Goal: Answer question/provide support

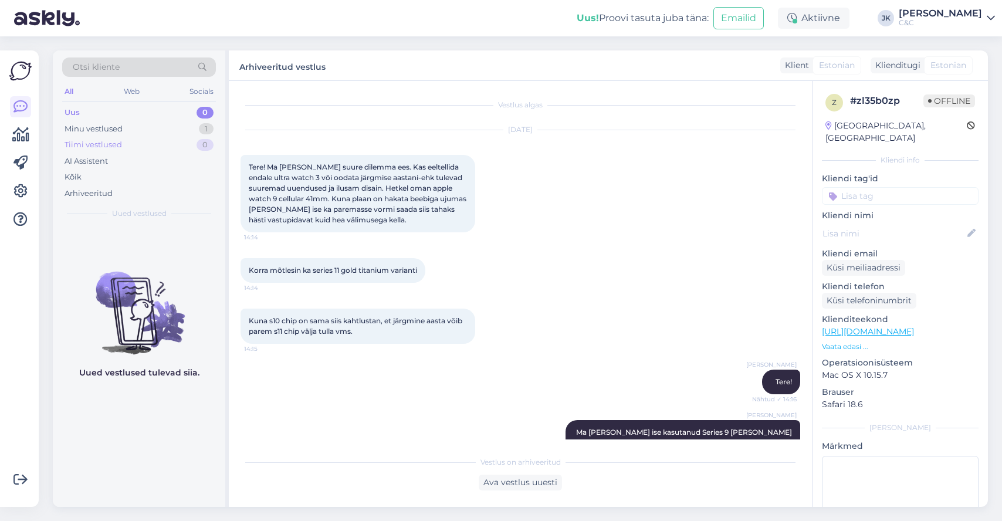
scroll to position [1817, 0]
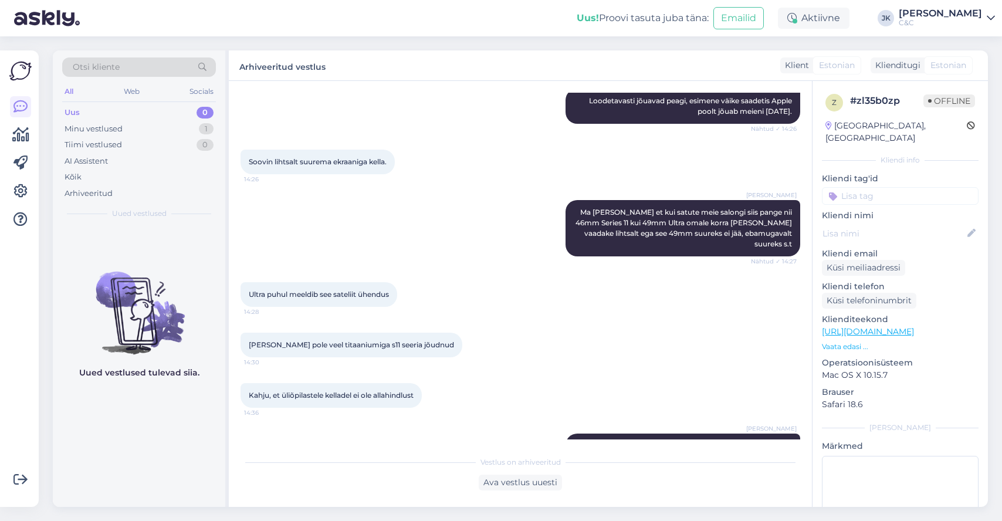
click at [114, 114] on div "Uus 0" at bounding box center [139, 112] width 154 height 16
click at [109, 327] on img at bounding box center [139, 303] width 172 height 106
click at [663, 137] on div "Soovin lihtsalt suurema ekraaniga kella. 14:26" at bounding box center [521, 162] width 560 height 50
click at [343, 391] on span "Kahju, et üliõpilastele kelladel ei ole allahindlust" at bounding box center [331, 395] width 165 height 9
click at [148, 135] on div "Minu vestlused 1" at bounding box center [139, 129] width 154 height 16
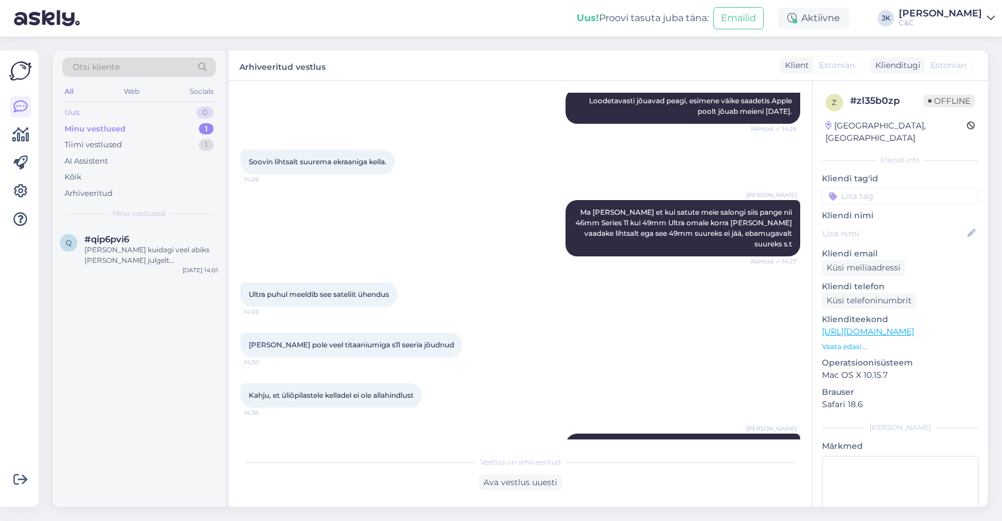
click at [145, 113] on div "Uus 0" at bounding box center [139, 112] width 154 height 16
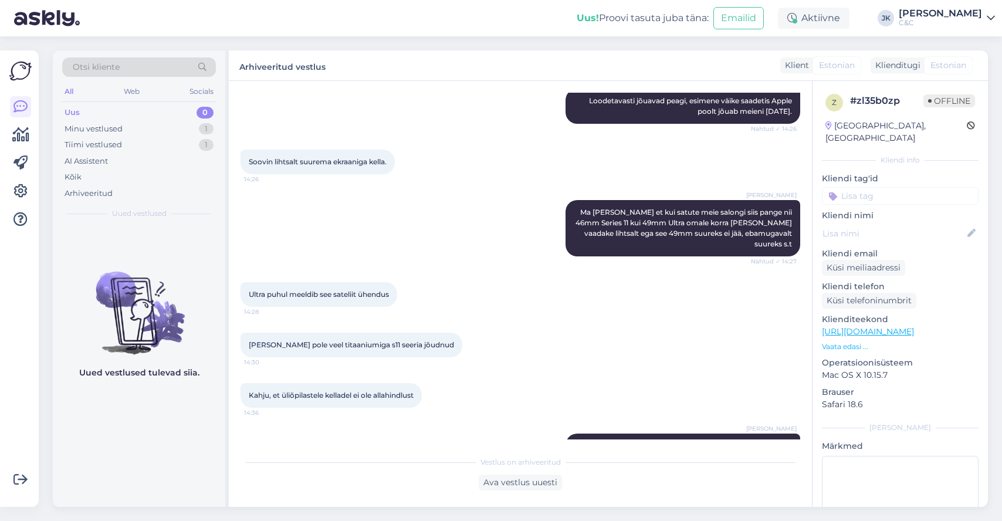
click at [399, 269] on div "Ultra puhul meeldib see sateliit ühendus 14:28" at bounding box center [521, 294] width 560 height 50
click at [175, 123] on div "Minu vestlused 1" at bounding box center [139, 129] width 154 height 16
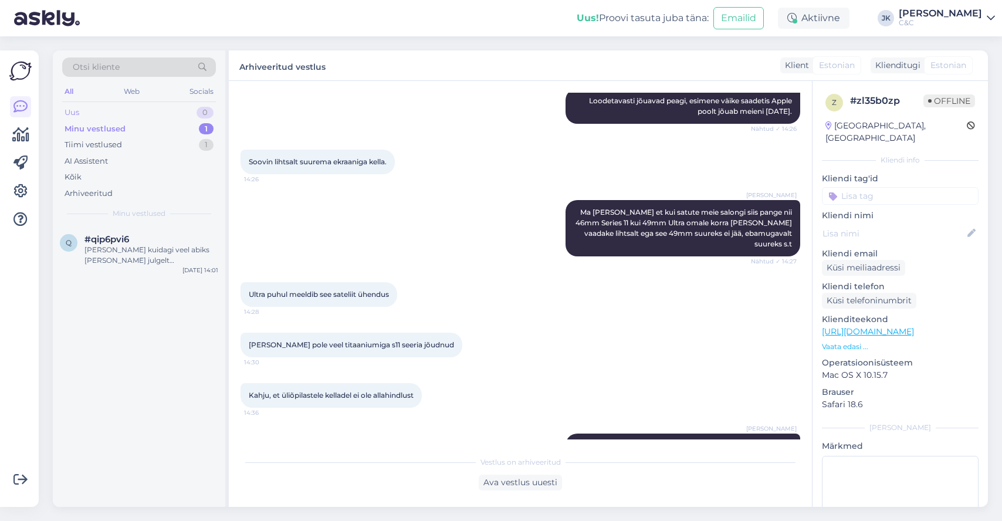
click at [177, 115] on div "Uus 0" at bounding box center [139, 112] width 154 height 16
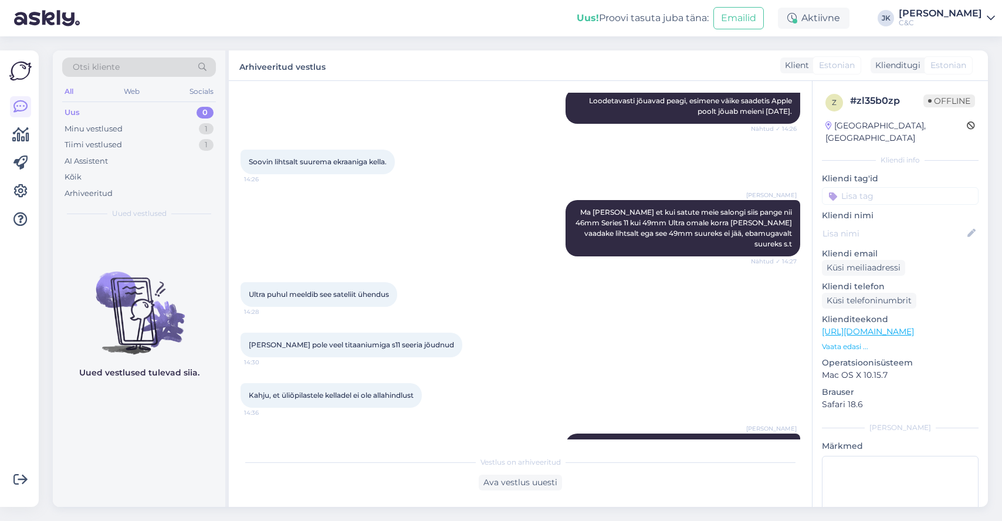
click at [208, 478] on div "Uued vestlused tulevad siia." at bounding box center [139, 366] width 172 height 281
click at [118, 265] on img at bounding box center [139, 303] width 172 height 106
click at [89, 176] on div "Kõik" at bounding box center [139, 177] width 154 height 16
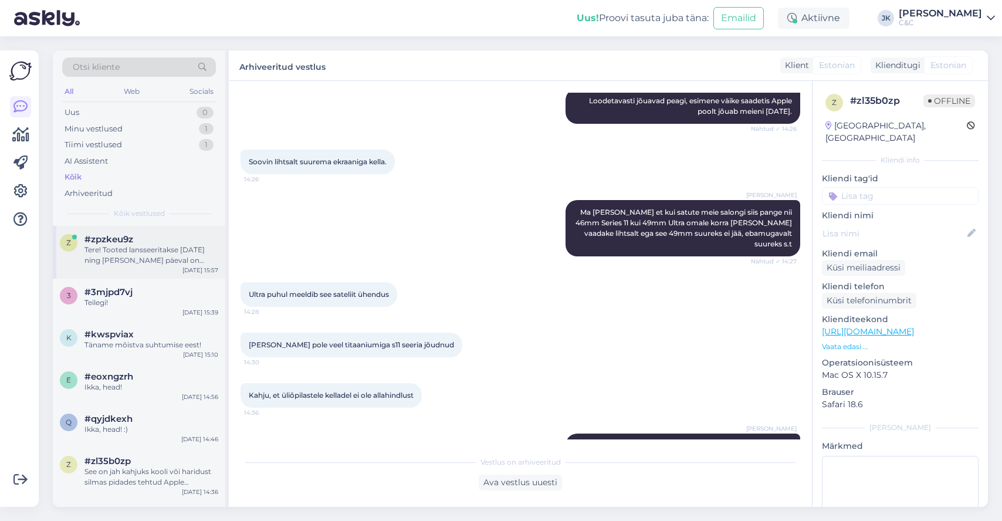
click at [123, 255] on div "Tere! Tooted lansseeritakse [DATE] ning [PERSON_NAME] päeval on poodides olemas…" at bounding box center [151, 255] width 134 height 21
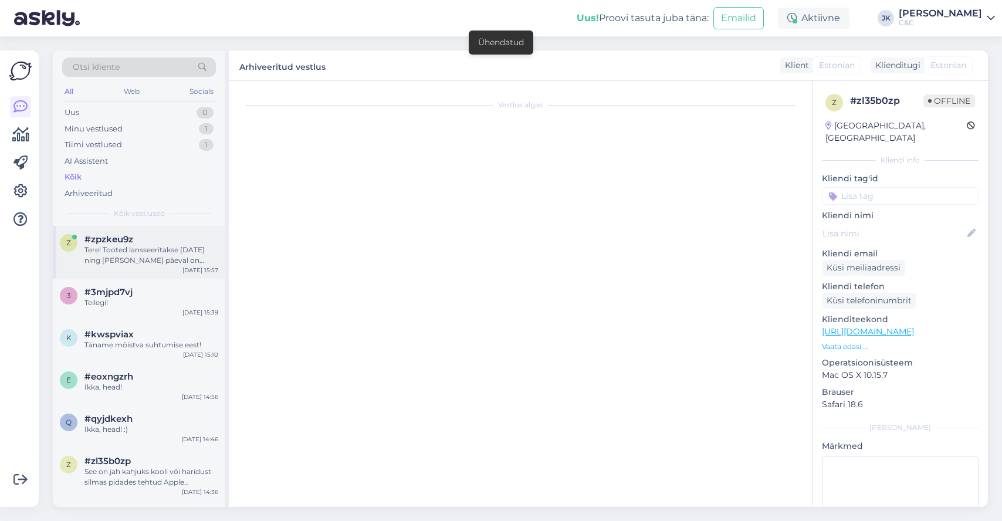
click at [154, 245] on div "Tere! Tooted lansseeritakse [DATE] ning [PERSON_NAME] päeval on poodides olemas…" at bounding box center [151, 255] width 134 height 21
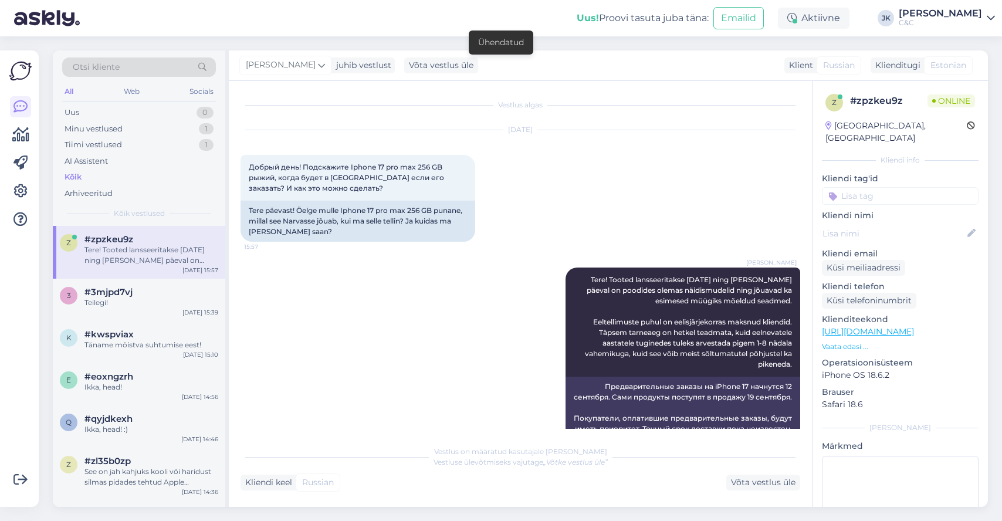
scroll to position [55, 0]
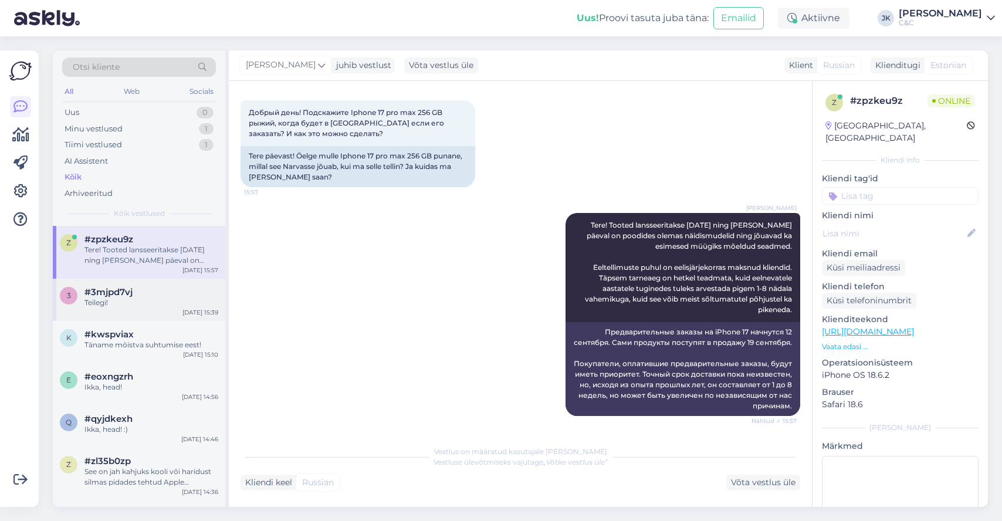
click at [101, 309] on div "3 #3mjpd7vj Teilegi! [DATE] 15:39" at bounding box center [139, 300] width 172 height 42
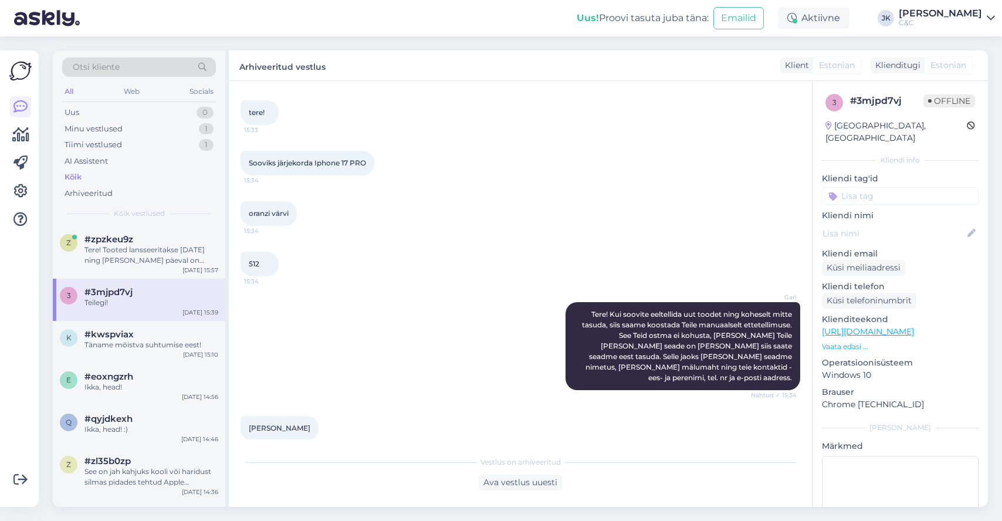
scroll to position [809, 0]
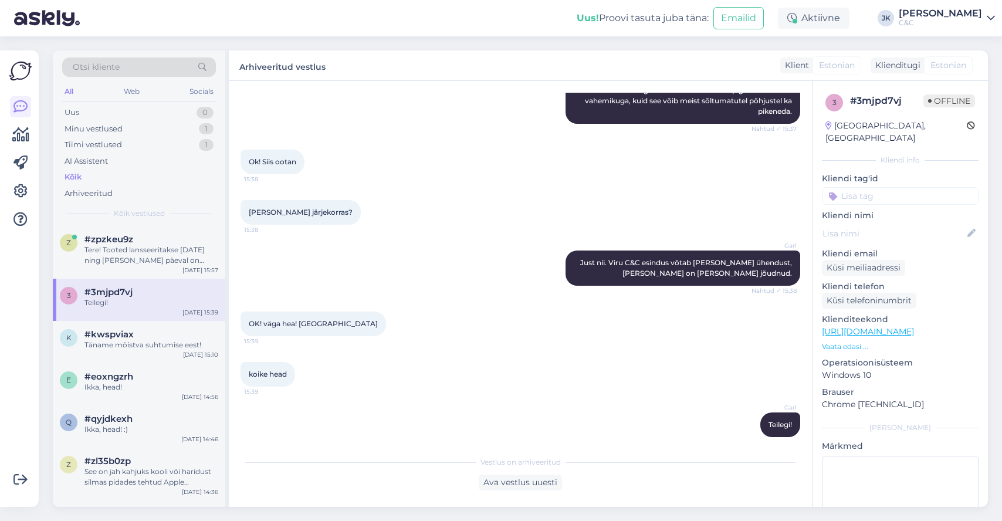
click at [284, 446] on div "Vestlus algas [DATE] tere! 15:33 Sooviks järjekorda Iphone 17 PRO 15:34 oranzi …" at bounding box center [520, 294] width 583 height 426
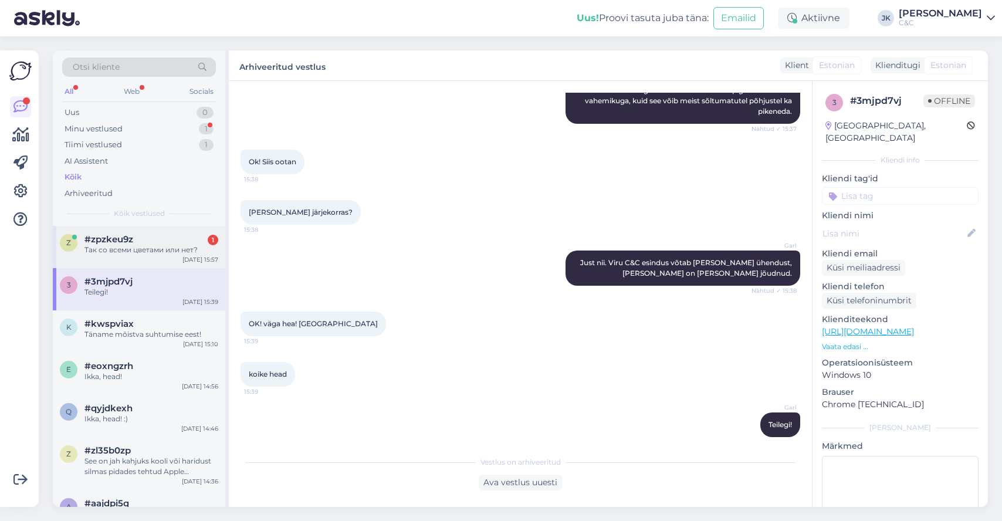
click at [150, 259] on div "z #zpzkeu9z 1 Так со всеми цветами или нет? [DATE] 15:57" at bounding box center [139, 247] width 172 height 42
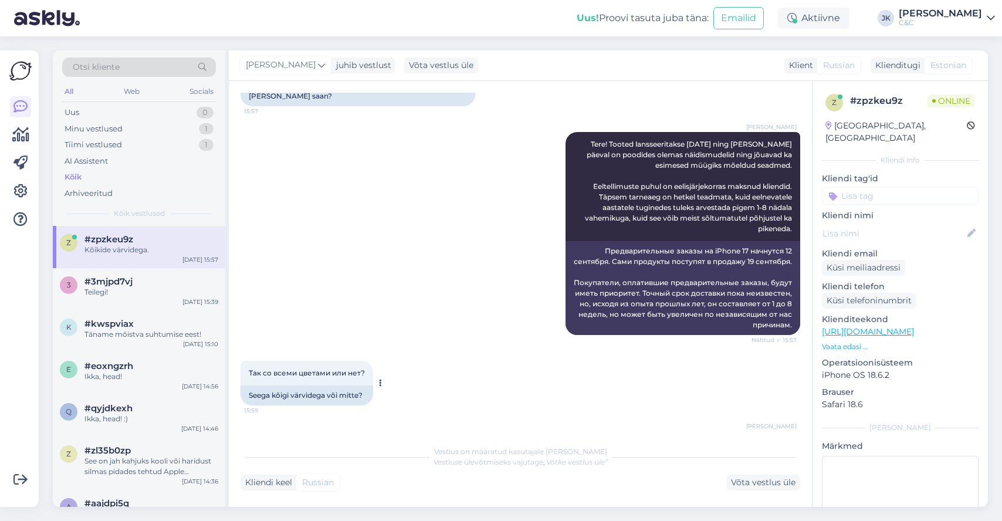
scroll to position [206, 0]
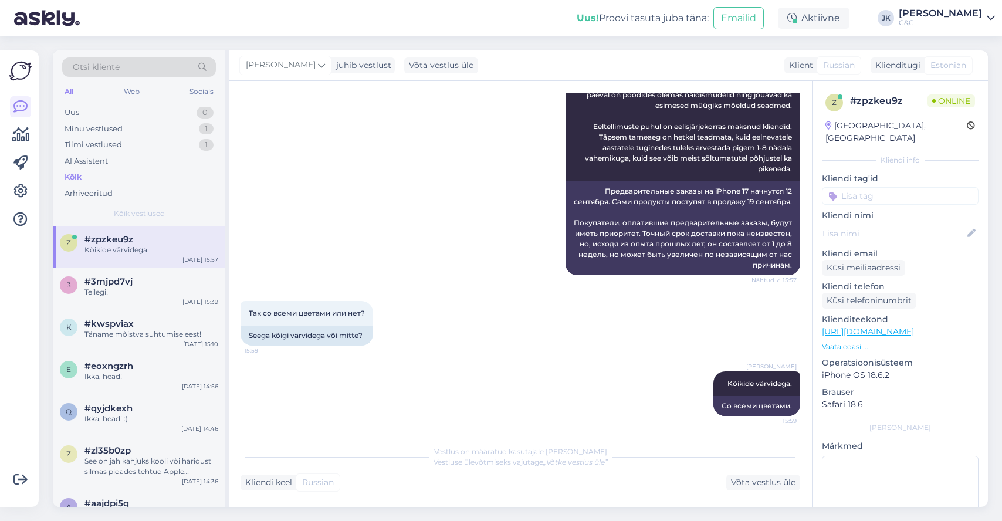
click at [17, 263] on div at bounding box center [20, 279] width 22 height 438
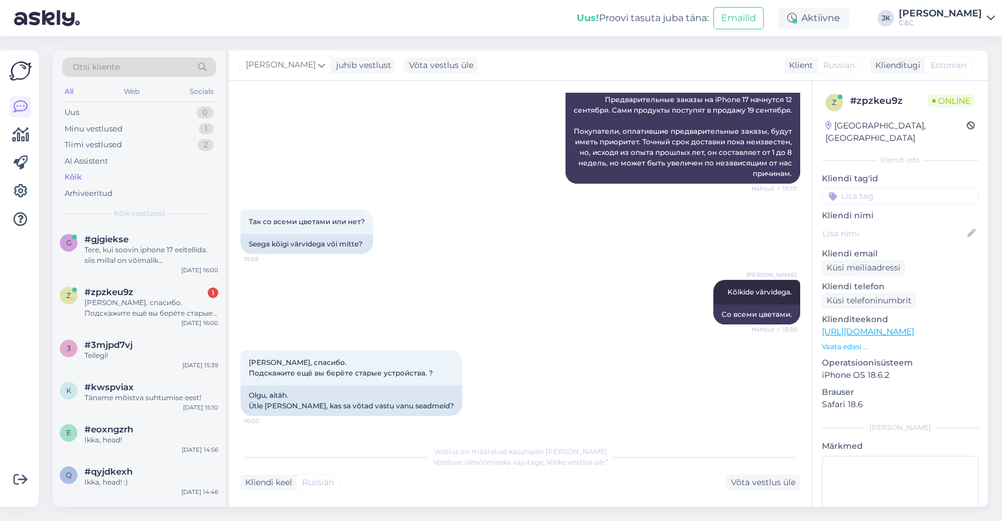
scroll to position [389, 0]
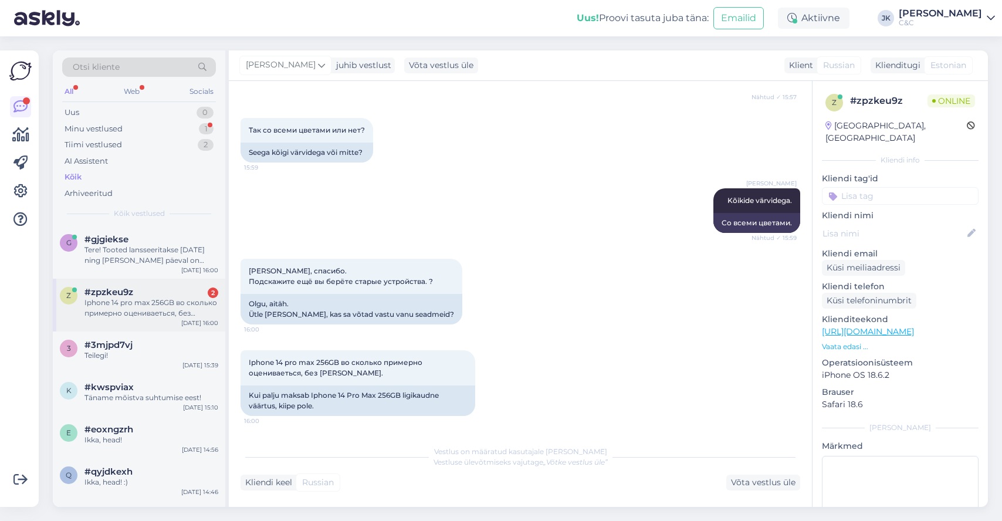
click at [142, 305] on div "Iphone 14 pro max 256GB во сколько примерно оцениваеться, без [PERSON_NAME]." at bounding box center [151, 307] width 134 height 21
click at [341, 316] on div "Olgu, aitäh. Ütle [PERSON_NAME], kas sa võtad vastu vanu seadmeid?" at bounding box center [352, 309] width 222 height 31
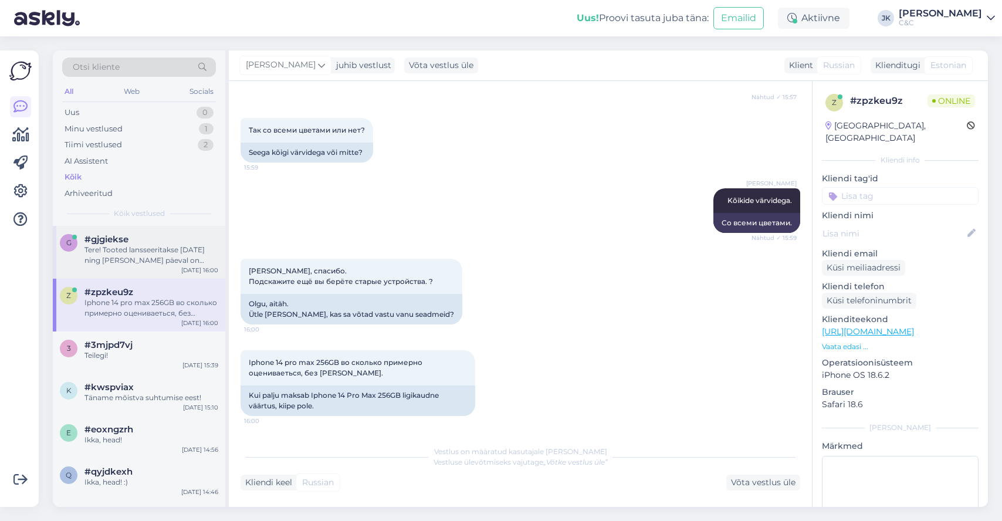
click at [187, 255] on div "Tere! Tooted lansseeritakse [DATE] ning [PERSON_NAME] päeval on poodides olemas…" at bounding box center [151, 255] width 134 height 21
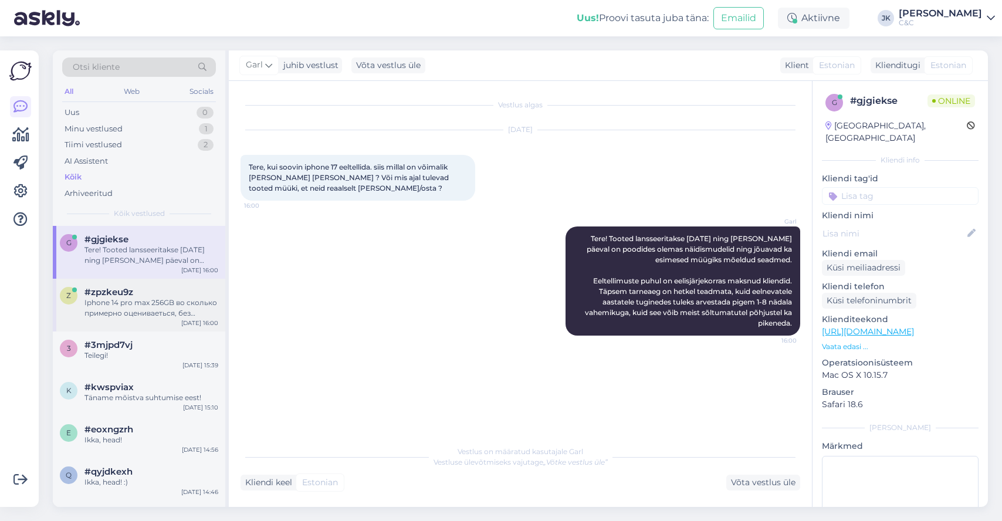
click at [144, 306] on div "Iphone 14 pro max 256GB во сколько примерно оцениваеться, без [PERSON_NAME]." at bounding box center [151, 307] width 134 height 21
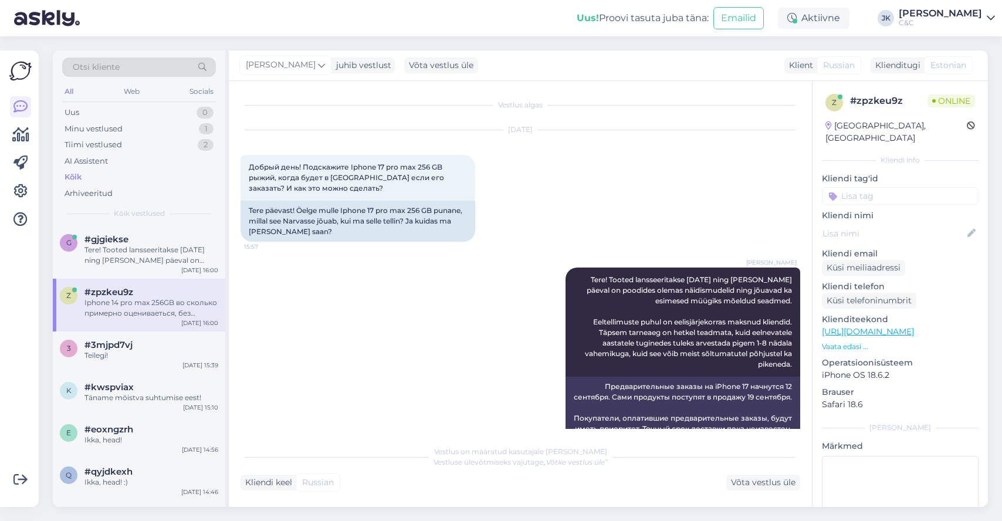
scroll to position [389, 0]
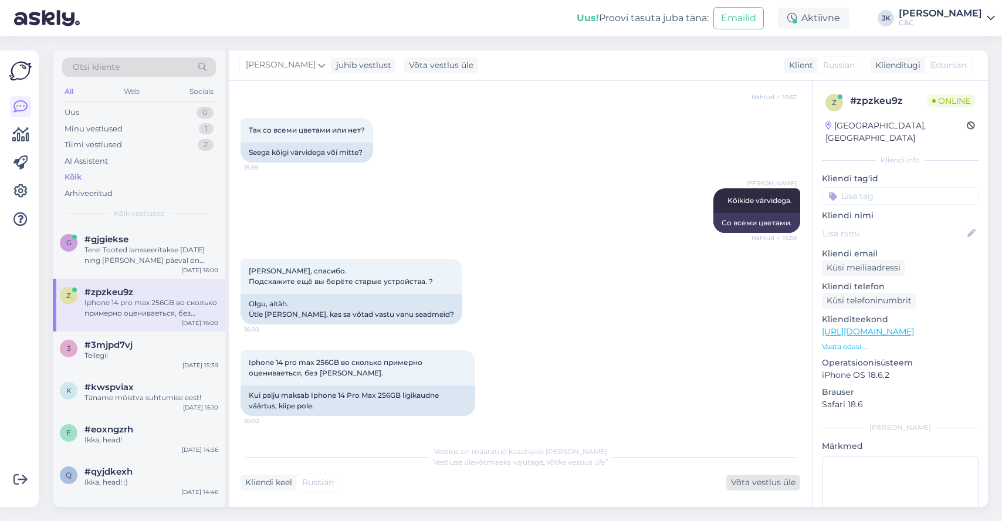
click at [764, 479] on div "Võta vestlus üle" at bounding box center [763, 483] width 74 height 16
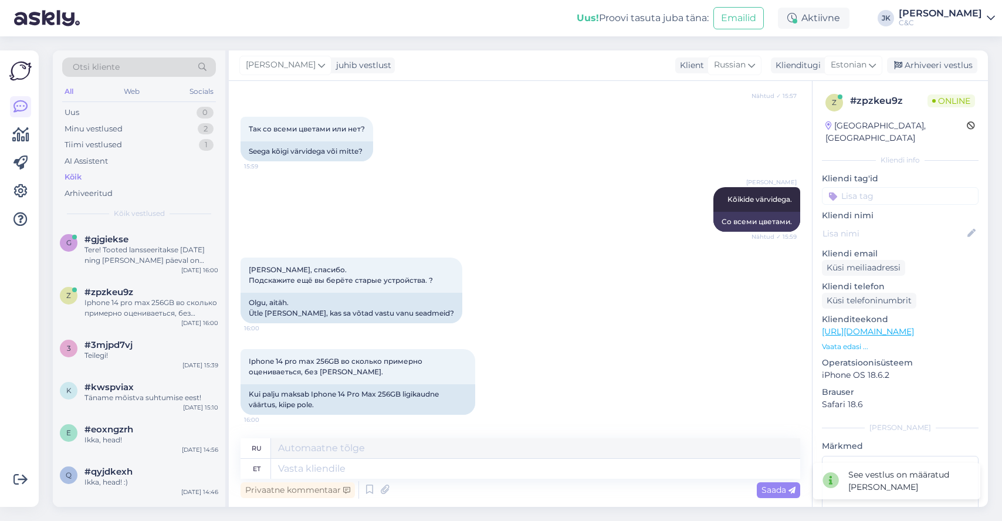
scroll to position [390, 0]
click at [401, 480] on div "Privaatne kommentaar Saada" at bounding box center [521, 490] width 560 height 22
click at [409, 466] on textarea at bounding box center [535, 469] width 529 height 20
type textarea "Võtame"
type textarea "Мы берем"
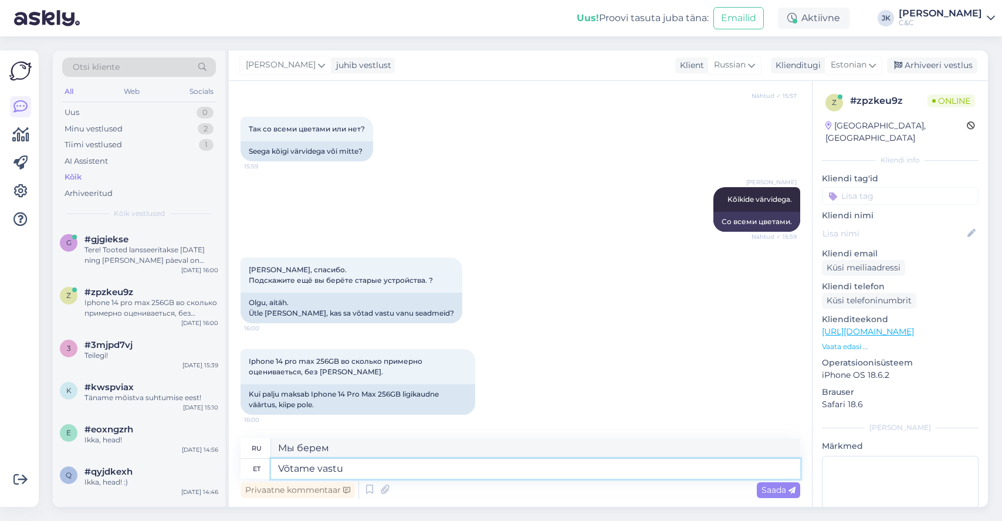
type textarea "Võtame vastu"
type textarea "Мы принимаем"
type textarea "Võtame vastu kuni 5"
type textarea "Мы принимаем до"
type textarea "Võtame vastu kuni 5 van"
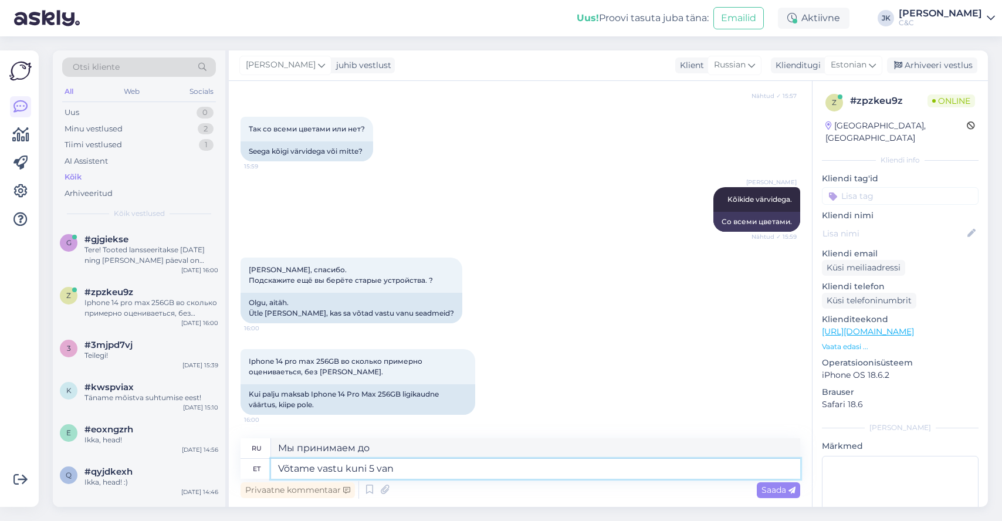
type textarea "Мы принимаем до 5"
type textarea "Võtame vastu kuni 5 vana se"
type textarea "Мы принимаем до 5 лет"
type textarea "Võtame vastu kuni 5 [PERSON_NAME] teh"
type textarea "Мы принимаем до 5 старых устройств."
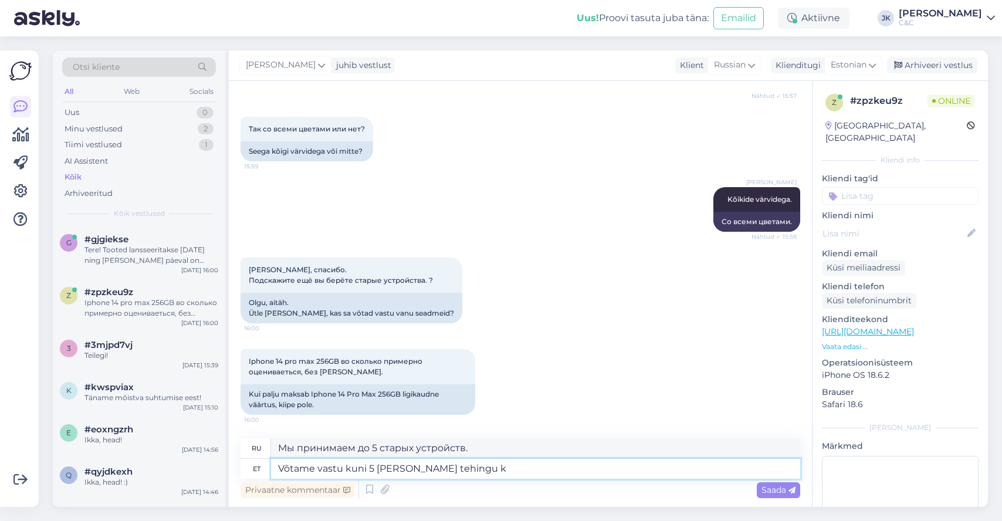
type textarea "Võtame vastu kuni 5 [PERSON_NAME] tehingu ko"
type textarea "Мы принимаем до 5 старых устройств за одну транзакцию."
type textarea "Võtame vastu kuni 5 [PERSON_NAME] tehingu kohta ning"
type textarea "Мы принимаем до 5 старых устройств за одну транзакцию и"
type textarea "Võtame vastu kuni 5 [PERSON_NAME] tehingu kohta ning iPhone"
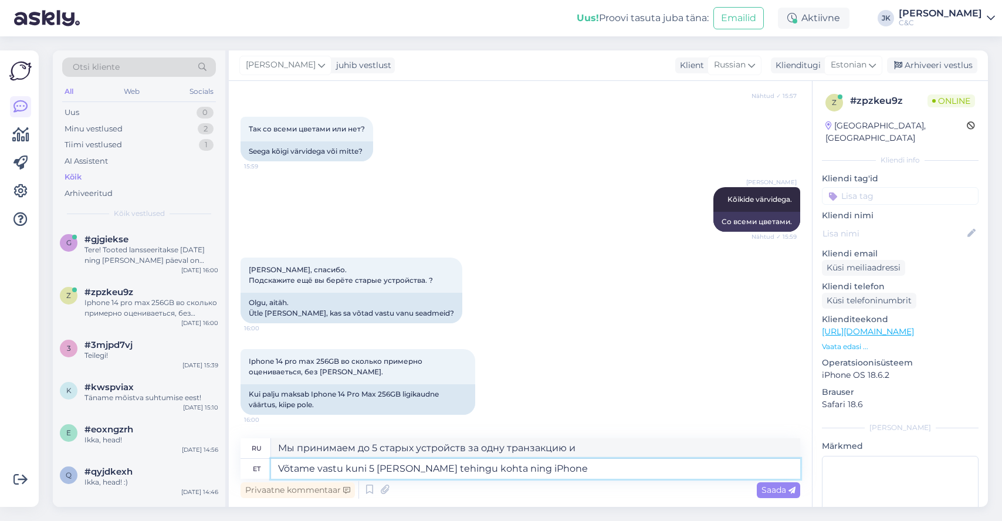
type textarea "Мы принимаем до 5 старых устройств за одну транзакцию и iPhone."
type textarea "Võtame vastu kuni 5 [PERSON_NAME] tehingu kohta ning iPhone 15"
type textarea "Мы принимаем до 5 старых устройств за одну транзакцию и iPhone 15."
type textarea "Võtame vastu kuni 5 [PERSON_NAME] tehingu kohta ning iPhone 14 p"
type textarea "Мы принимаем до 5 старых устройств за одну транзакцию и iPhone 14."
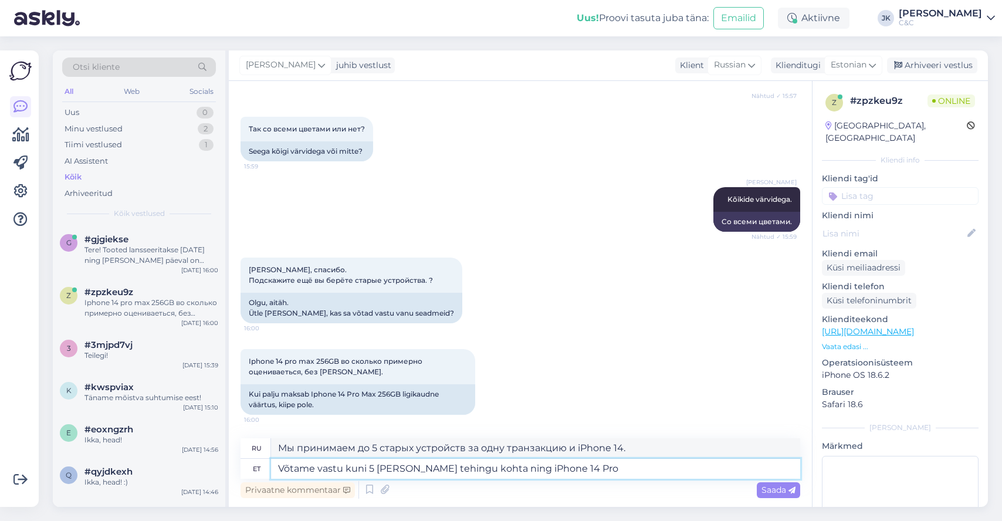
type textarea "Võtame vastu kuni 5 [PERSON_NAME] tehingu kohta ning iPhone 14 Pro"
type textarea "Мы принимаем до 5 старых устройств за одну транзакцию, включая iPhone 14 Pro."
type textarea "Võtame vastu kuni 5 [PERSON_NAME] tehingu kohta ning iPhone 14 Pro Maxi me"
type textarea "Мы принимаем до 5 старых устройств за одну транзакцию, включая iPhone 14 Pro Ma…"
type textarea "Võtame vastu kuni 5 [PERSON_NAME] tehingu kohta ning iPhone 14 Pro Maxi meil"
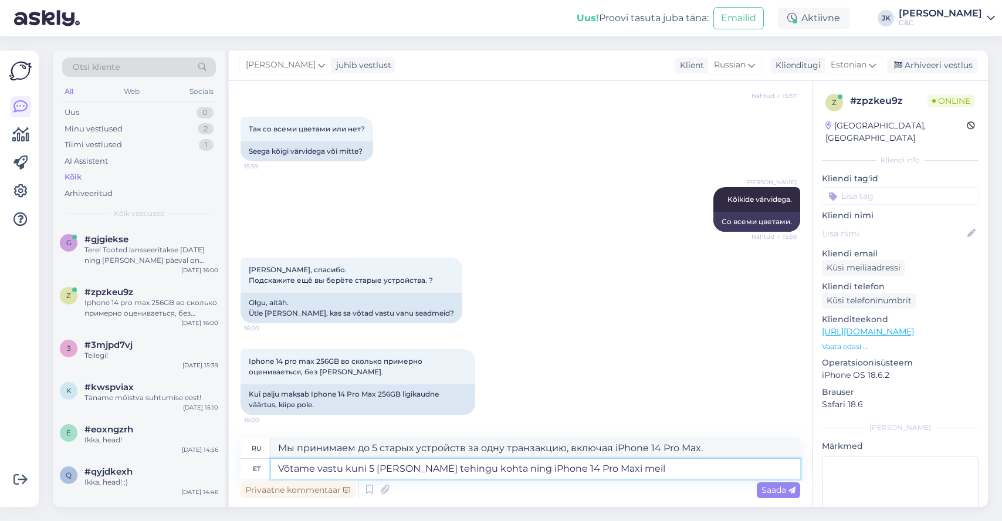
type textarea "Мы принимаем до 5 старых устройств за одну транзакцию и iPhone 14 Pro Max на на…"
type textarea "Võtame vastu kuni 5 [PERSON_NAME] tehingu kohta ning iPhone 14 Pro Maxi meil va…"
type textarea "Мы принимаем до 5 старых устройств за одну транзакцию, и у нас в наличии есть i…"
type textarea "Võtame vastu kuni 5 [PERSON_NAME] tehingu kohta ning iPhone 14 Pro Maxi meil va…"
type textarea "Мы принимаем до 5 старых устройств за одну транзакцию и у нас большой выбор iPh…"
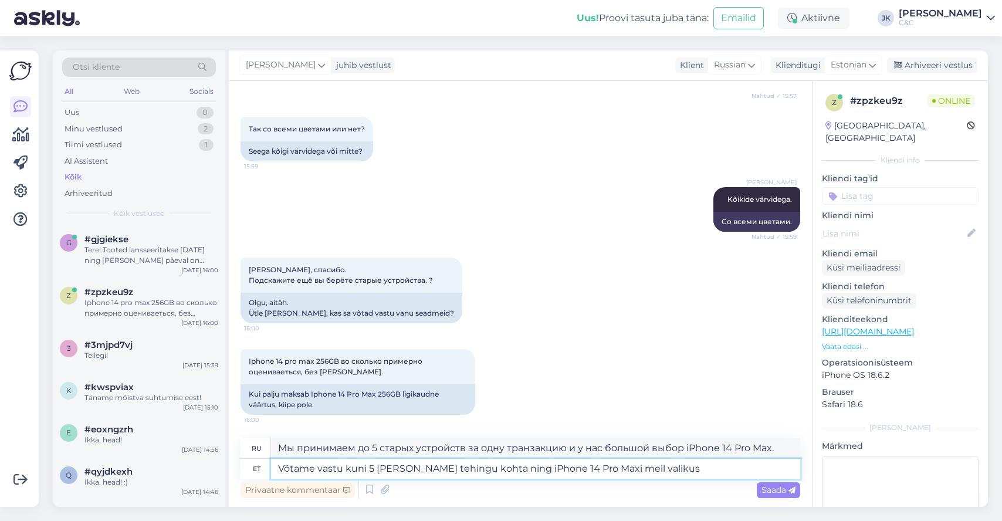
type textarea "Võtame vastu kuni 5 [PERSON_NAME] tehingu kohta ning iPhone 14 Pro Maxi meil va…"
type textarea "Мы принимаем до 5 старых устройств за одну транзакцию, и у нас в наличии есть i…"
type textarea "Võtame vastu kuni 5 [PERSON_NAME] tehingu kohta ning iPhone 14 Pro Maxi meil"
type textarea "Мы принимаем до 5 старых устройств за одну транзакцию и iPhone 14 Pro Max на на…"
type textarea "Võtame vastu kuni 5 [PERSON_NAME] tehingu kohta ning iPhone 14 Pro Maxi [PERSON…"
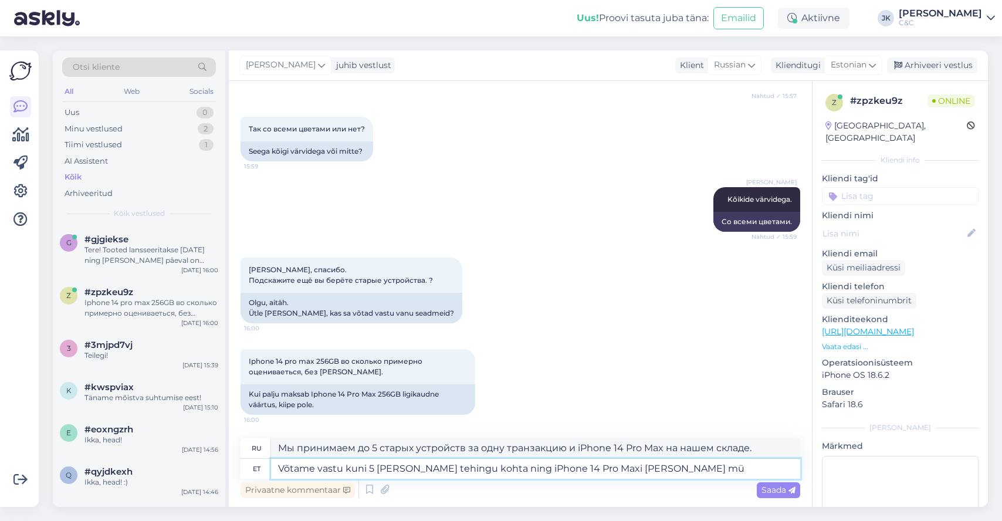
type textarea "Мы принимаем до 5 старых устройств за одну транзакцию, и у нас есть более 100 i…"
type textarea "Võtame vastu kuni 5 [PERSON_NAME] tehingu kohta ning iPhone 14 Pro Maxi [PERSON…"
type textarea "Мы принимаем до 5 старых устройств за одну транзакцию, и у нас больше нет в про…"
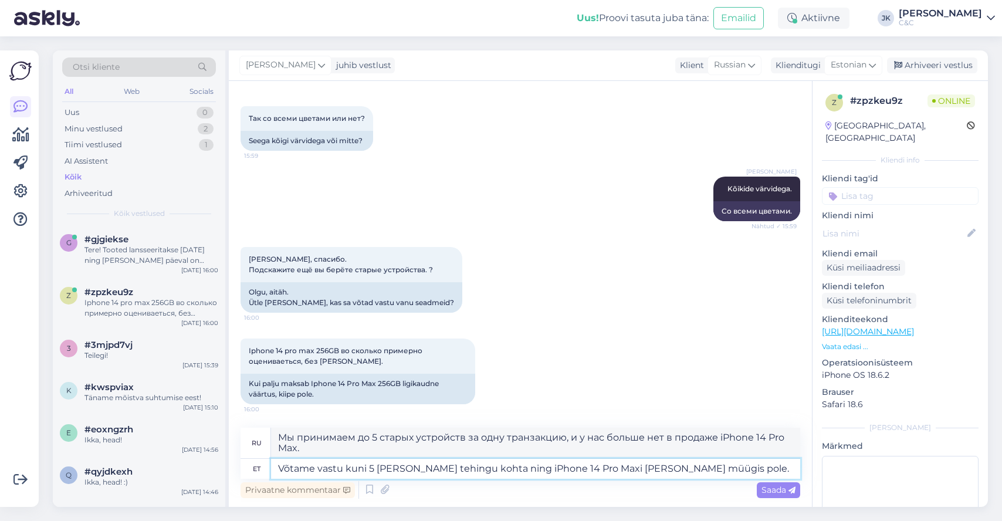
type textarea "Võtame vastu kuni 5 [PERSON_NAME] tehingu kohta ning iPhone 14 Pro Maxi [PERSON…"
type textarea "Мы принимаем до 5 старых устройств за одну транзакцию и больше не продаем iPhon…"
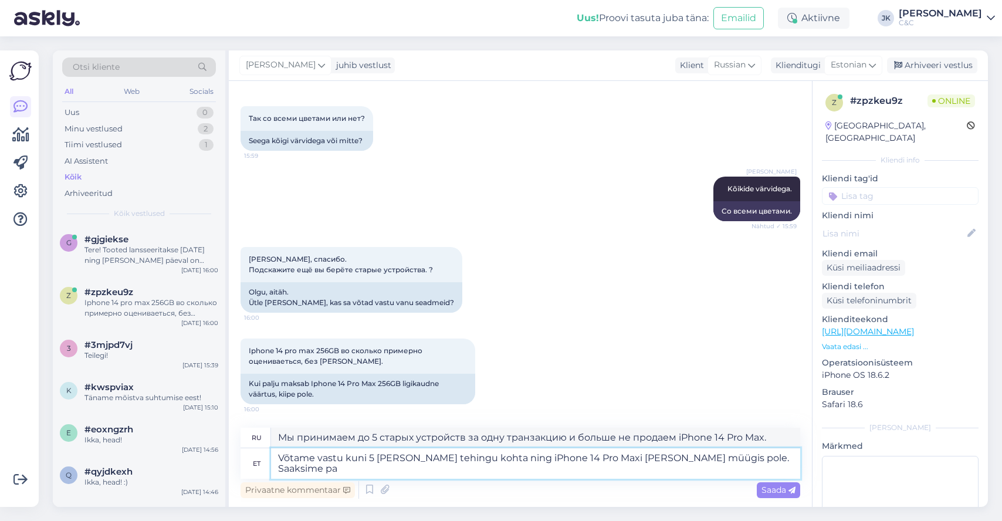
type textarea "Võtame vastu kuni 5 [PERSON_NAME] tehingu kohta ning iPhone 14 Pro Maxi [PERSON…"
type textarea "Мы принимаем до 5 старых устройств за одну транзакцию, и у нас больше нет iPhon…"
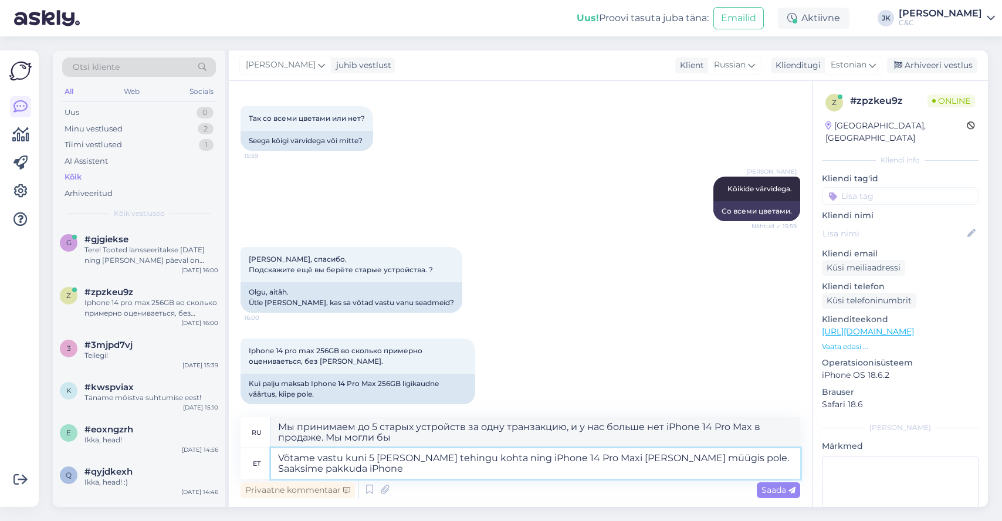
type textarea "Võtame vastu kuni 5 [PERSON_NAME] tehingu kohta ning iPhone 14 Pro Maxi [PERSON…"
type textarea "Мы принимаем до 5 старых устройств за одну транзакцию, и у нас больше нет iPhon…"
type textarea "Võtame vastu kuni 5 [PERSON_NAME] tehingu kohta ning iPhone 14 Pro Maxi [PERSON…"
type textarea "Мы принимаем до 5 старых устройств за одну транзакцию, и у нас больше нет iPhon…"
type textarea "Võtame vastu kuni 5 [PERSON_NAME] tehingu kohta ning iPhone 14 Pro Maxi [PERSON…"
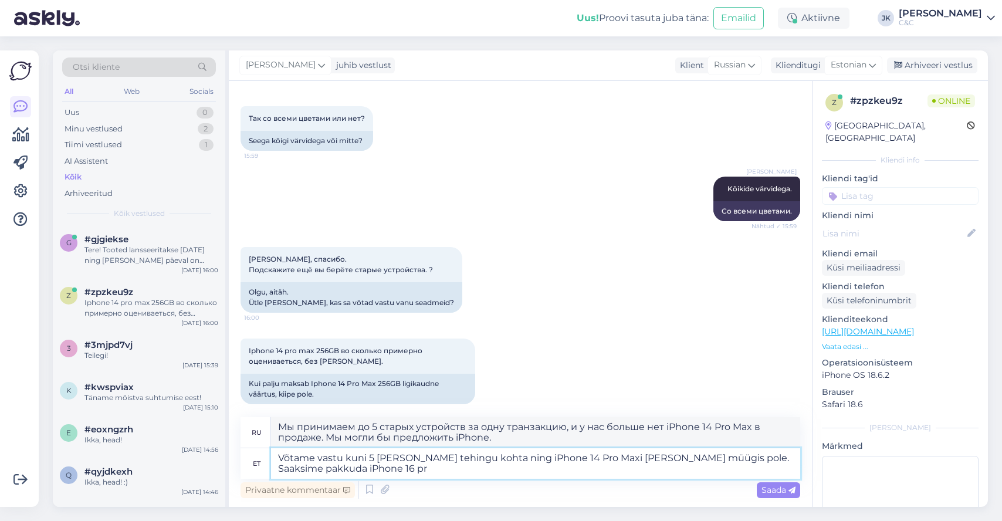
type textarea "Мы принимаем до 5 старых устройств за одну транзакцию, и у нас больше нет iPhon…"
type textarea "Võtame vastu kuni 5 [PERSON_NAME] tehingu kohta ning iPhone 14 Pro Maxi [PERSON…"
type textarea "Мы принимаем до 5 старых устройств за одну транзакцию, и у нас больше нет iPhon…"
type textarea "Võtame vastu kuni 5 [PERSON_NAME] tehingu kohta ning iPhone 14 Pro Maxi [PERSON…"
type textarea "Мы принимаем до 5 старых устройств за одну транзакцию, и у нас больше нет iPhon…"
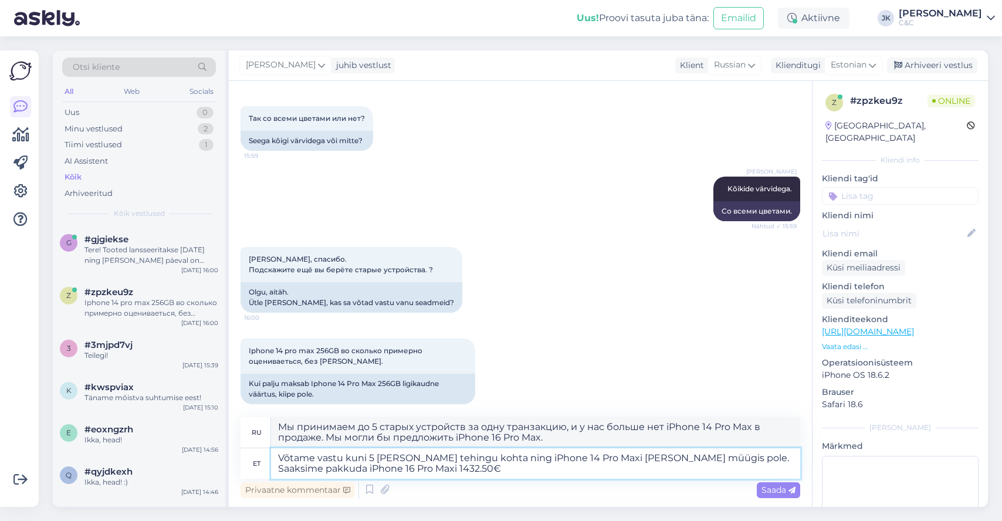
type textarea "Võtame vastu kuni 5 [PERSON_NAME] tehingu kohta ning iPhone 14 Pro Maxi [PERSON…"
type textarea "Мы принимаем до 5 старых устройств за одну транзакцию, и у нас больше нет iPhon…"
type textarea "Võtame vastu kuni 5 [PERSON_NAME] tehingu kohta ning iPhone 14 Pro Maxi [PERSON…"
click at [780, 492] on span "Saada" at bounding box center [778, 490] width 34 height 11
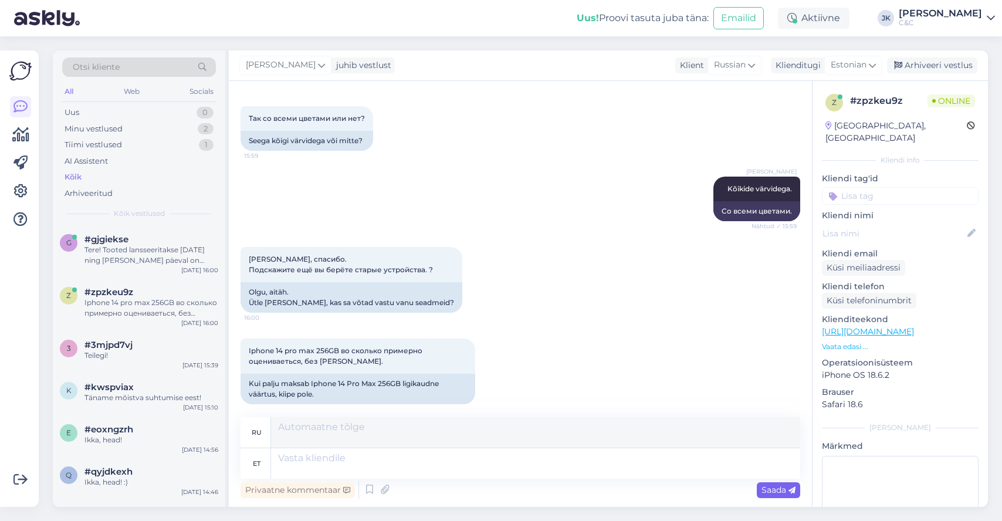
scroll to position [513, 0]
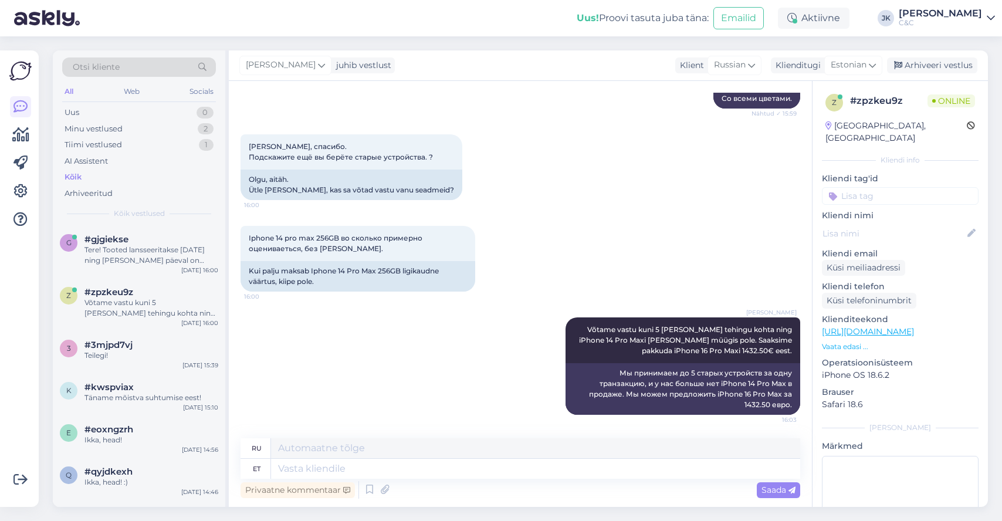
click at [405, 325] on div "[PERSON_NAME] Võtame vastu kuni 5 [PERSON_NAME] tehingu kohta ning iPhone 14 Pr…" at bounding box center [521, 365] width 560 height 123
click at [155, 269] on div "g #gjgiekse Tere! Tooted lansseeritakse [DATE] ning [PERSON_NAME] päeval on poo…" at bounding box center [139, 252] width 172 height 53
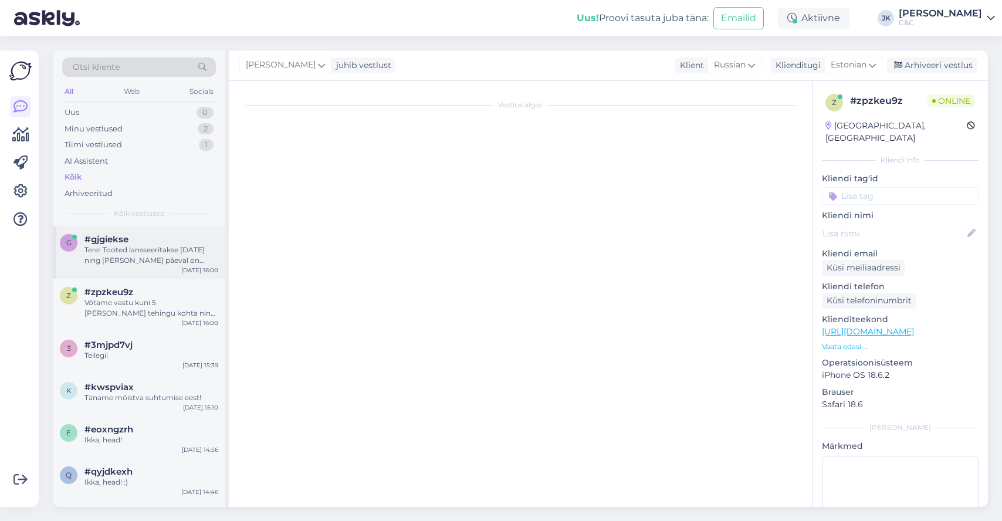
scroll to position [0, 0]
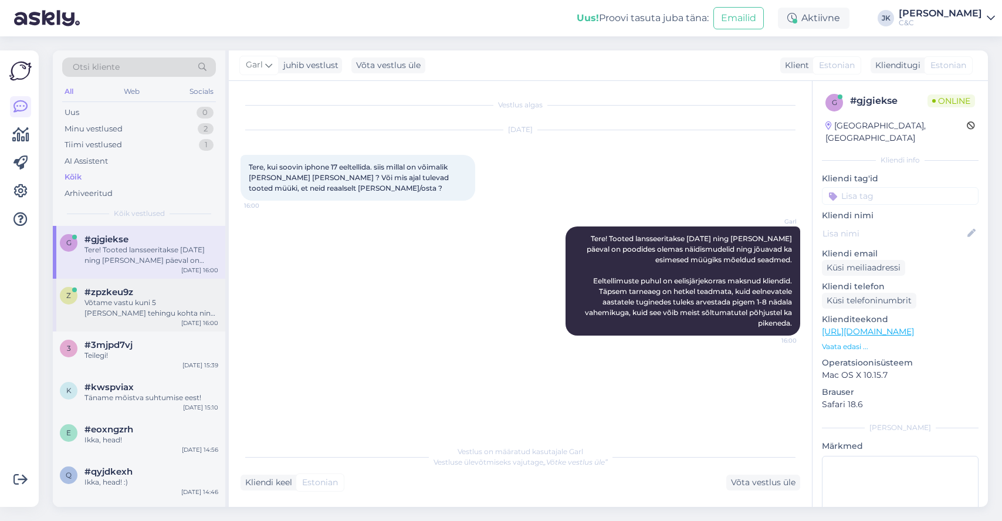
click at [151, 329] on div "z #zpzkeu9z Võtame vastu kuni 5 [PERSON_NAME] tehingu kohta ning iPhone 14 Pro …" at bounding box center [139, 305] width 172 height 53
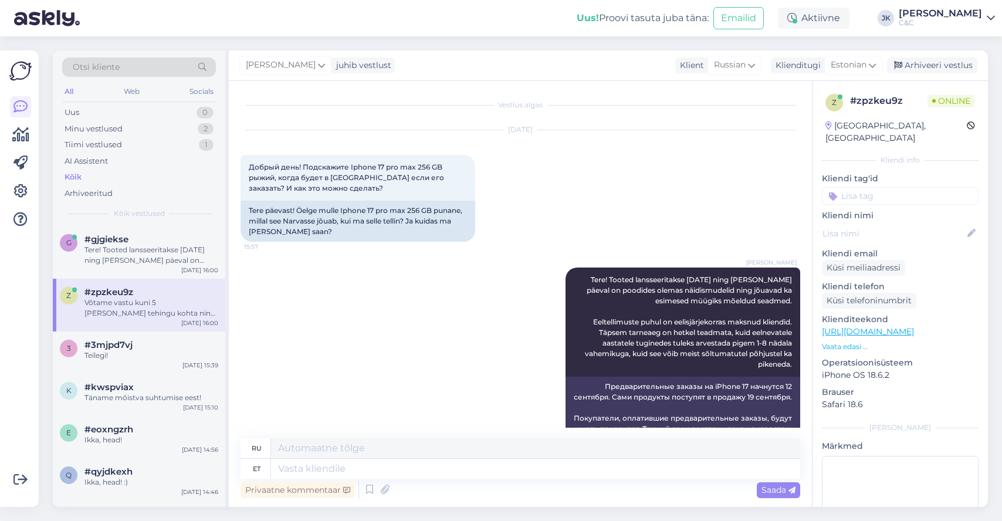
scroll to position [513, 0]
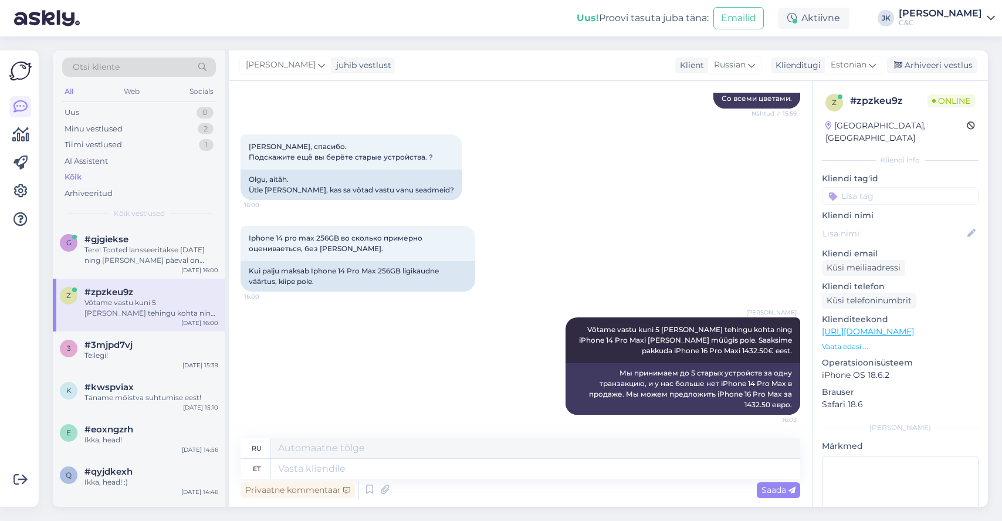
click at [339, 364] on div "[PERSON_NAME] Võtame vastu kuni 5 [PERSON_NAME] tehingu kohta ning iPhone 14 Pr…" at bounding box center [521, 365] width 560 height 123
click at [168, 347] on div "#3mjpd7vj" at bounding box center [151, 345] width 134 height 11
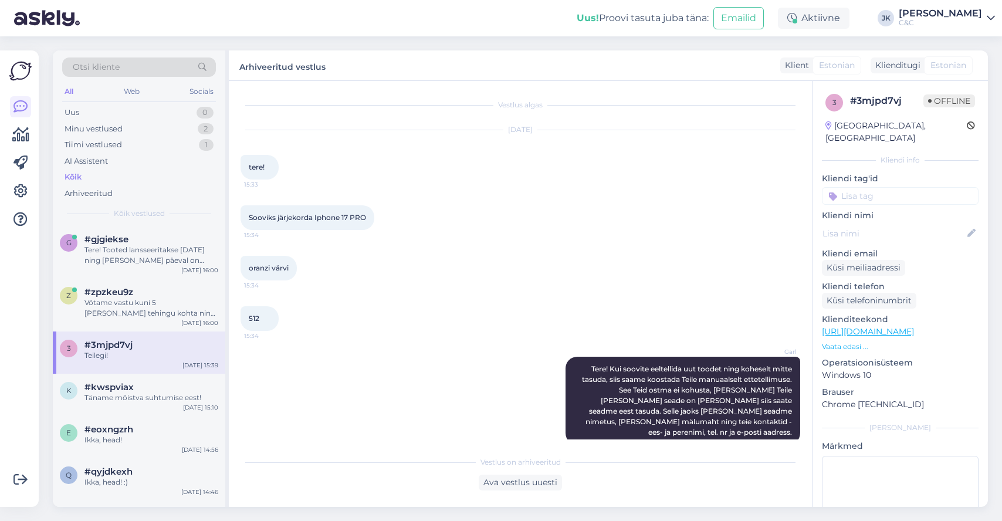
scroll to position [809, 0]
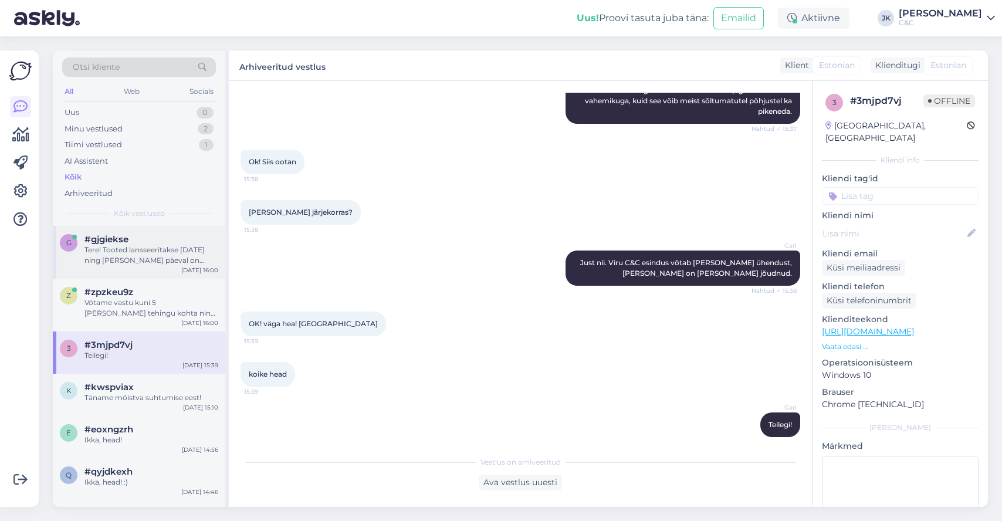
click at [186, 250] on div "Tere! Tooted lansseeritakse [DATE] ning [PERSON_NAME] päeval on poodides olemas…" at bounding box center [151, 255] width 134 height 21
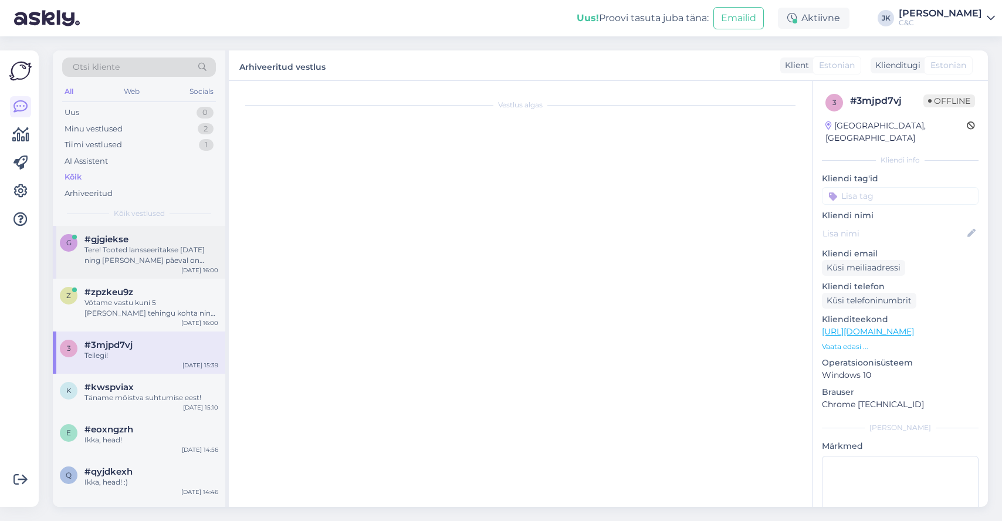
scroll to position [0, 0]
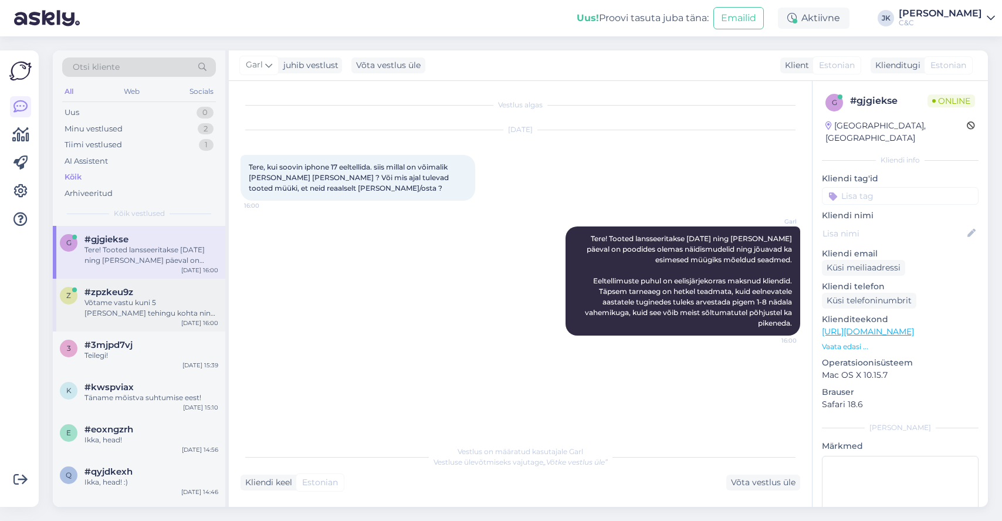
click at [168, 287] on div "#zpzkeu9z" at bounding box center [151, 292] width 134 height 11
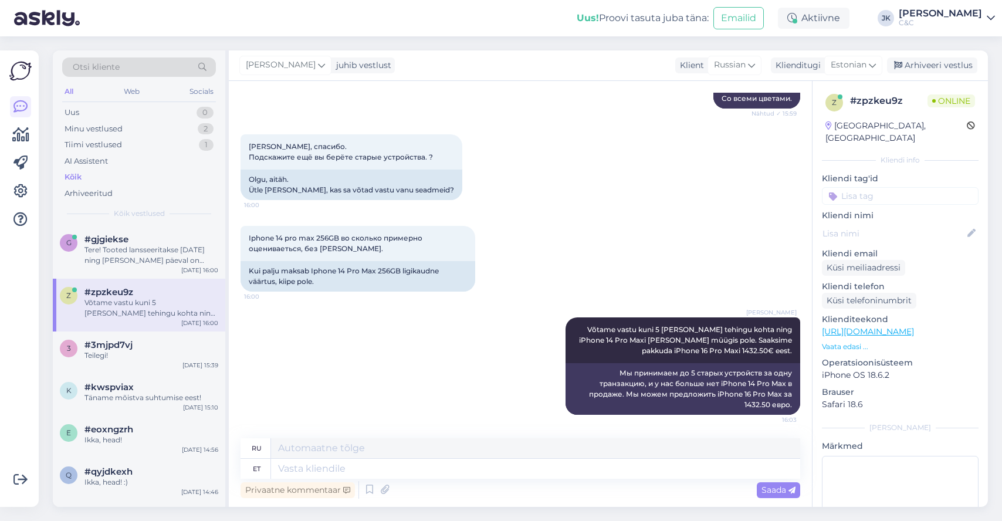
click at [289, 336] on div "[PERSON_NAME] Võtame vastu kuni 5 [PERSON_NAME] tehingu kohta ning iPhone 14 Pr…" at bounding box center [521, 365] width 560 height 123
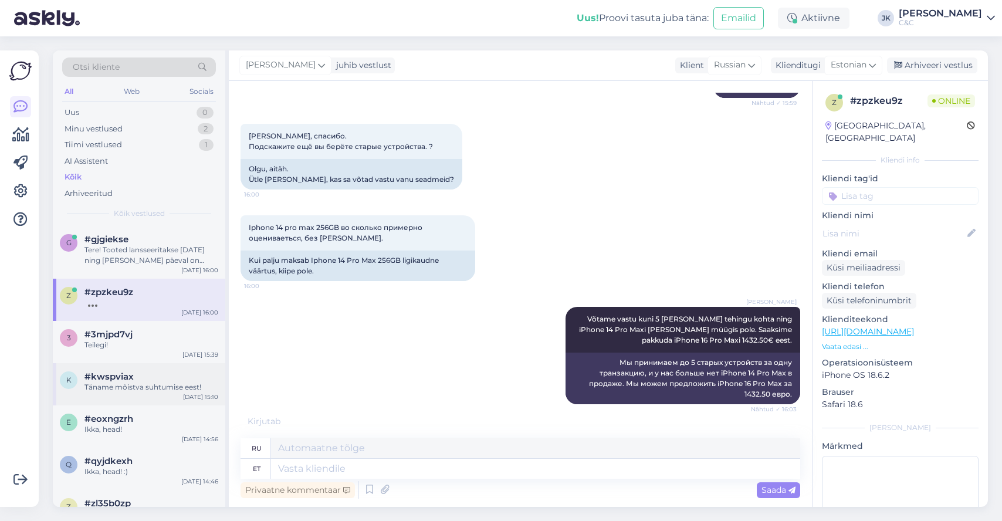
scroll to position [605, 0]
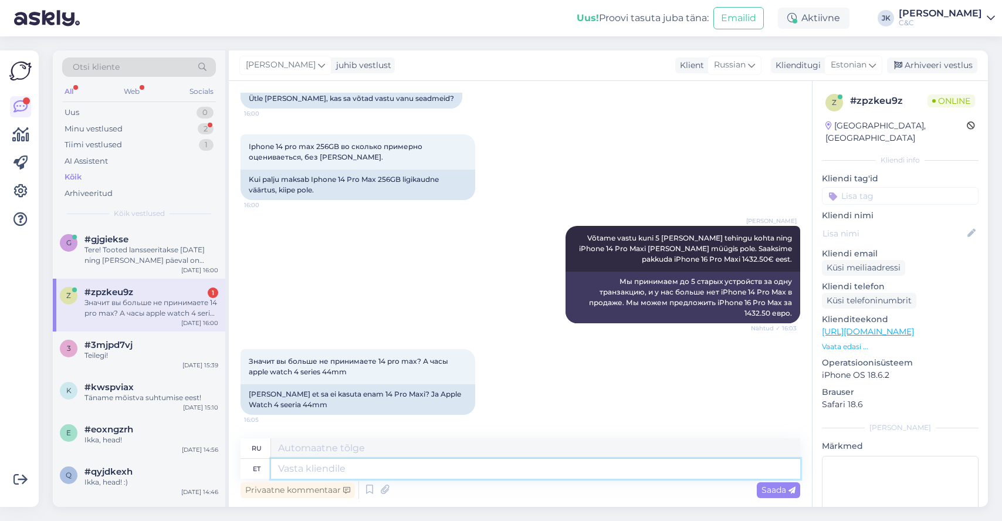
click at [301, 468] on textarea at bounding box center [535, 469] width 529 height 20
type textarea "Need"
type textarea "Эти"
type textarea "Need on"
type textarea "Это"
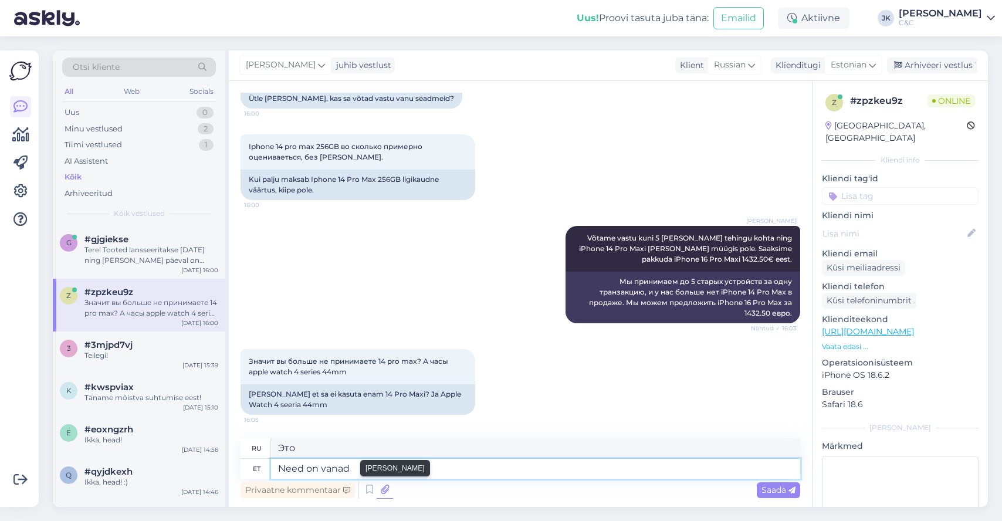
type textarea "Need on vanad"
type textarea "Они старые."
type textarea "Need on vanad tootmisest [PERSON_NAME]"
type textarea "Они старые, сняты с производства."
type textarea "Need on vanad tootmisest [PERSON_NAME] m"
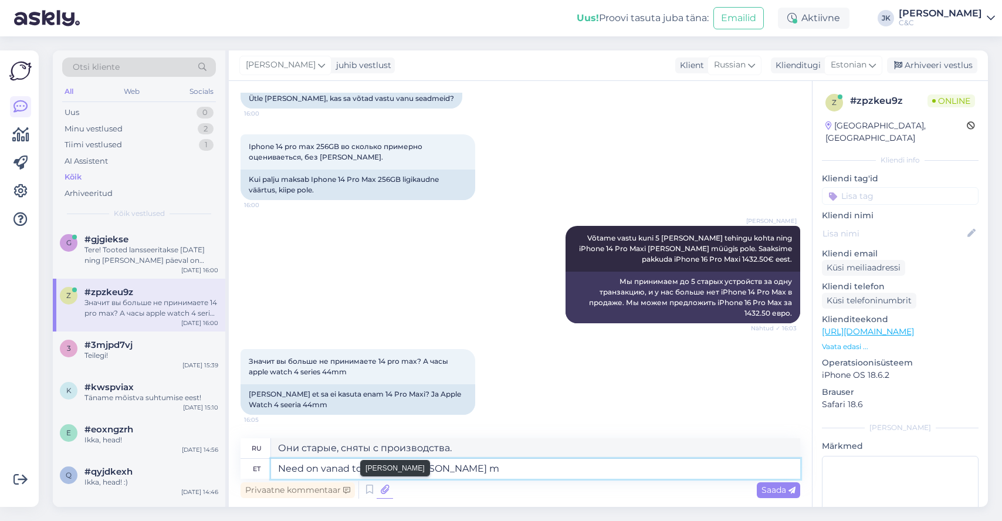
type textarea "Они устарели и сняты с производства."
type textarea "Need on vanad tootmisest [PERSON_NAME] mudelid, m"
type textarea "Это старые модели, которые больше не производятся,"
type textarea "Need on vanad tootmisest [PERSON_NAME] mudelid, mida"
type textarea "Это старые, снятые с производства модели, которые"
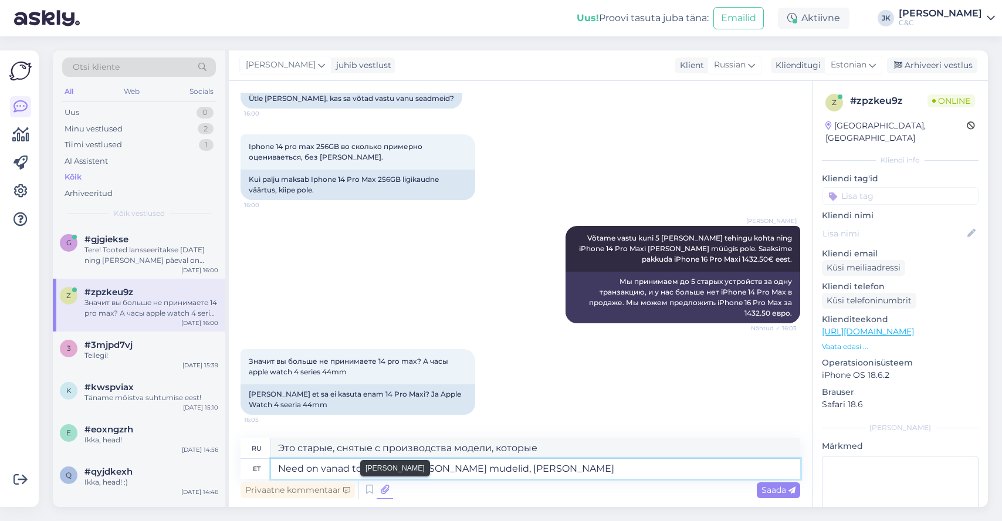
type textarea "Need on vanad tootmisest [PERSON_NAME] mudelid, [PERSON_NAME] e"
type textarea "Это старые снятые с производства модели, которые у нас есть."
type textarea "Need on vanad tootmisest [PERSON_NAME] mudelid, [PERSON_NAME] enam la"
type textarea "Это старые, снятые с производства модели, которых у нас больше нет."
type textarea "Need on vanad tootmisest [PERSON_NAME] mudelid, [PERSON_NAME] enam laoseisus k"
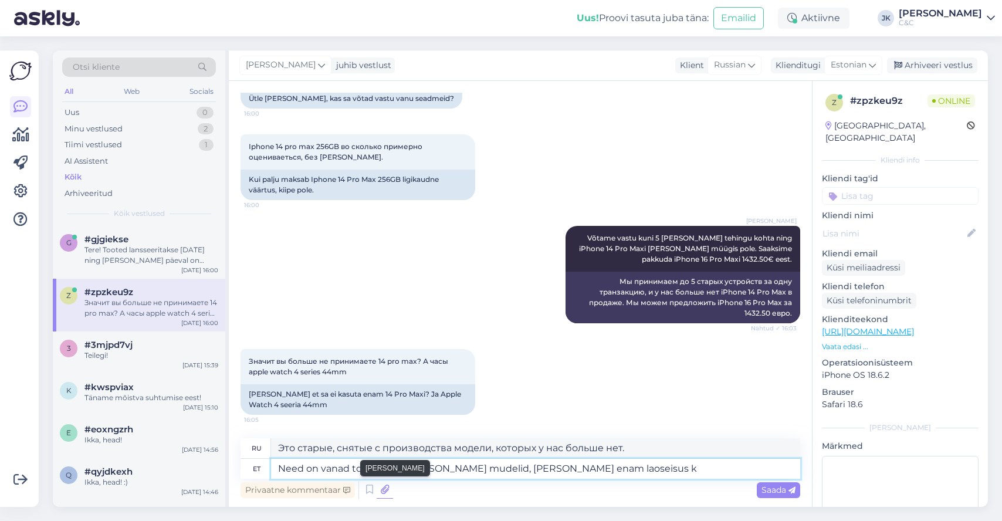
type textarea "Это старые снятые с производства модели, которых у нас больше нет на складе."
type textarea "Need on vanad tootmisest [PERSON_NAME] mudelid, [PERSON_NAME] enam laoseisus ka…"
type textarea "Это старые снятые с производства модели, которых у нас, к сожалению, больше нет…"
type textarea "Need on vanad tootmisest [PERSON_NAME] mudelid, [PERSON_NAME] enam laoseisus ka…"
type textarea "Это старые, снятые с производства модели, которых у нас, к сожалению, больше не…"
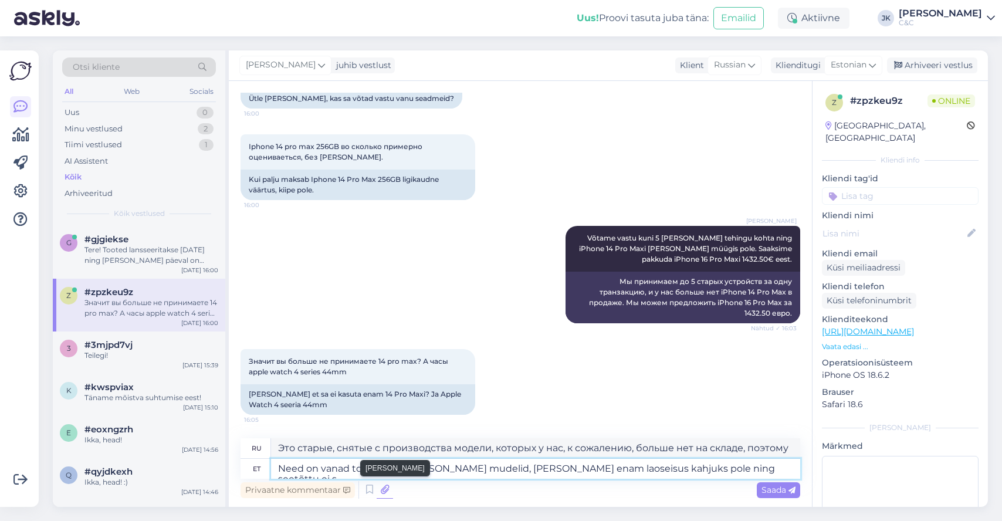
type textarea "Need on vanad tootmisest [PERSON_NAME] mudelid, [PERSON_NAME] enam laoseisus ka…"
type textarea "Это старые, снятые с производства модели, которых у нас, к сожалению, больше не…"
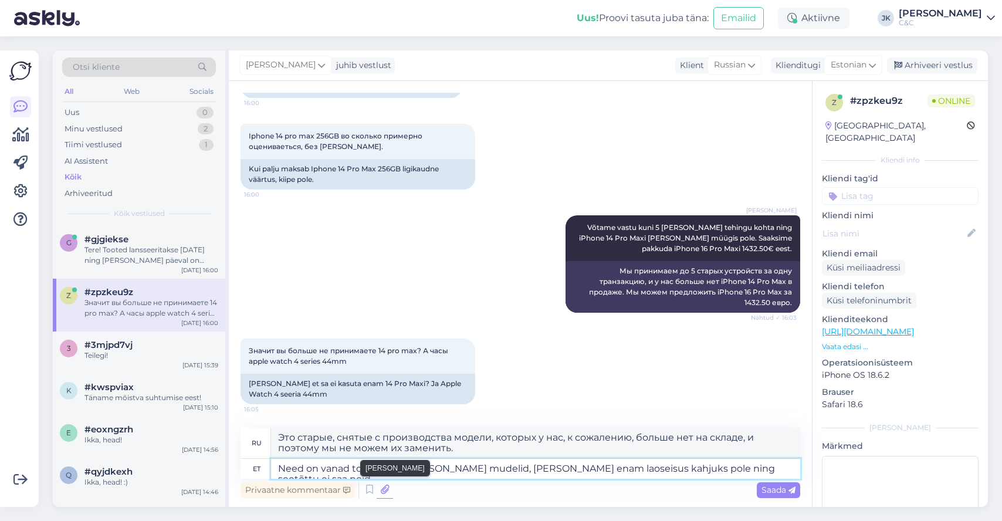
type textarea "Need on vanad tootmisest [PERSON_NAME] mudelid, [PERSON_NAME] enam laoseisus ka…"
type textarea "Это старые, снятые с производства модели, которых, к сожалению, больше нет на с…"
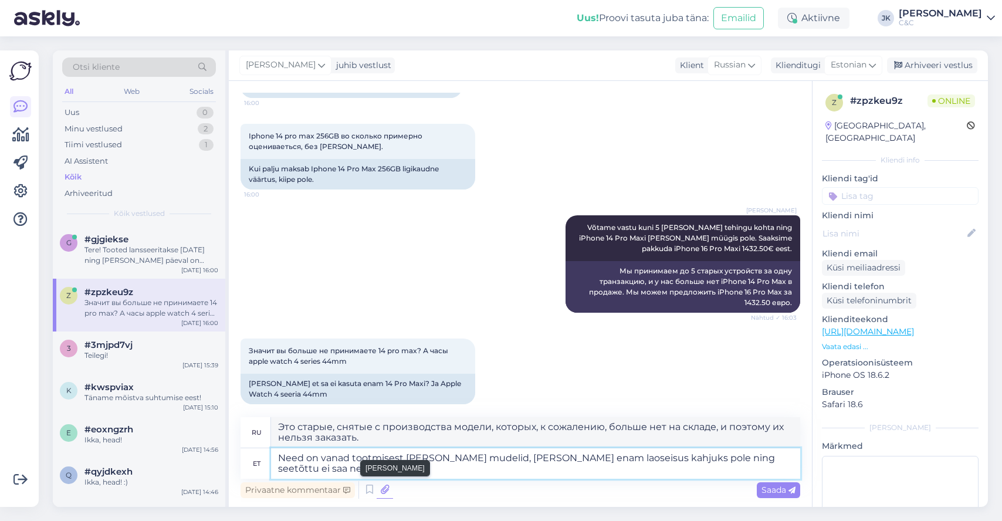
type textarea "Need on vanad tootmisest [PERSON_NAME] mudelid, [PERSON_NAME] enam laoseisus ka…"
type textarea "Это старые снятые с производства модели, которых, к сожалению, больше нет на ск…"
type textarea "Need on vanad tootmisest [PERSON_NAME] mudelid, [PERSON_NAME] enam laoseisus ka…"
type textarea "Это старые, снятые с производства модели, которых у нас, к сожалению, больше не…"
type textarea "Need on vanad tootmisest [PERSON_NAME] mudelid, [PERSON_NAME] enam laoseisus ka…"
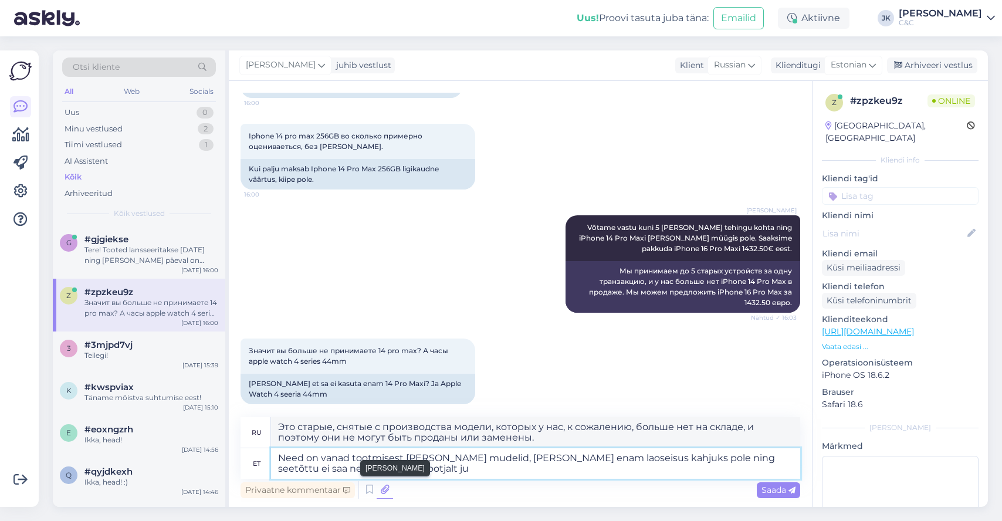
type textarea "Это старые, снятые с производства модели, которых, к сожалению, больше нет на с…"
type textarea "Need on vanad tootmisest [PERSON_NAME] mudelid, [PERSON_NAME] enam laoseisus ka…"
type textarea "Это старые, снятые с производства модели, которых, к сожалению, больше нет на с…"
type textarea "Need on vanad tootmisest [PERSON_NAME] mudelid, [PERSON_NAME] enam laoseisus ka…"
type textarea "Это старые, снятые с производства модели, которых у нас, к сожалению, больше не…"
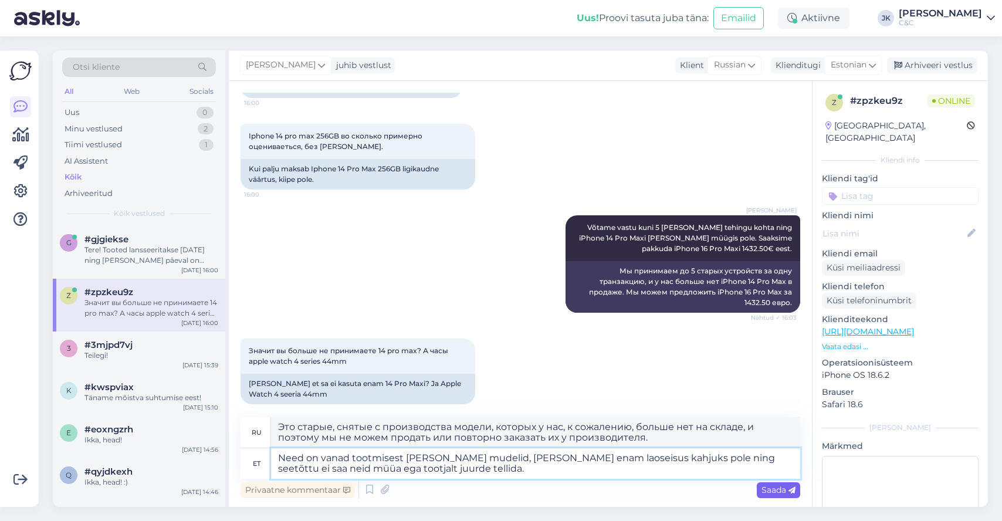
type textarea "Need on vanad tootmisest [PERSON_NAME] mudelid, [PERSON_NAME] enam laoseisus ka…"
click at [777, 493] on span "Saada" at bounding box center [778, 490] width 34 height 11
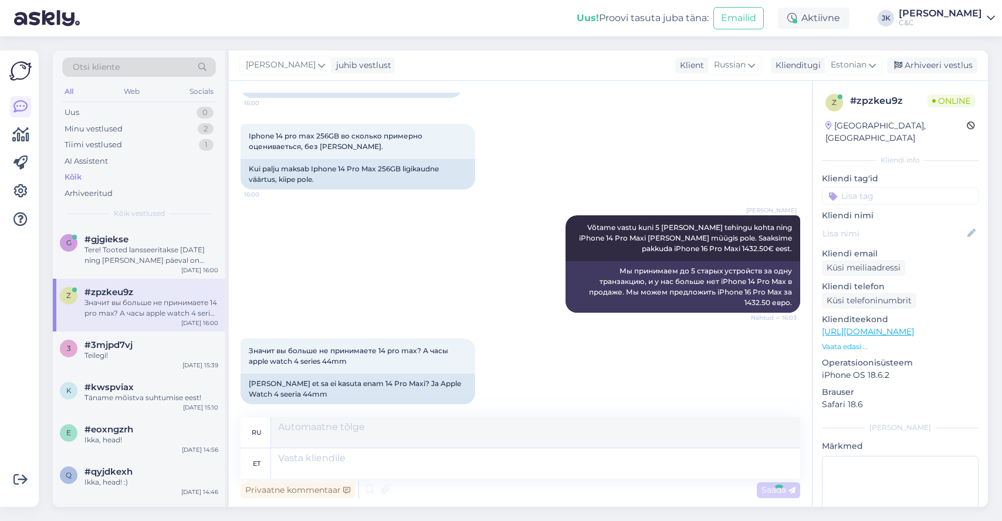
scroll to position [728, 0]
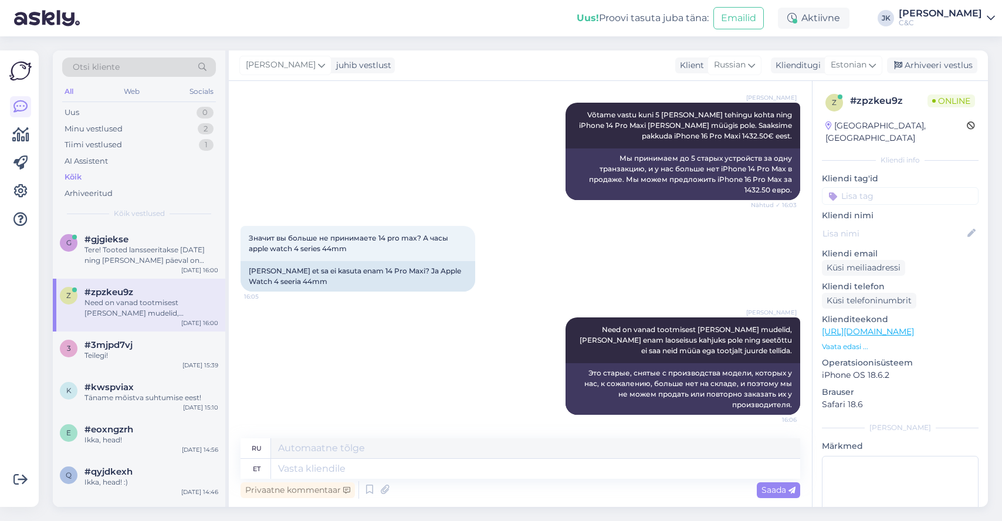
click at [436, 384] on div "[PERSON_NAME] Need on vanad tootmisest [PERSON_NAME] mudelid, [PERSON_NAME] ena…" at bounding box center [521, 365] width 560 height 123
click at [349, 411] on div "[PERSON_NAME] Need on vanad tootmisest [PERSON_NAME] mudelid, [PERSON_NAME] ena…" at bounding box center [521, 365] width 560 height 123
click at [116, 259] on div "Tere! Tooted lansseeritakse [DATE] ning [PERSON_NAME] päeval on poodides olemas…" at bounding box center [151, 255] width 134 height 21
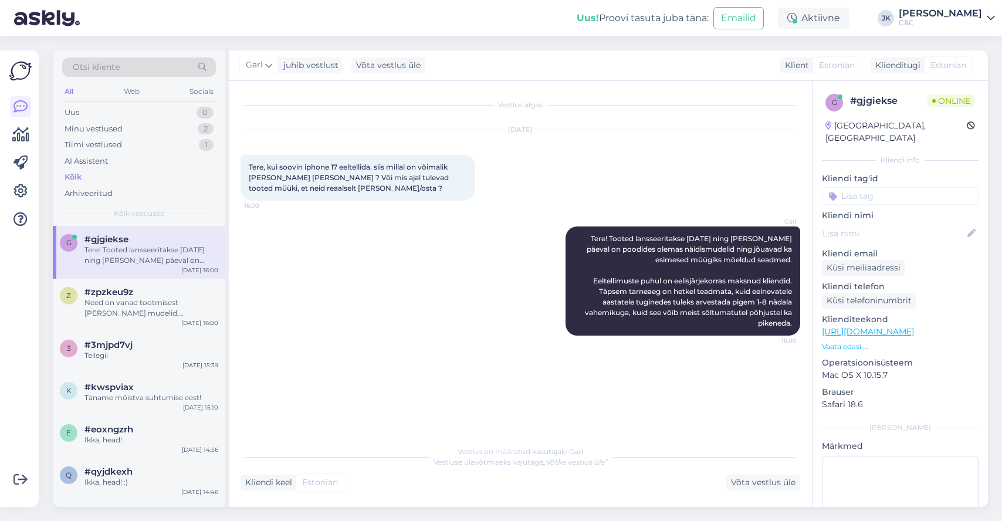
click at [365, 401] on div "Vestlus algas [DATE] Tere, kui soovin iphone 17 eeltellida. siis millal on võim…" at bounding box center [526, 261] width 570 height 336
click at [421, 275] on div "Garl Tere! Tooted lansseeritakse [DATE] ning [PERSON_NAME] päeval on poodides o…" at bounding box center [521, 281] width 560 height 135
click at [90, 287] on span "#zpzkeu9z" at bounding box center [108, 292] width 49 height 11
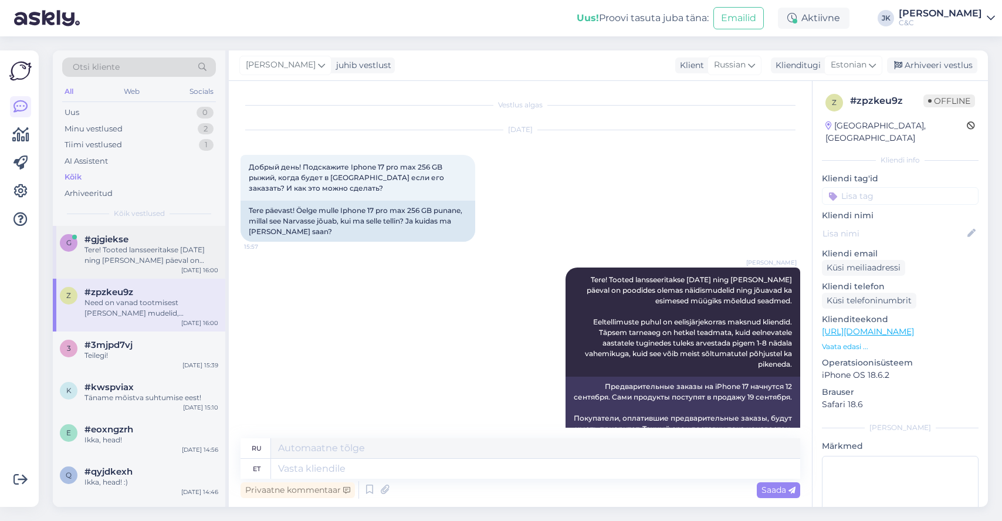
scroll to position [634, 0]
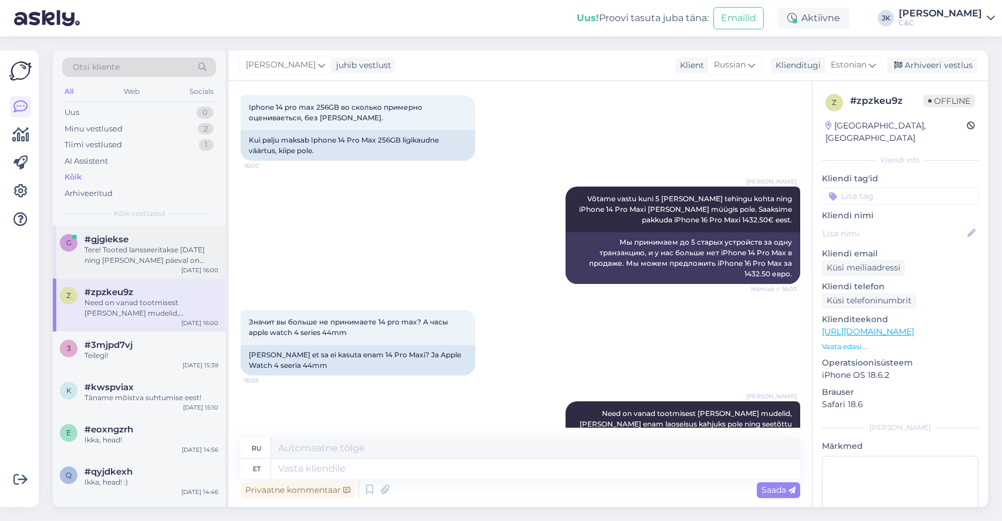
click at [107, 250] on div "Tere! Tooted lansseeritakse [DATE] ning [PERSON_NAME] päeval on poodides olemas…" at bounding box center [151, 255] width 134 height 21
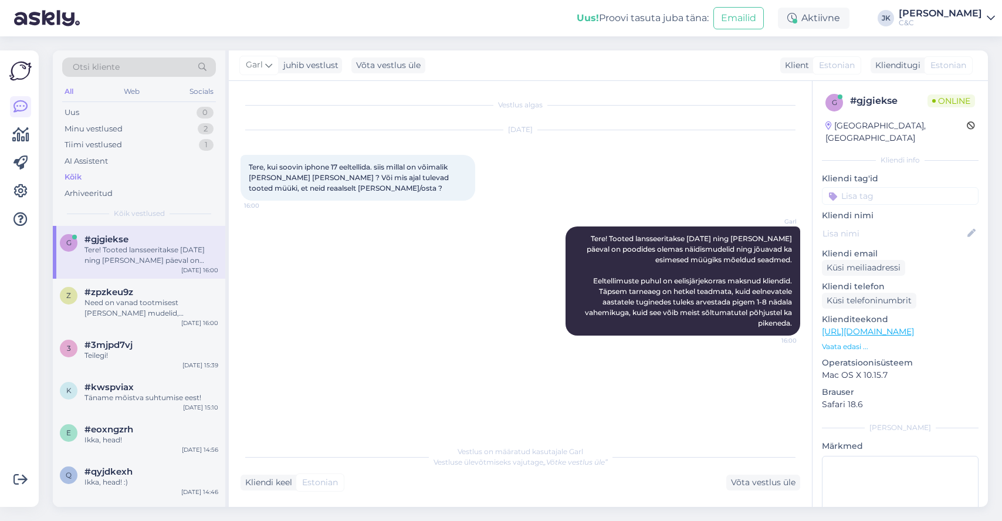
click at [384, 364] on div "Vestlus algas [DATE] Tere, kui soovin iphone 17 eeltellida. siis millal on võim…" at bounding box center [526, 261] width 570 height 336
click at [280, 344] on div "Garl Tere! Tooted lansseeritakse [DATE] ning [PERSON_NAME] päeval on poodides o…" at bounding box center [521, 281] width 560 height 135
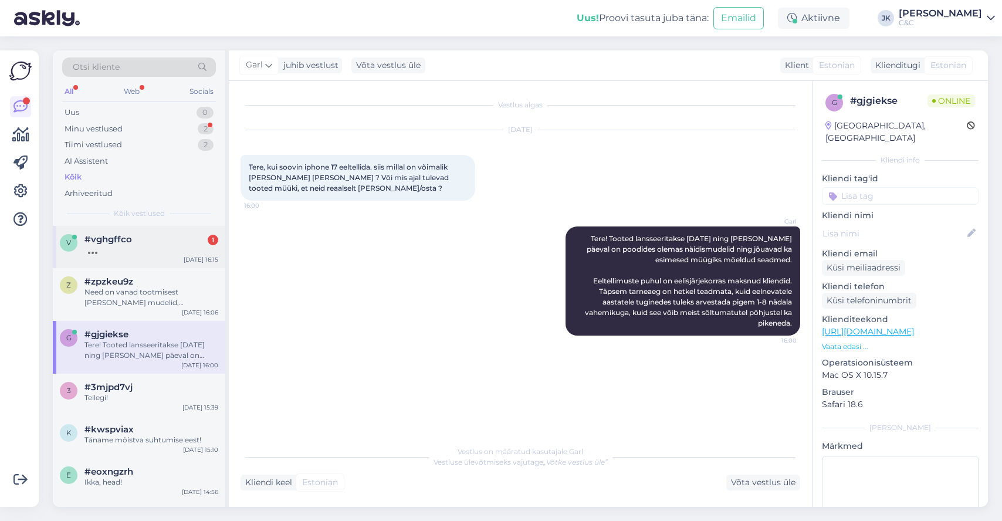
click at [102, 260] on div "v #vghgffco [DATE] 16:15" at bounding box center [139, 247] width 172 height 42
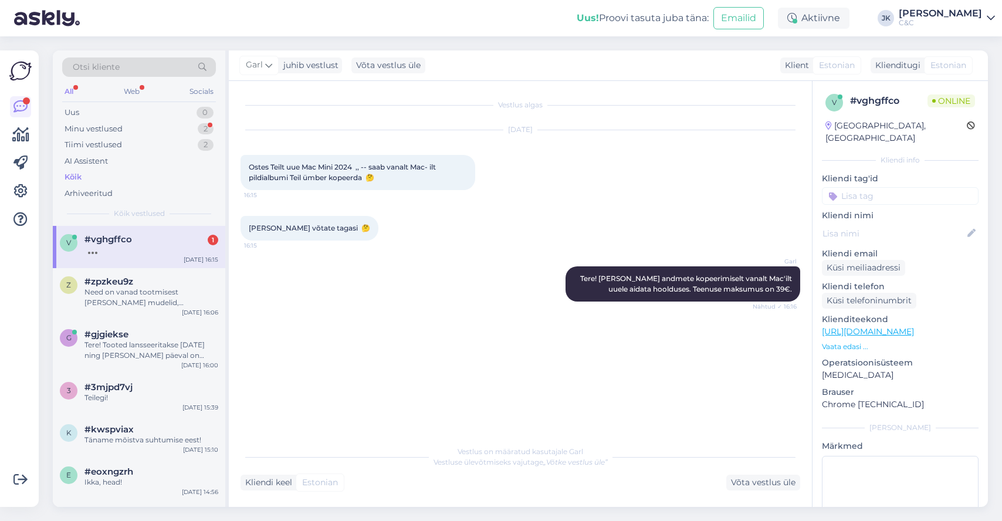
click at [418, 300] on div "Garl Tere! [PERSON_NAME] andmete kopeerimiselt vanalt Mac'ilt uuele aidata hool…" at bounding box center [521, 283] width 560 height 61
click at [317, 167] on span "Ostes Teilt uue Mac Mini 2024 ,, -- saab vanalt Mac- ilt pildialbumi Teil ümber…" at bounding box center [343, 172] width 189 height 19
click at [304, 194] on div "[DATE] Ostes Teilt uue Mac Mini 2024 ,, -- saab vanalt Mac- ilt pildialbumi Tei…" at bounding box center [521, 160] width 560 height 86
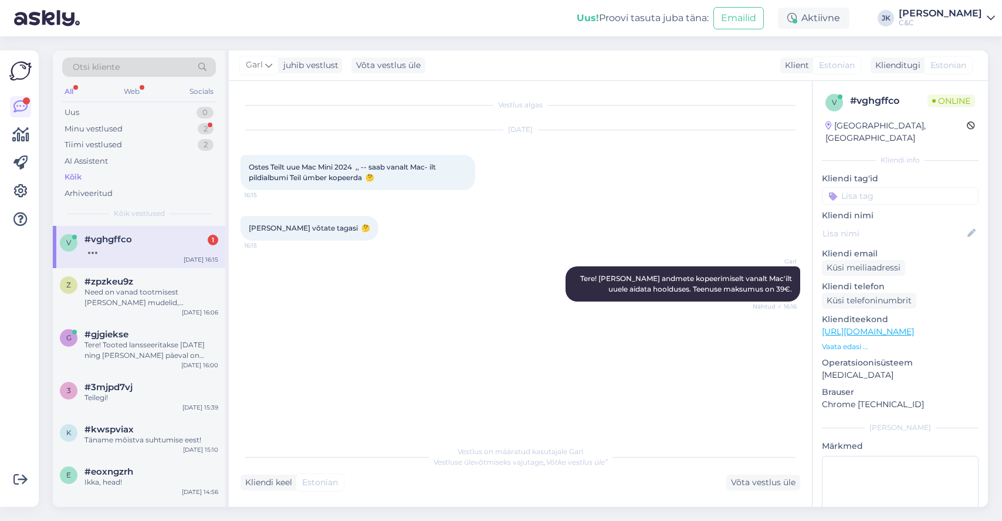
click at [326, 280] on div "Garl Tere! [PERSON_NAME] andmete kopeerimiselt vanalt Mac'ilt uuele aidata hool…" at bounding box center [521, 283] width 560 height 61
click at [166, 289] on div "Need on vanad tootmisest [PERSON_NAME] mudelid, [PERSON_NAME] enam laoseisus ka…" at bounding box center [151, 297] width 134 height 21
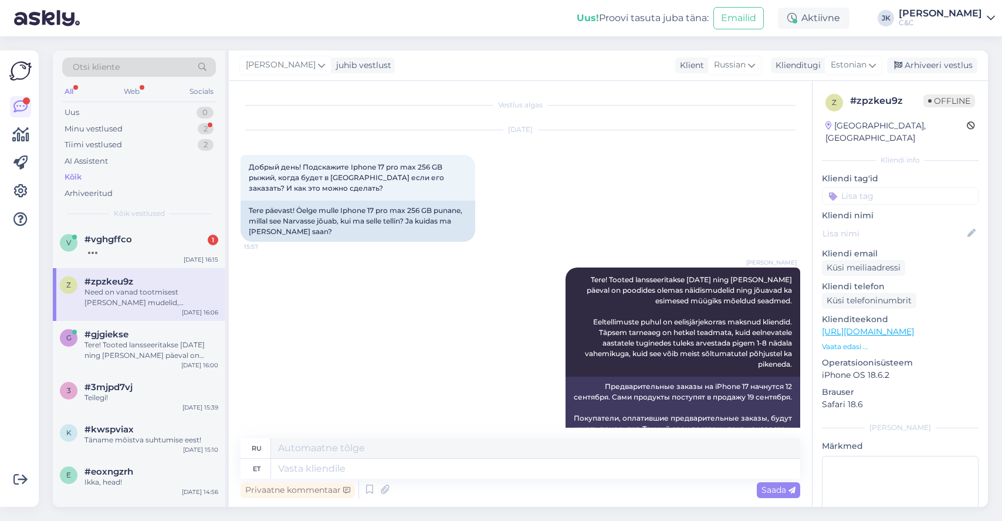
scroll to position [728, 0]
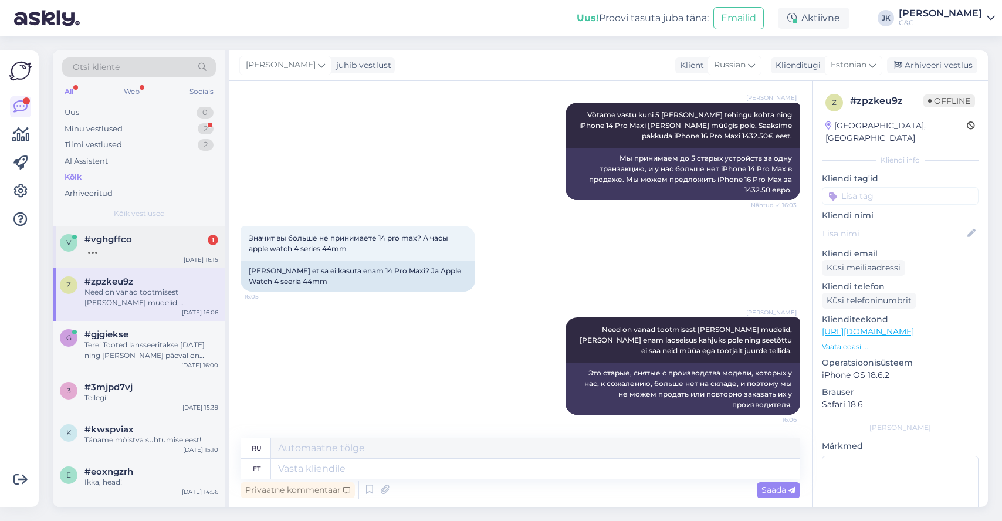
click at [170, 239] on div "#vghgffco 1" at bounding box center [151, 239] width 134 height 11
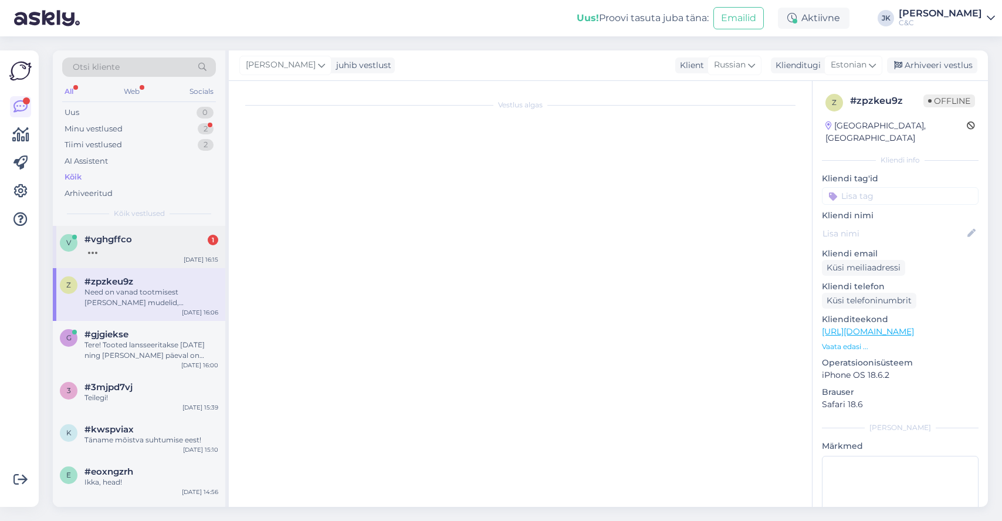
scroll to position [0, 0]
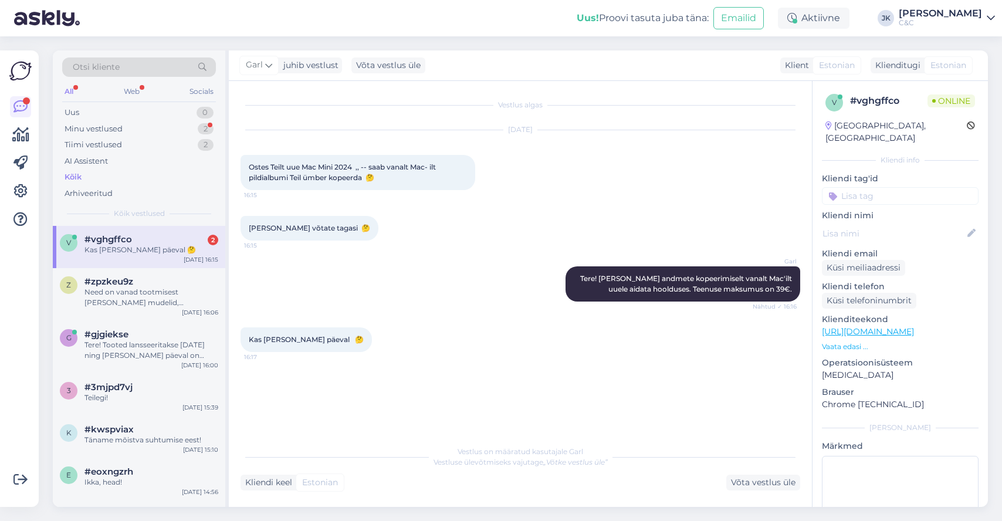
click at [287, 417] on div "Vestlus algas [DATE] Ostes Teilt uue Mac Mini 2024 ,, -- saab vanalt Mac- ilt p…" at bounding box center [526, 261] width 570 height 336
click at [131, 377] on div "3 #3mjpd7vj Teilegi! [DATE] 15:39" at bounding box center [139, 395] width 172 height 42
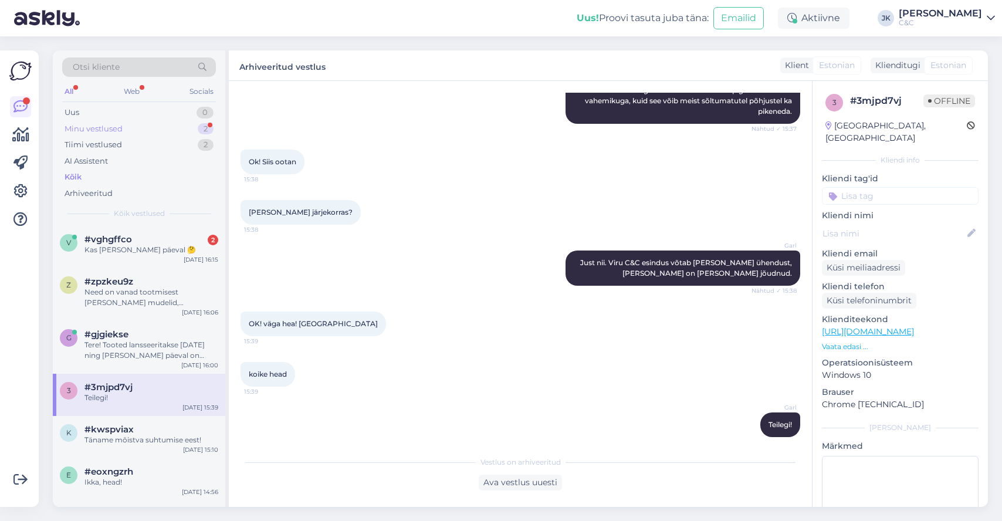
click at [129, 128] on div "Minu vestlused 2" at bounding box center [139, 129] width 154 height 16
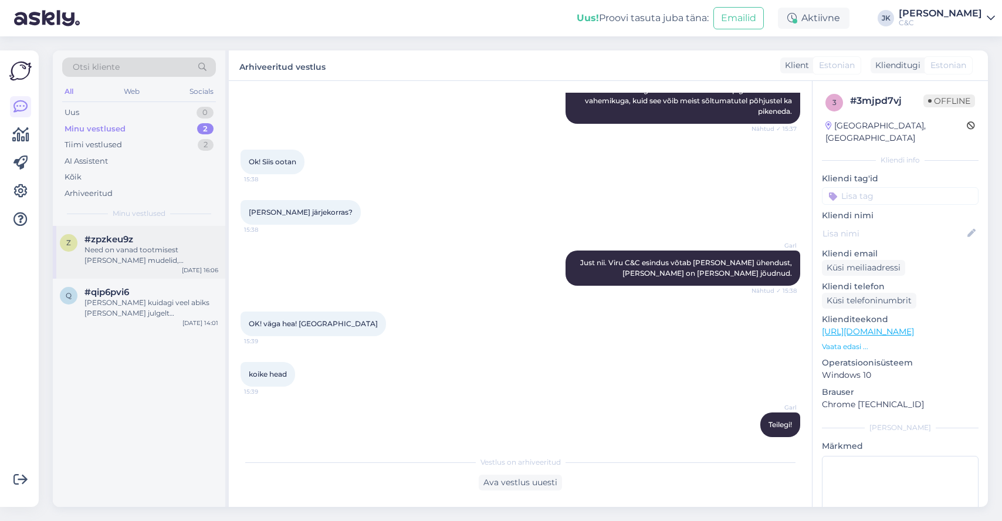
click at [158, 269] on div "z #zpzkeu9z Need on vanad tootmisest [PERSON_NAME] mudelid, [PERSON_NAME] enam …" at bounding box center [139, 252] width 172 height 53
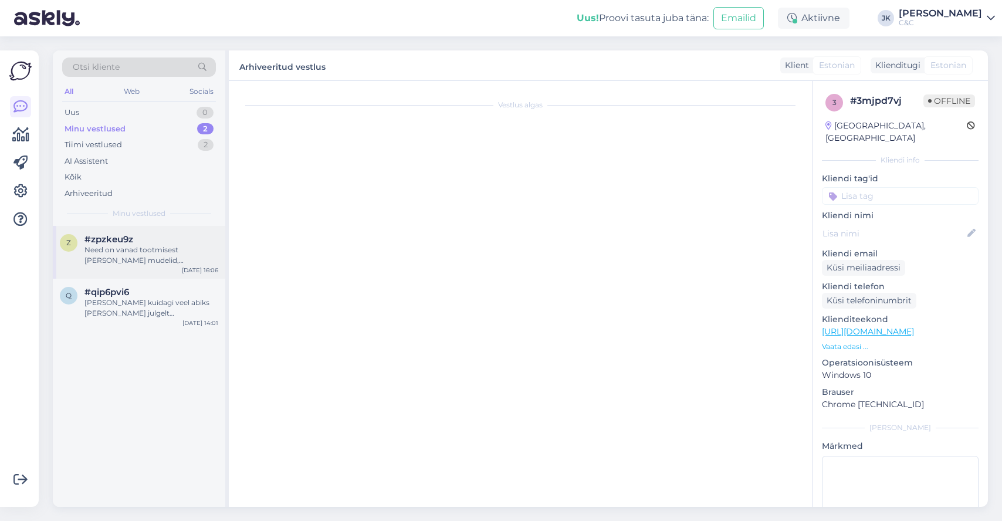
scroll to position [728, 0]
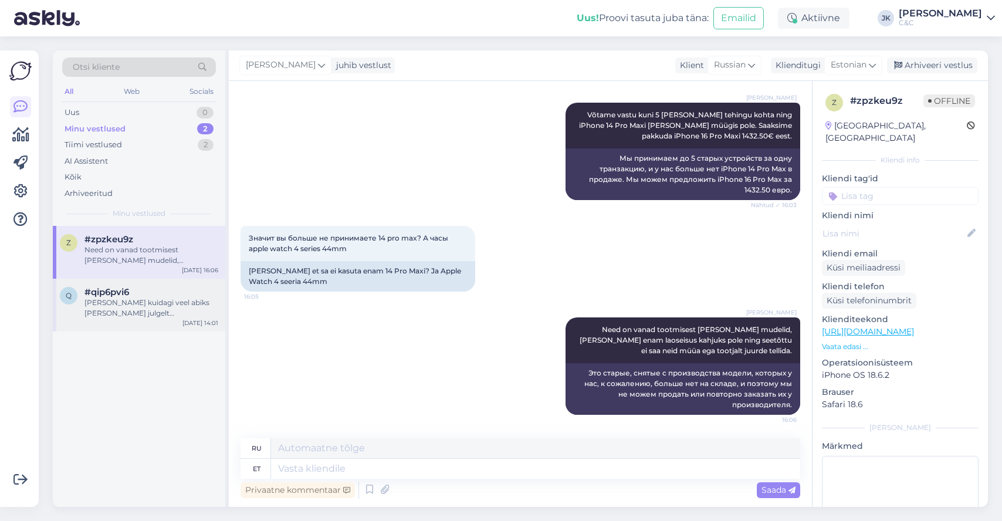
click at [162, 317] on div "q #qip6pvi6 [PERSON_NAME] kuidagi veel abiks [PERSON_NAME] julgelt [PERSON_NAME…" at bounding box center [139, 305] width 172 height 53
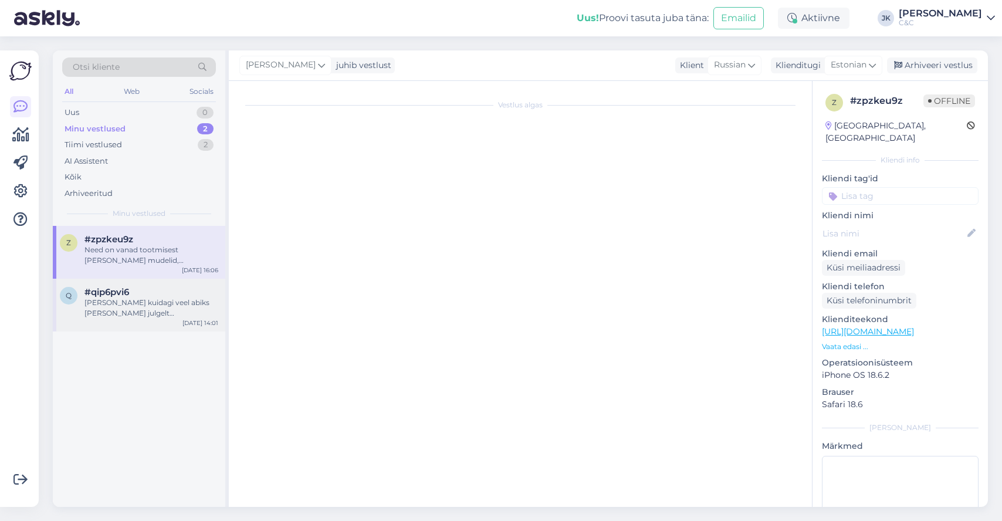
scroll to position [12, 0]
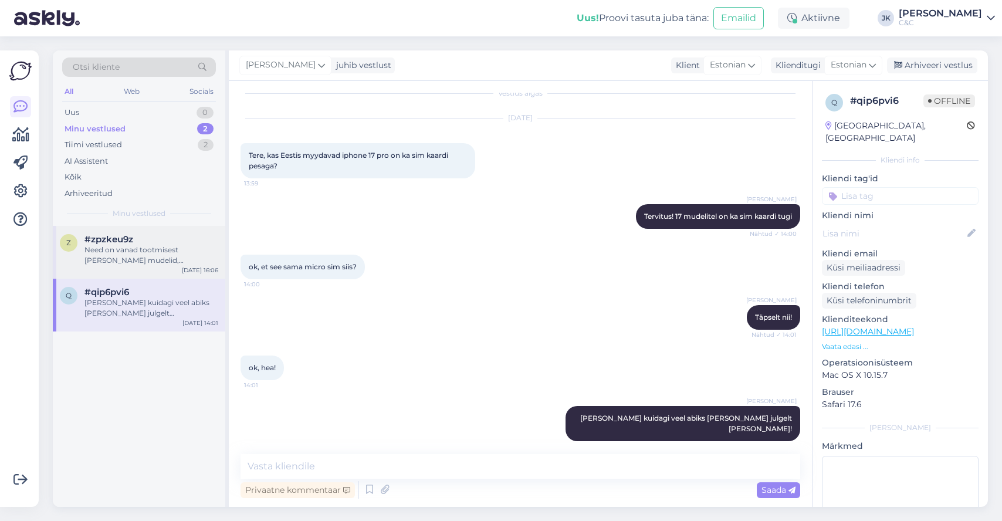
click at [170, 258] on div "Need on vanad tootmisest [PERSON_NAME] mudelid, [PERSON_NAME] enam laoseisus ka…" at bounding box center [151, 255] width 134 height 21
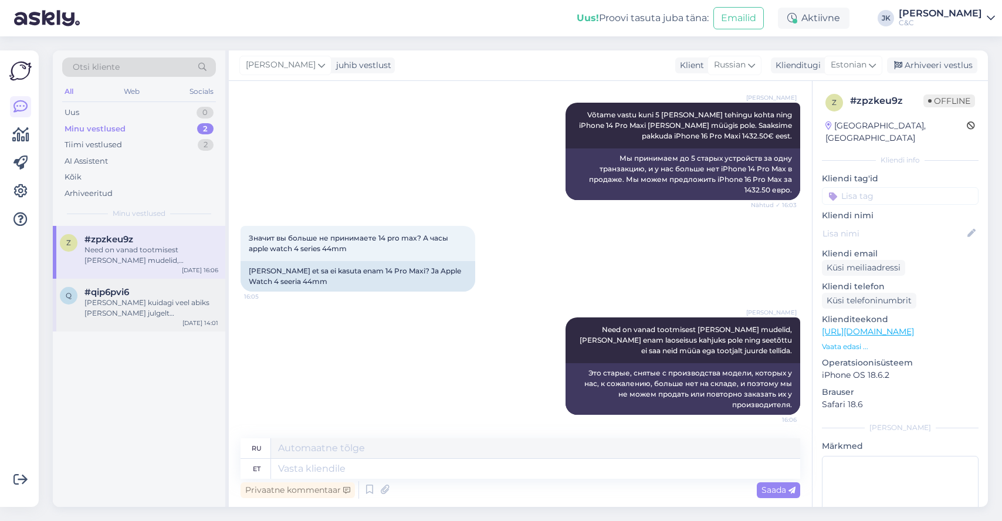
click at [155, 304] on div "[PERSON_NAME] kuidagi veel abiks [PERSON_NAME] julgelt [PERSON_NAME]!" at bounding box center [151, 307] width 134 height 21
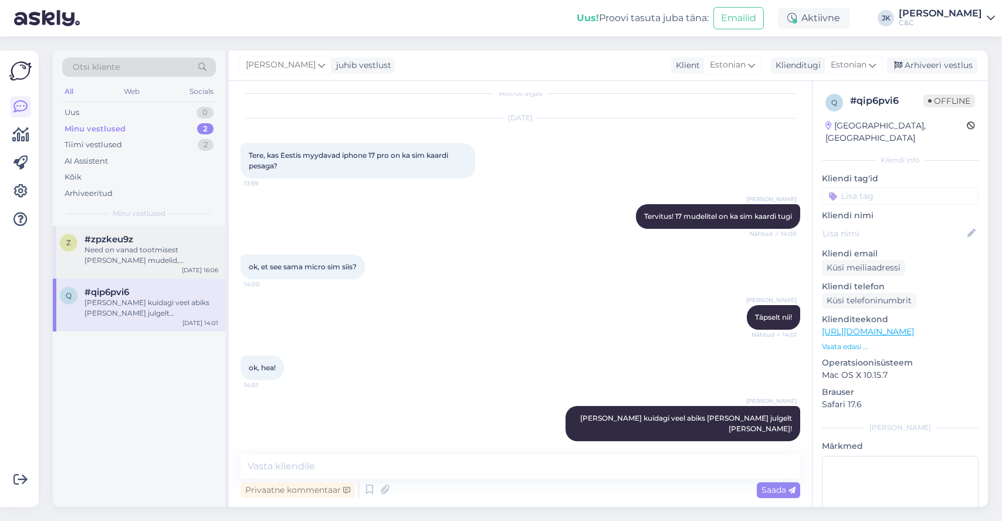
click at [130, 235] on span "#zpzkeu9z" at bounding box center [108, 239] width 49 height 11
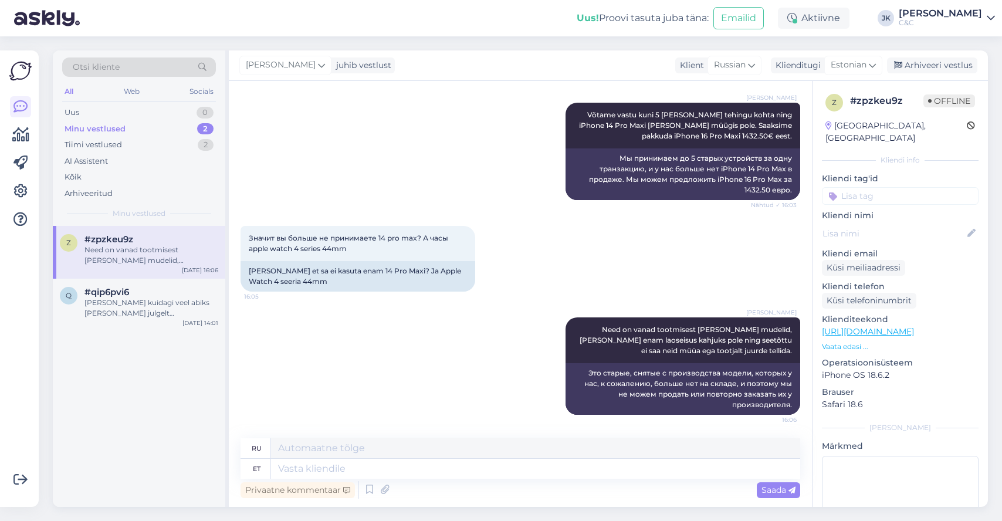
click at [97, 384] on div "z #zpzkeu9z Need on vanad tootmisest [PERSON_NAME] mudelid, [PERSON_NAME] enam …" at bounding box center [139, 366] width 172 height 281
click at [106, 178] on div "Kõik" at bounding box center [139, 177] width 154 height 16
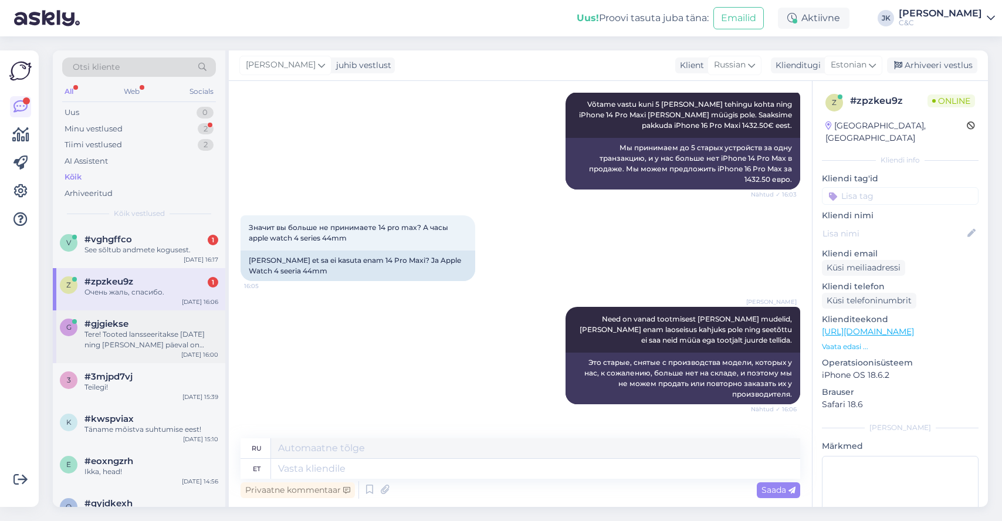
scroll to position [798, 0]
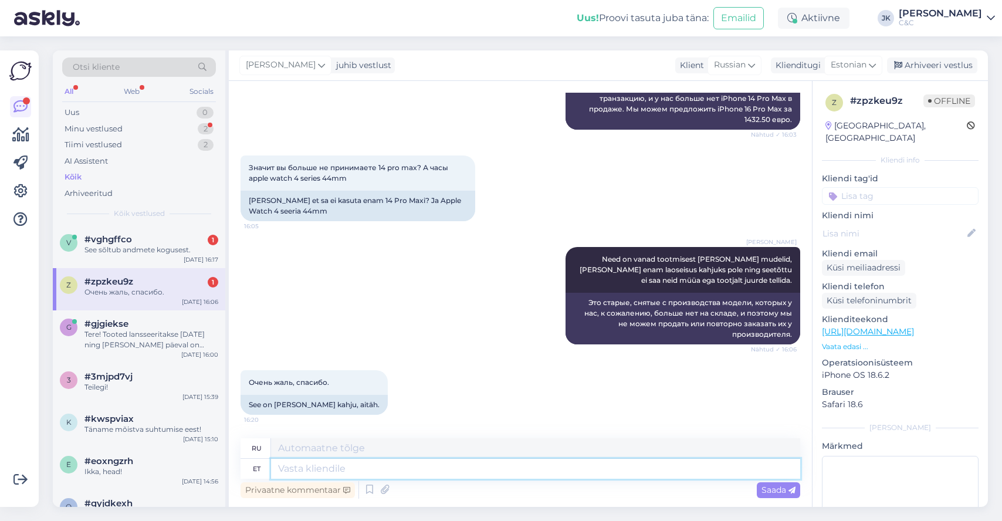
click at [336, 470] on textarea at bounding box center [535, 469] width 529 height 20
click at [376, 415] on div "Очень жаль, спасибо. 16:20 See on [PERSON_NAME] kahju, [GEOGRAPHIC_DATA]." at bounding box center [521, 392] width 560 height 70
click at [391, 474] on textarea at bounding box center [535, 469] width 529 height 20
type textarea "[PERSON_NAME]"
type textarea "Если"
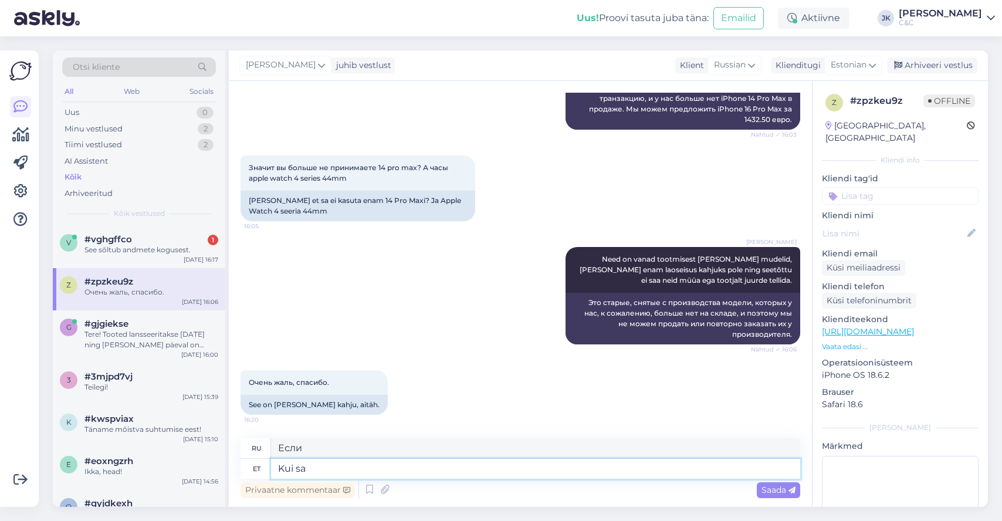
type textarea "Kui saa"
type textarea "Если вы можете"
type textarea "[PERSON_NAME]"
type textarea "Если"
type textarea "K"
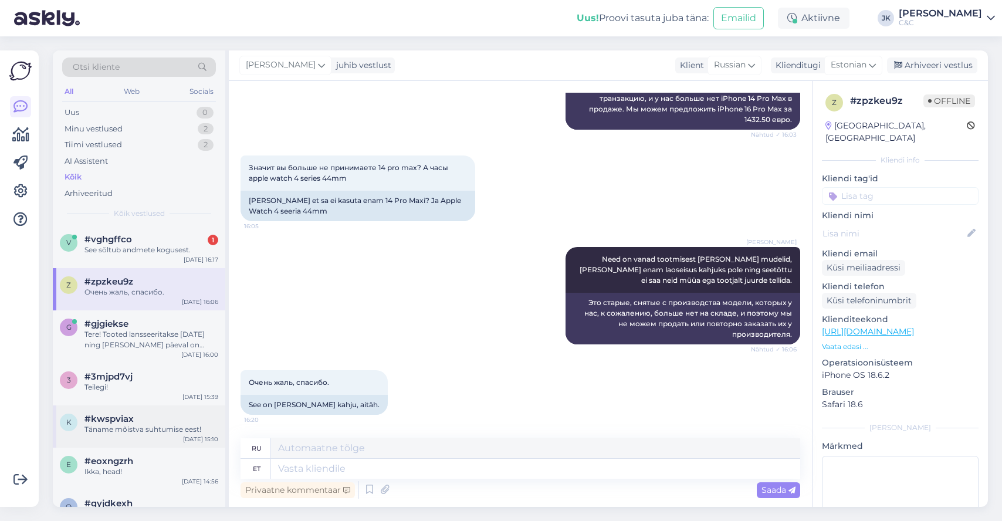
click at [70, 414] on div "k" at bounding box center [69, 423] width 18 height 18
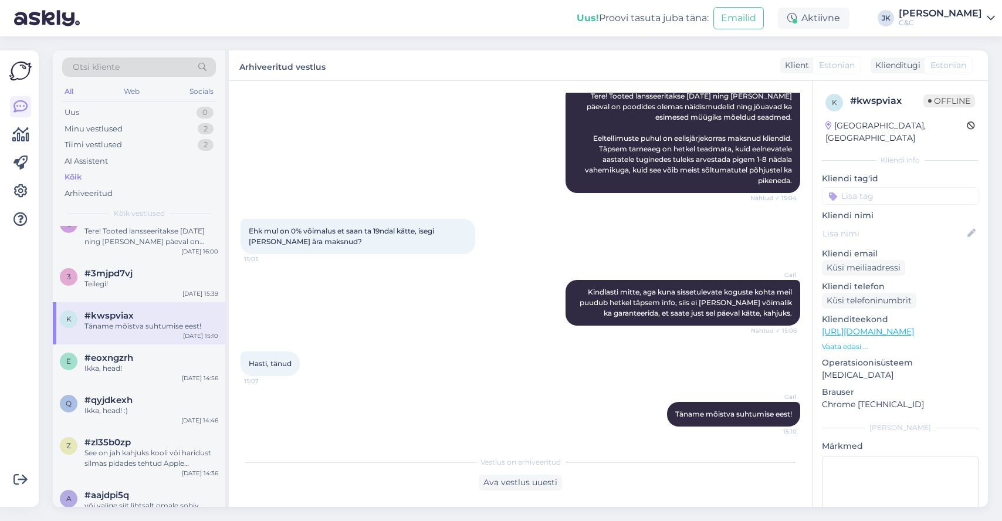
scroll to position [104, 0]
click at [70, 414] on div "q #qyjdkexh Ikka, head! :) [DATE] 14:46" at bounding box center [139, 407] width 172 height 42
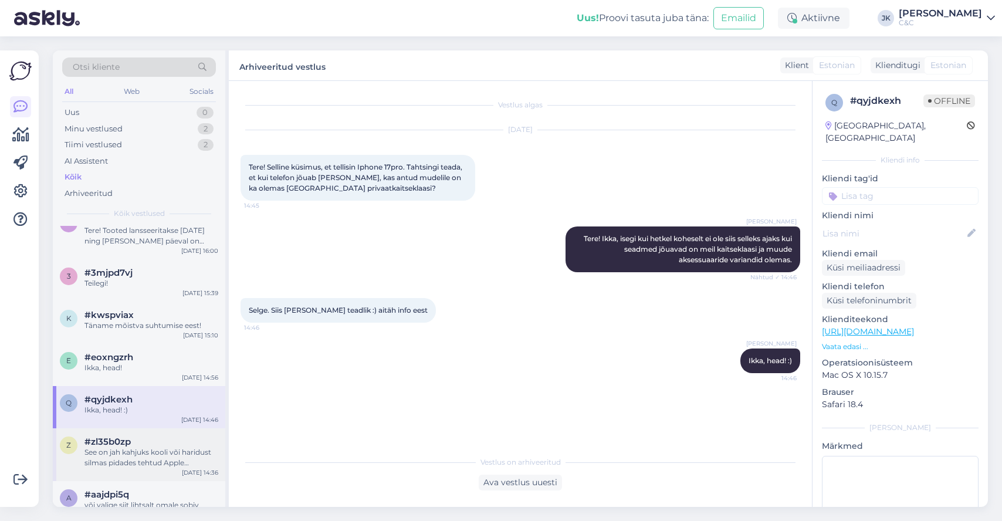
click at [86, 447] on div "See on jah kahjuks kooli või haridust silmas pidades tehtud Apple kampaania ehk…" at bounding box center [151, 457] width 134 height 21
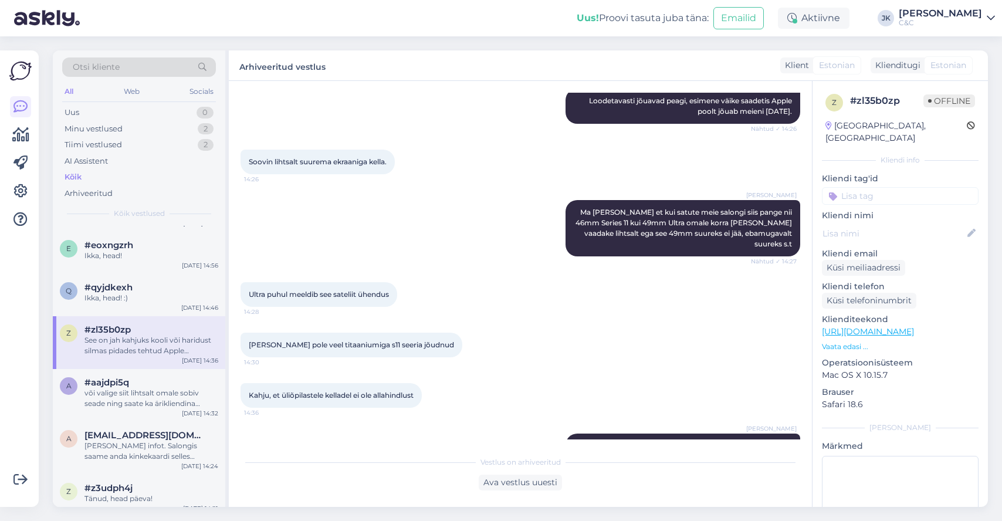
scroll to position [259, 0]
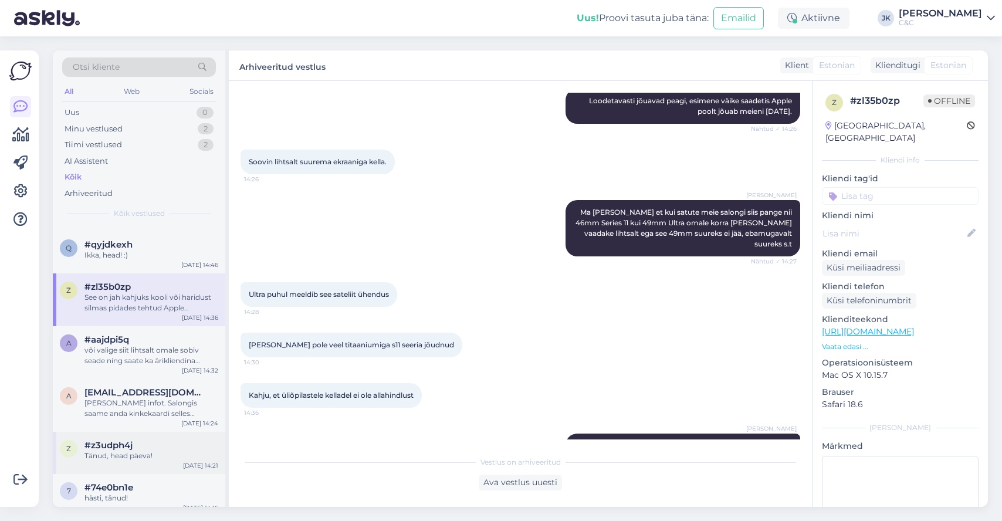
click at [86, 442] on span "#z3udph4j" at bounding box center [108, 445] width 48 height 11
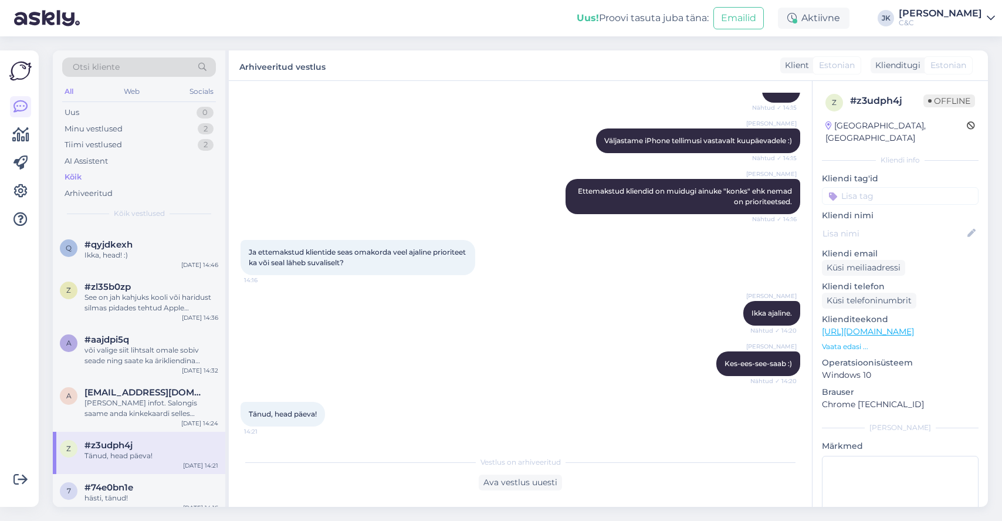
scroll to position [148, 0]
click at [102, 470] on div "z #z3udph4j Tänud, head päeva! [DATE] 14:21" at bounding box center [139, 453] width 172 height 42
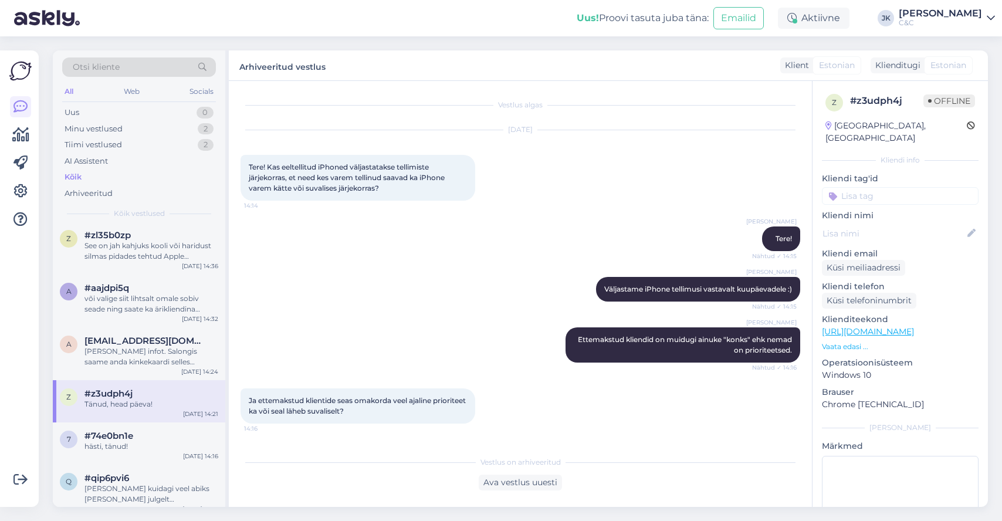
scroll to position [314, 0]
click at [102, 470] on span "#qip6pvi6" at bounding box center [106, 474] width 45 height 11
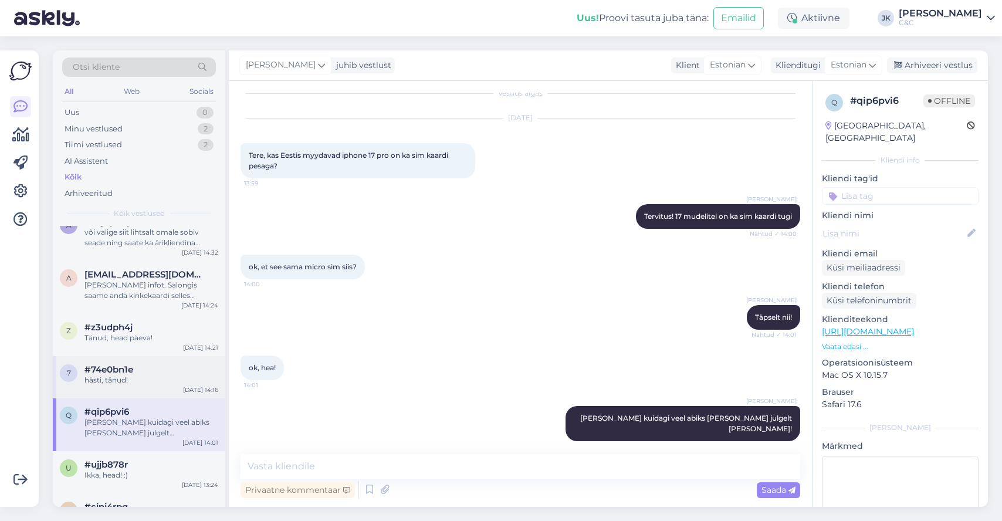
scroll to position [382, 0]
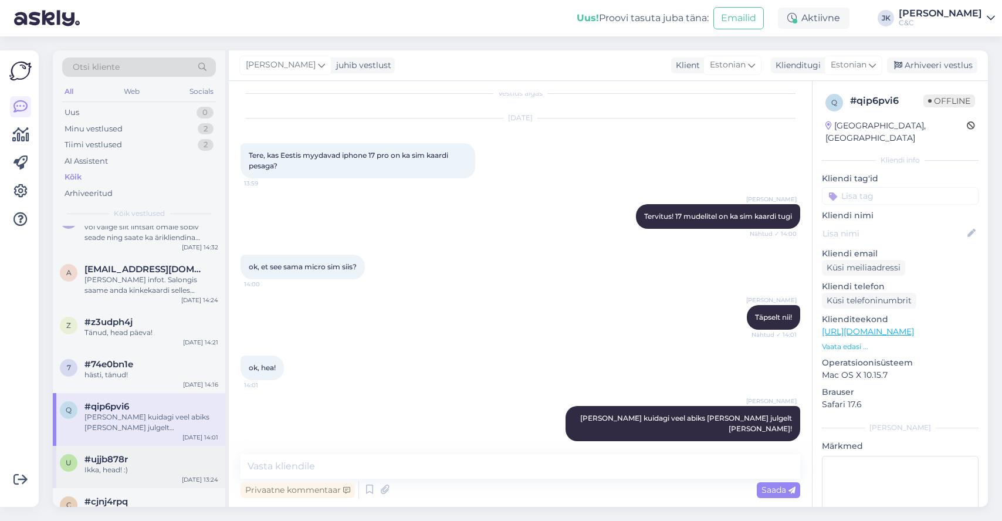
click at [104, 458] on span "#ujjb878r" at bounding box center [105, 459] width 43 height 11
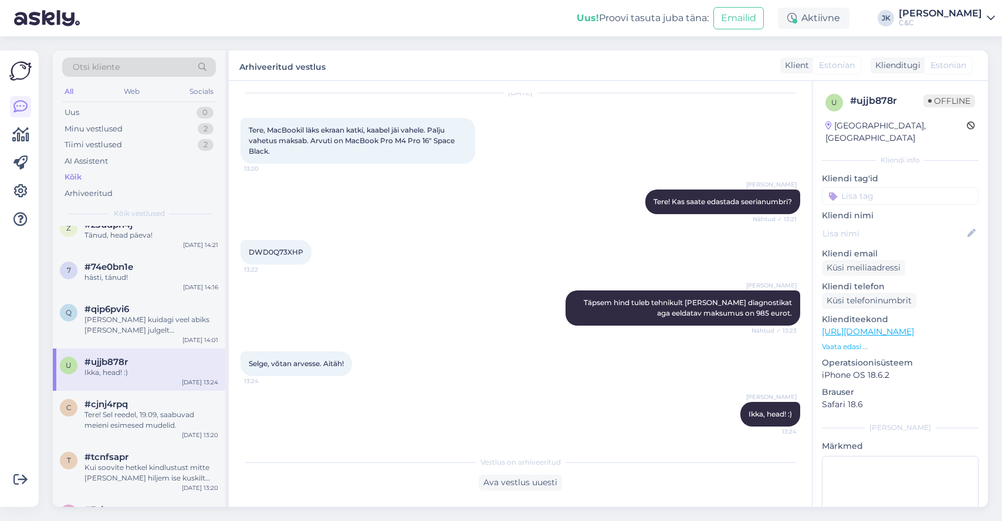
scroll to position [483, 0]
click at [104, 459] on div "Kui soovite hetkel kindlustust mitte [PERSON_NAME] hiljem ise kuskilt mujalt si…" at bounding box center [151, 468] width 134 height 21
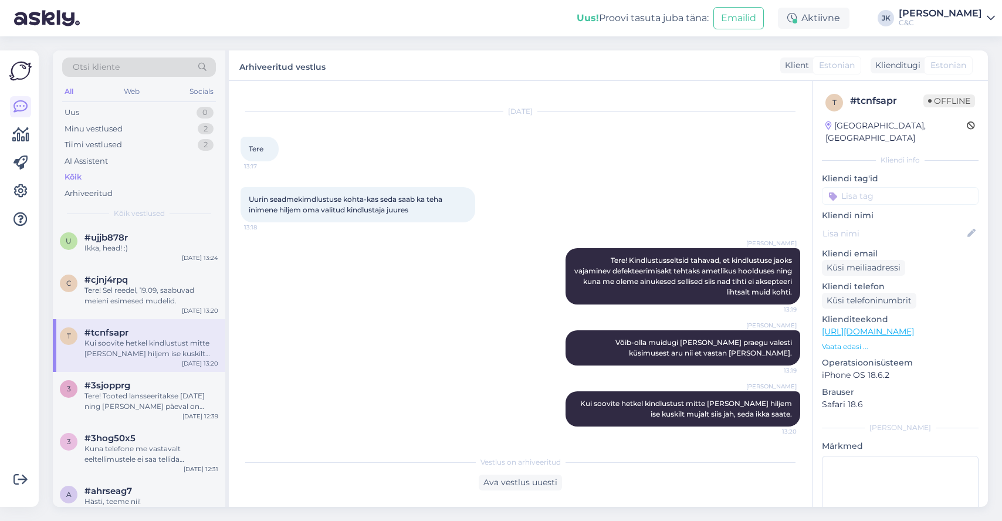
scroll to position [603, 0]
click at [105, 453] on div "Kuna telefone me vastavalt eeltellimustele ei saa tellida [PERSON_NAME] Apple j…" at bounding box center [151, 454] width 134 height 21
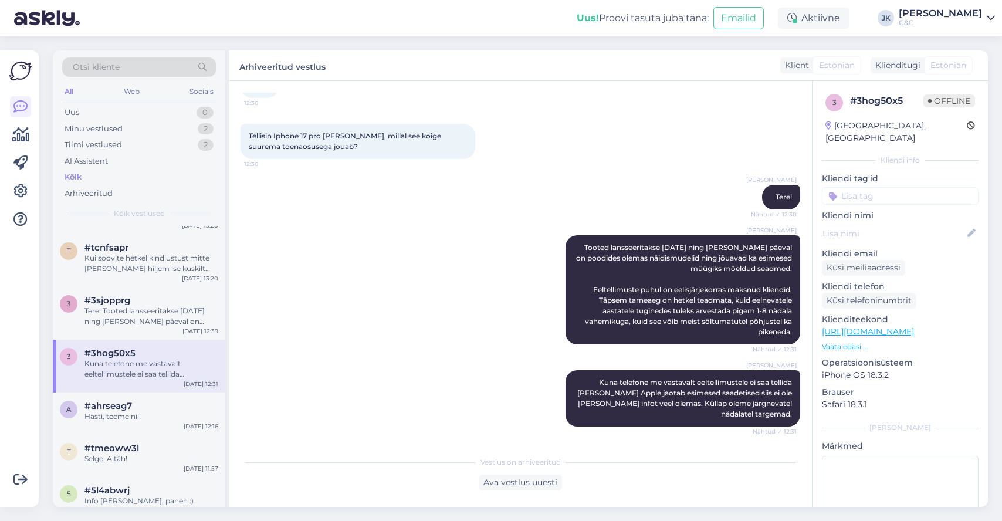
scroll to position [786, 0]
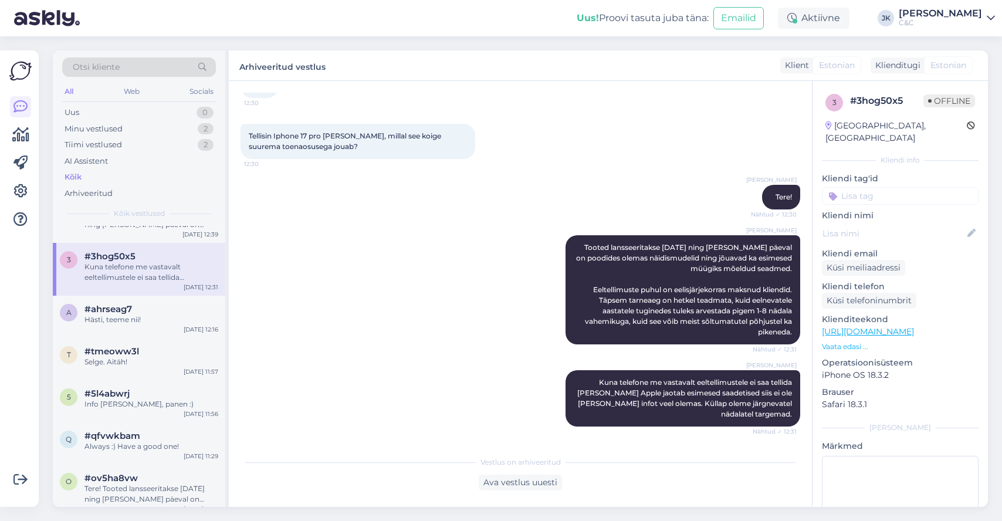
click at [105, 452] on div "q #qfvwkbam Always :) Have a good one! [DATE] 11:29" at bounding box center [139, 443] width 172 height 42
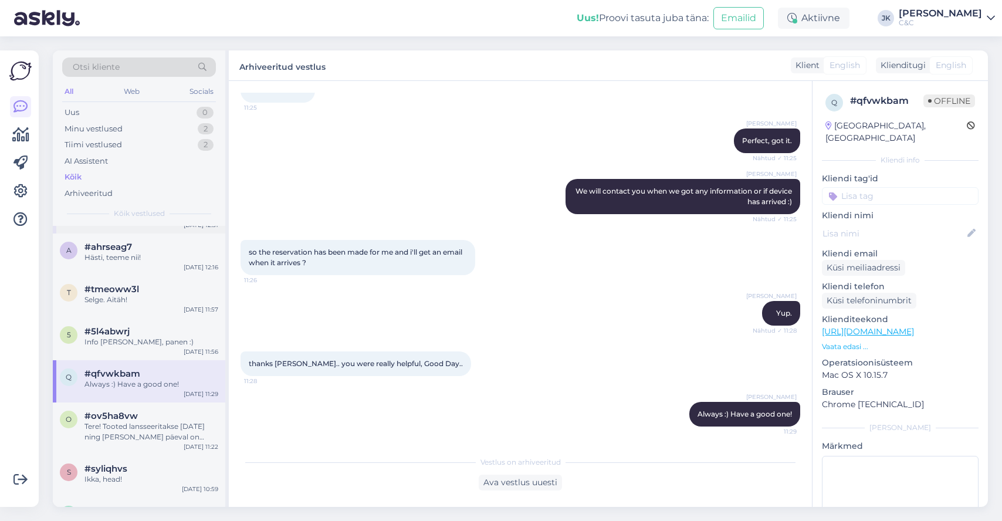
scroll to position [852, 0]
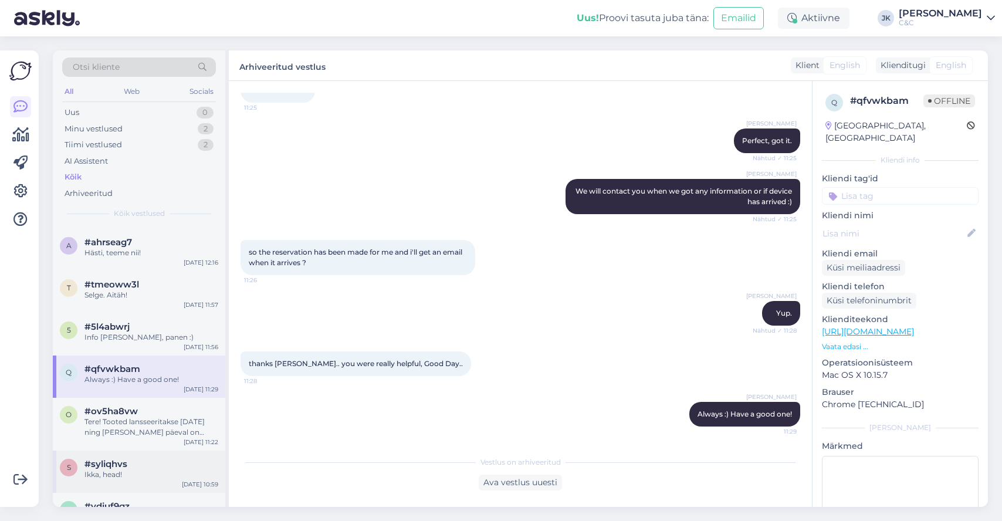
click at [105, 452] on div "s #syliqhvs [PERSON_NAME], head! [DATE] 10:59" at bounding box center [139, 472] width 172 height 42
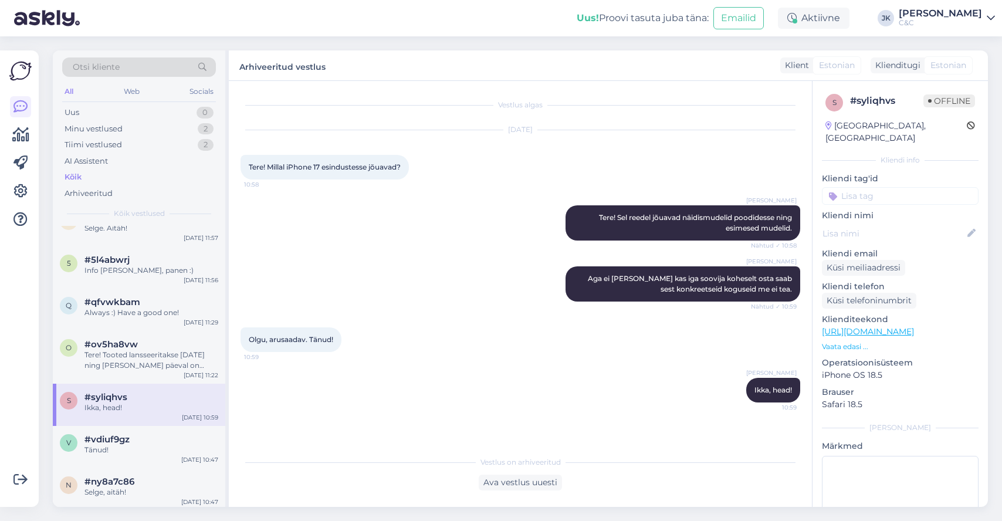
scroll to position [974, 0]
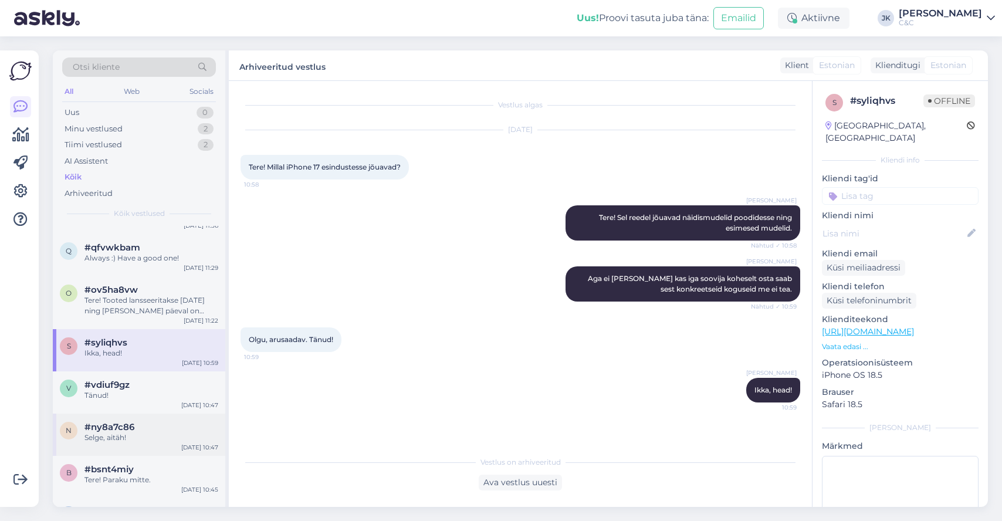
click at [105, 451] on div "n #ny8a7c86 Selge, aitäh! [DATE] 10:47" at bounding box center [139, 435] width 172 height 42
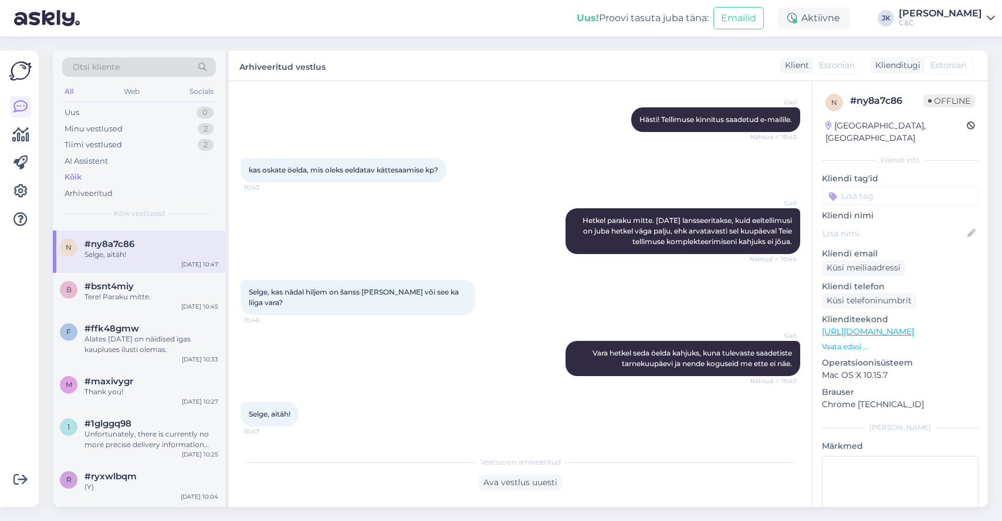
scroll to position [1157, 0]
click at [105, 450] on div "1 #1glggq98 Unfortunately, there is currently no more precise delivery informat…" at bounding box center [139, 435] width 172 height 53
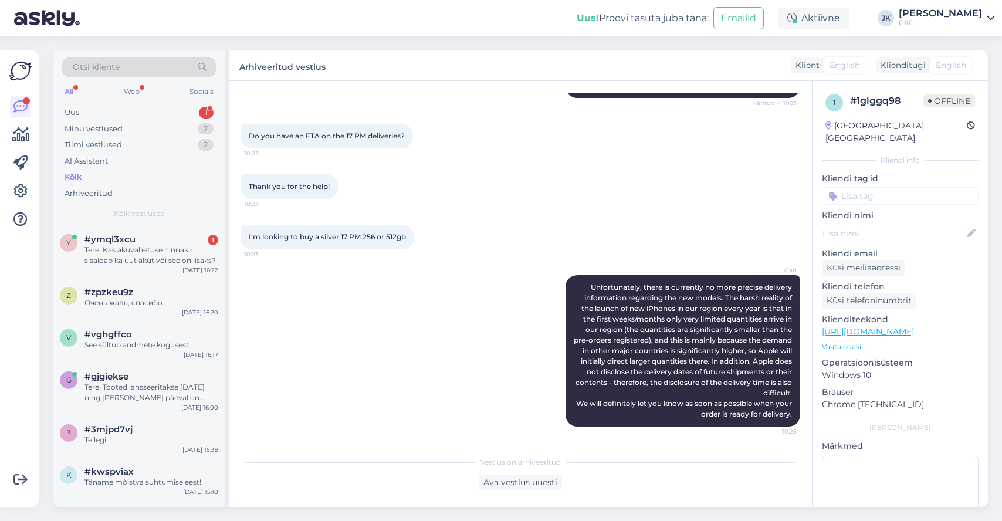
scroll to position [62, 0]
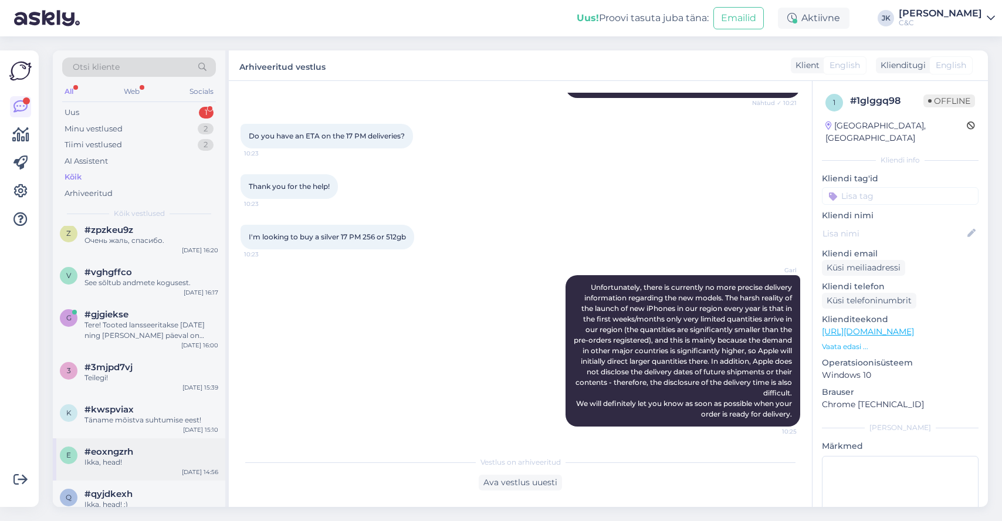
click at [106, 441] on div "e #eoxngzrh Ikka, head! [DATE] 14:56" at bounding box center [139, 459] width 172 height 42
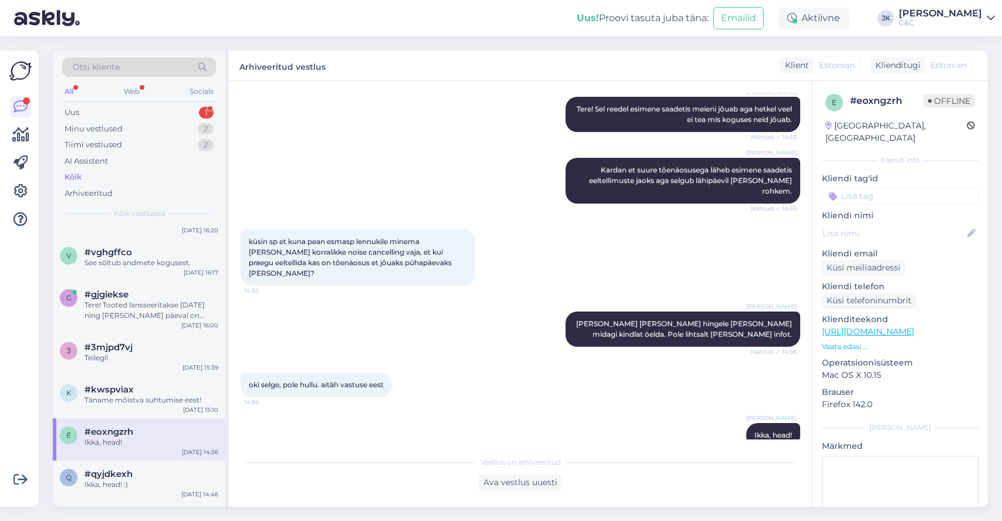
scroll to position [84, 0]
click at [119, 402] on div "k #kwspviax Täname mõistva suhtumise eest! [DATE] 15:10" at bounding box center [139, 395] width 172 height 42
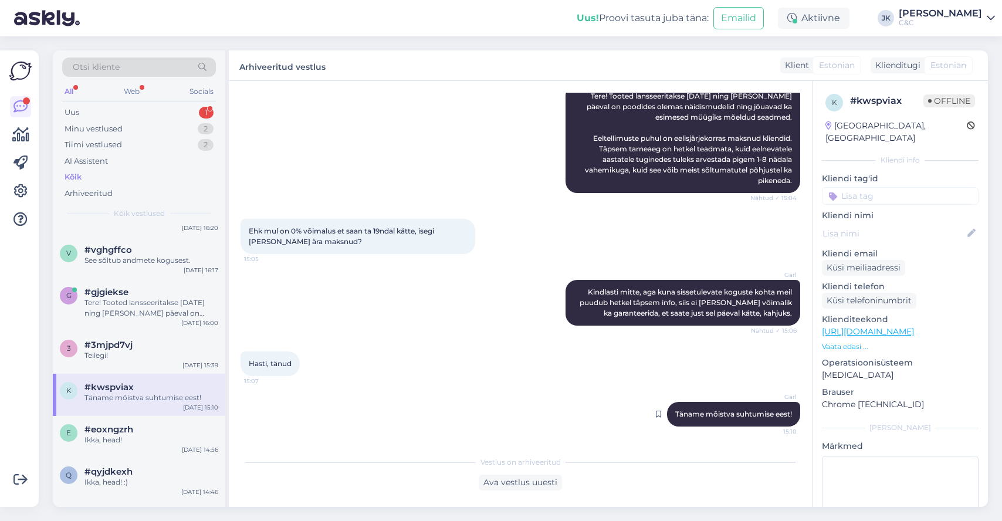
click at [679, 412] on span "Täname mõistva suhtumise eest!" at bounding box center [733, 413] width 117 height 9
copy div "Täname mõistva suhtumise eest! 15:10"
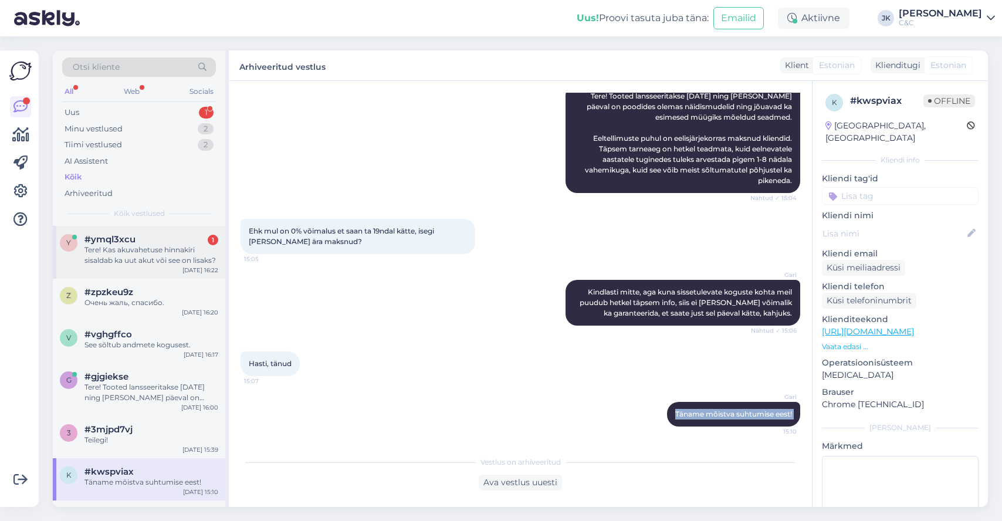
scroll to position [-1, 0]
click at [173, 239] on div "#ymql3xcu 1" at bounding box center [151, 239] width 134 height 11
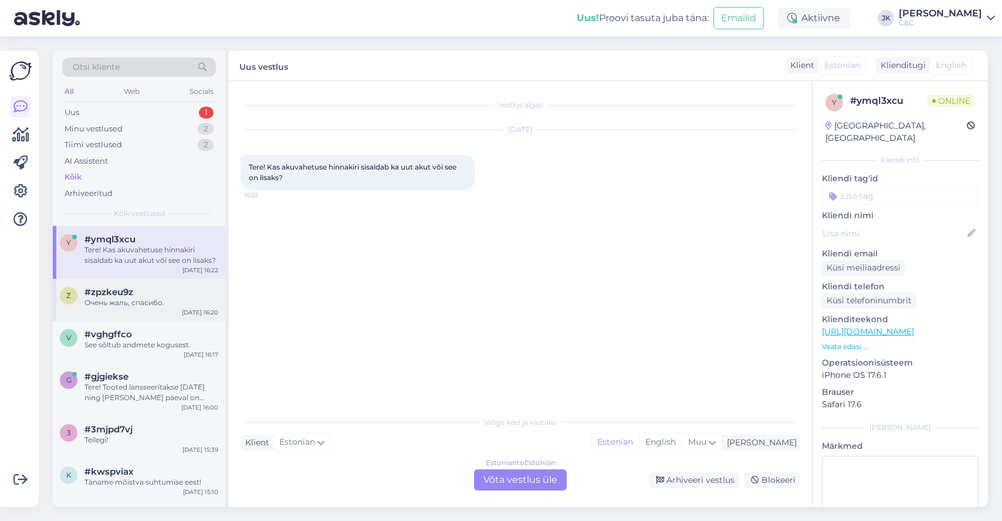
click at [191, 297] on div "Очень жаль, спасибо." at bounding box center [151, 302] width 134 height 11
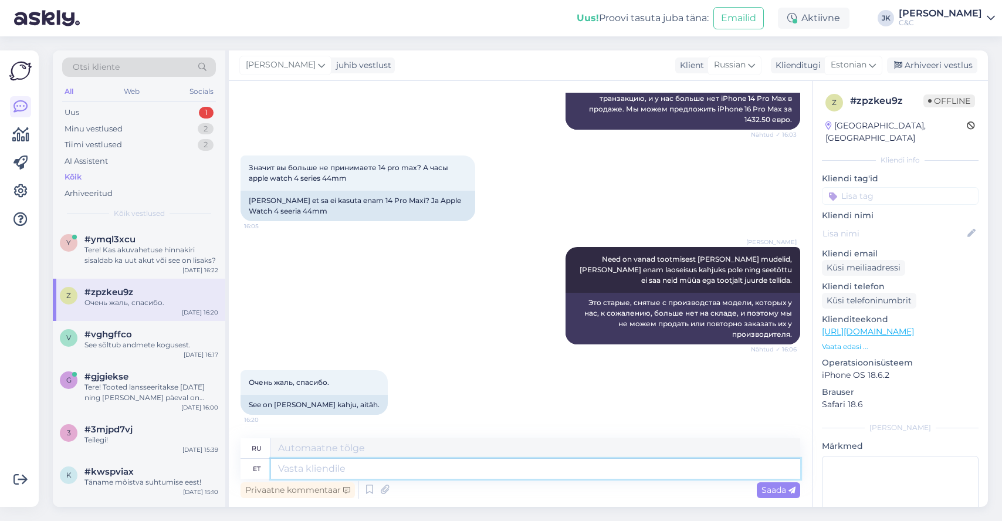
click at [382, 466] on textarea at bounding box center [535, 469] width 529 height 20
paste textarea "Täname mõistva suhtumise eest!"
type textarea "Täname mõistva suhtumise eest!"
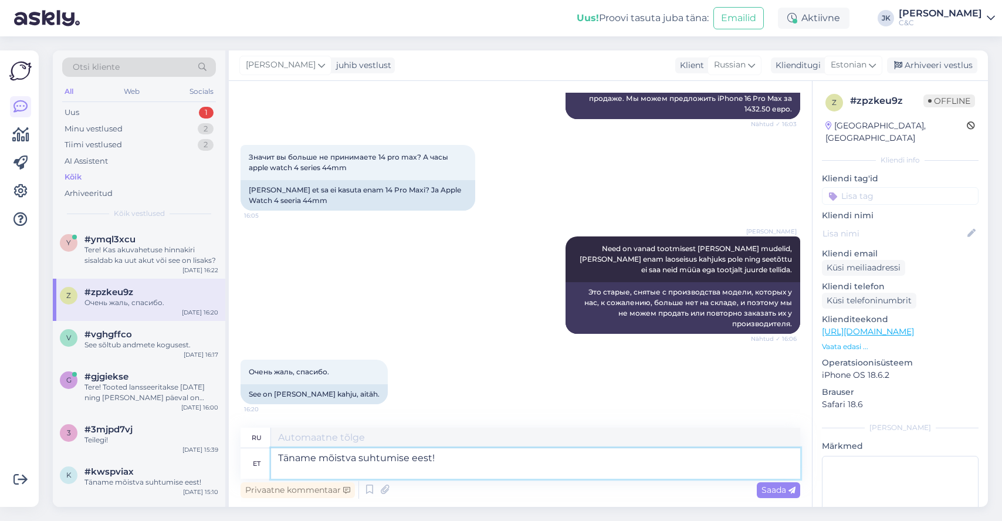
type textarea "Благодарим за понимание!"
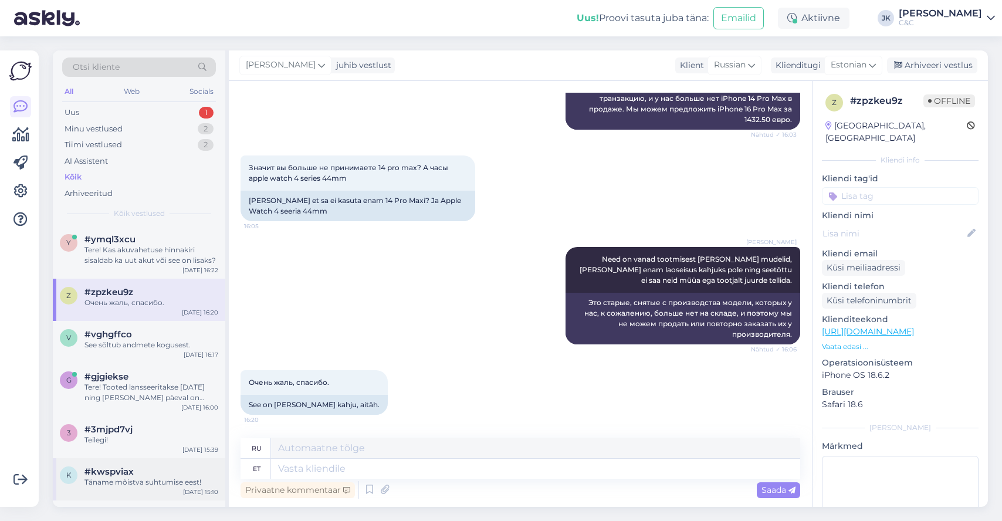
click at [150, 470] on div "#kwspviax" at bounding box center [151, 471] width 134 height 11
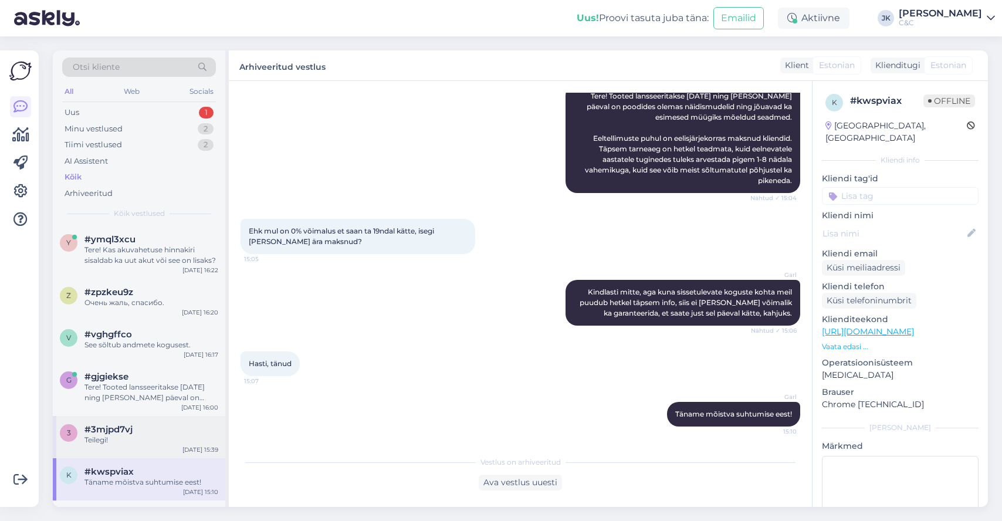
click at [157, 442] on div "Teilegi!" at bounding box center [151, 440] width 134 height 11
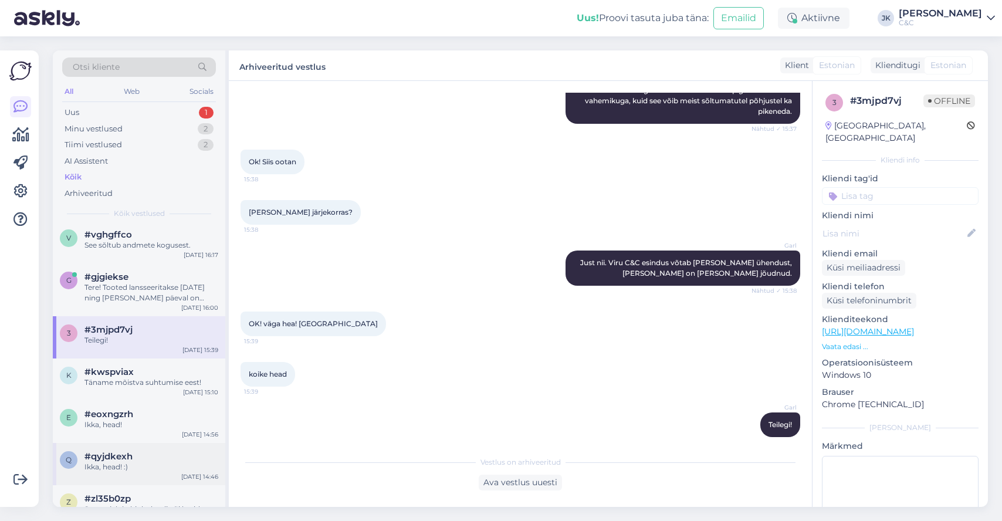
click at [157, 443] on div "q #qyjdkexh Ikka, head! :) [DATE] 14:46" at bounding box center [139, 464] width 172 height 42
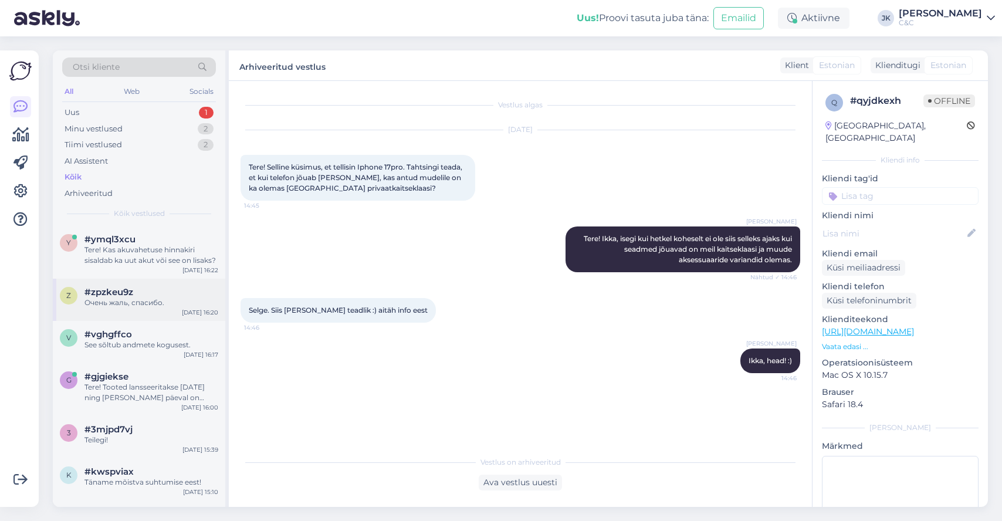
click at [177, 282] on div "z #zpzkeu9z Очень жаль, спасибо. [DATE] 16:20" at bounding box center [139, 300] width 172 height 42
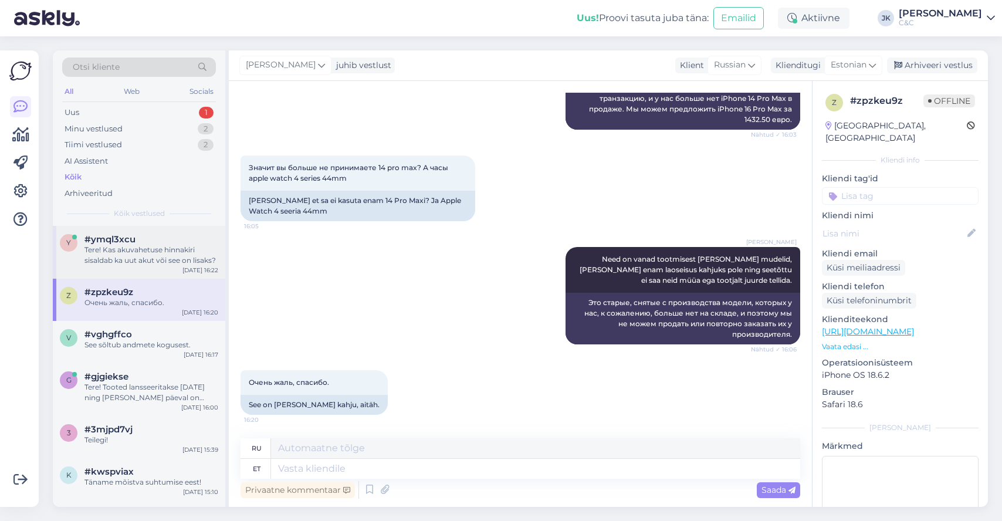
click at [180, 265] on div "y #ymql3xcu Tere! Kas akuvahetuse hinnakiri sisaldab ka uut akut või see on lis…" at bounding box center [139, 252] width 172 height 53
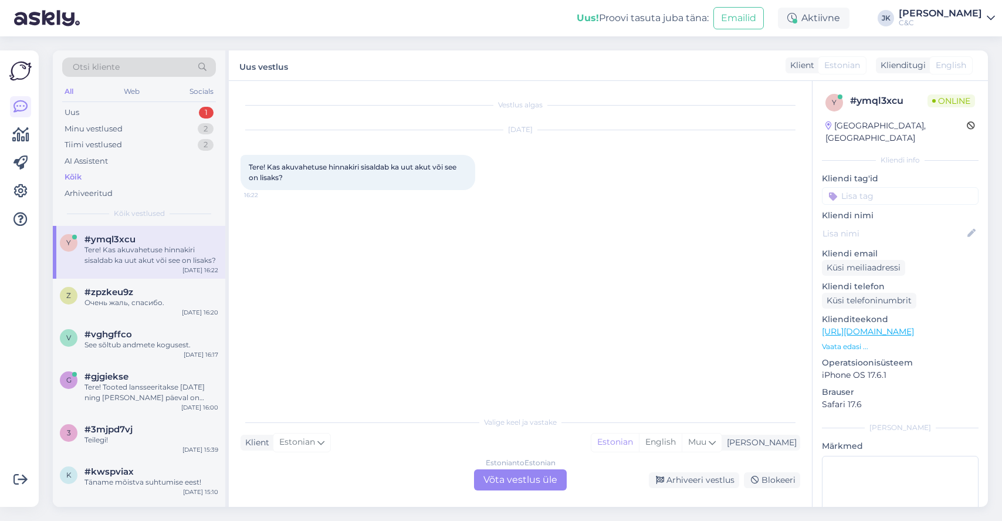
click at [490, 485] on div "Estonian to Estonian Võta vestlus üle" at bounding box center [520, 479] width 93 height 21
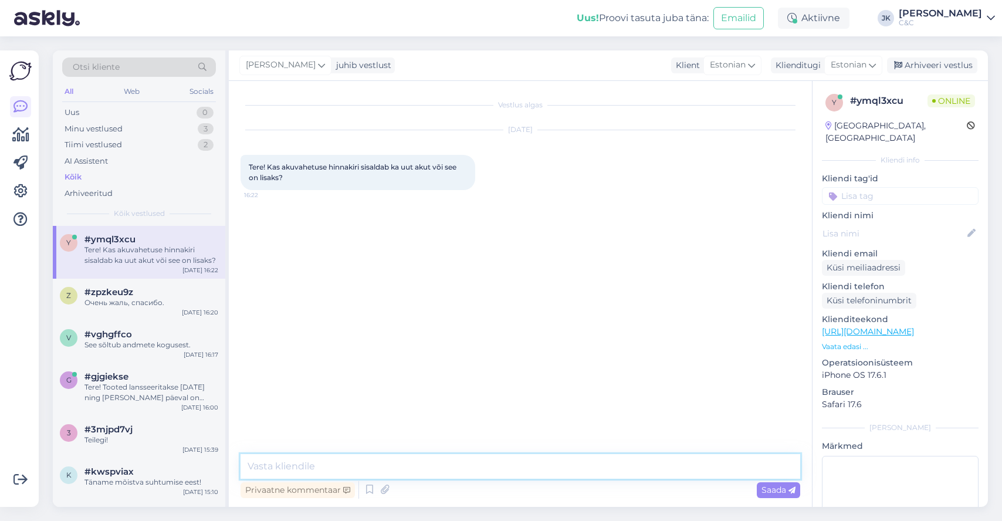
click at [502, 471] on textarea at bounding box center [521, 466] width 560 height 25
type textarea "Tere! Akuvahetuse hinnakiri sisaldab ka uut akut."
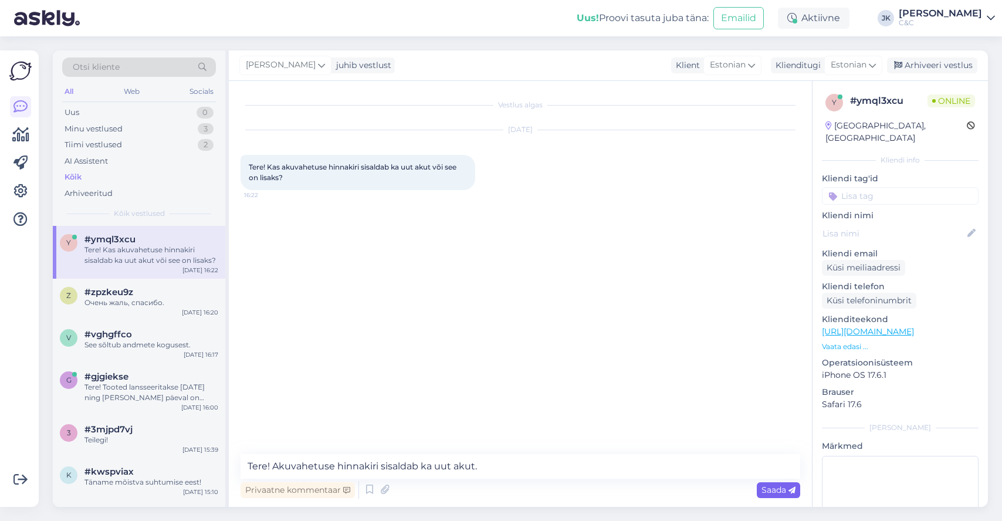
click at [789, 488] on icon at bounding box center [791, 490] width 7 height 7
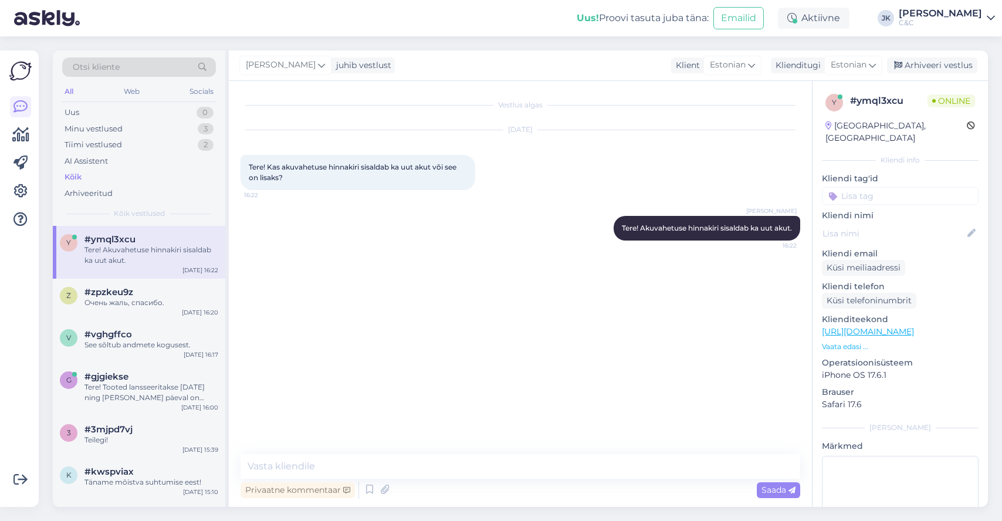
click at [602, 288] on div "Vestlus algas [DATE] Tere! Kas akuvahetuse hinnakiri sisaldab ka uut akut või s…" at bounding box center [526, 268] width 570 height 351
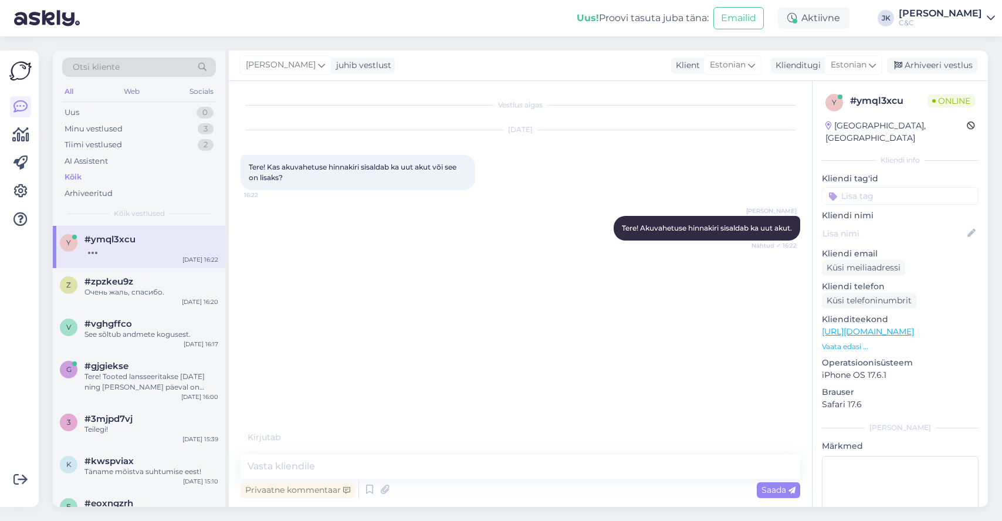
click at [586, 314] on div "Vestlus algas [DATE] Tere! Kas akuvahetuse hinnakiri sisaldab ka uut akut või s…" at bounding box center [526, 262] width 570 height 338
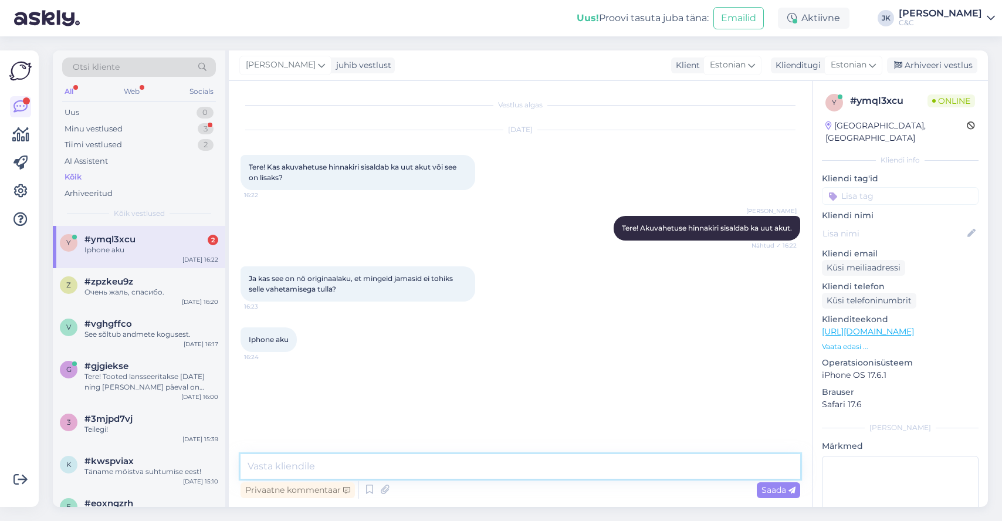
click at [269, 465] on textarea at bounding box center [521, 466] width 560 height 25
type textarea "S"
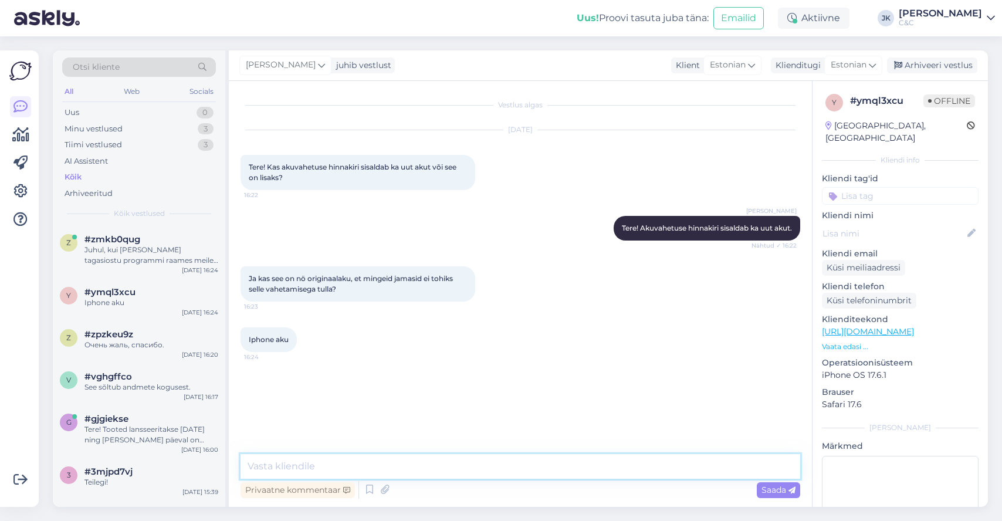
paste textarea "Tegu on originaalakuga otse Applelt. Aku vahetusega pea mitte kunagi probleeme …"
type textarea "Tegu on originaalakuga otse Applelt. Aku vahetusega pea mitte kunagi probleeme …"
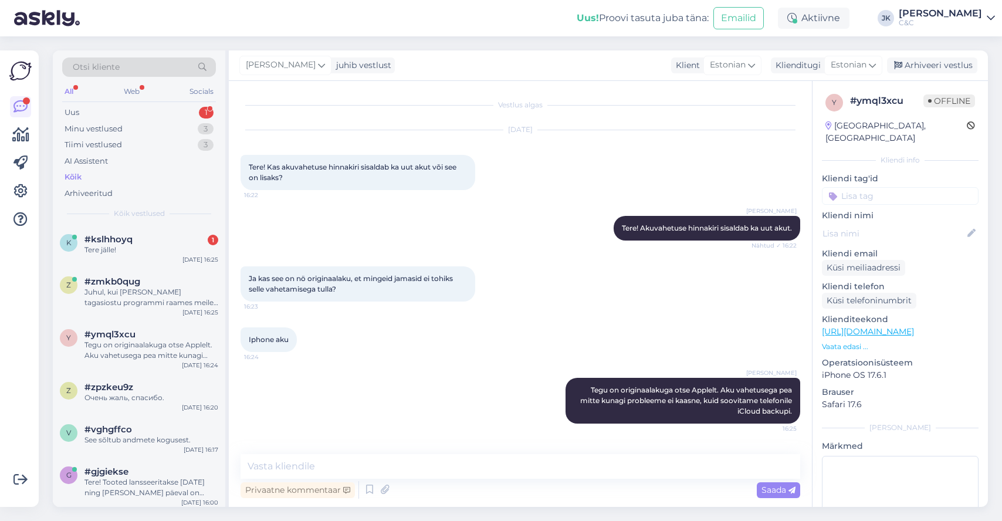
click at [467, 382] on div "[PERSON_NAME] Tegu on originaalakuga otse Applelt. Aku vahetusega pea mitte kun…" at bounding box center [521, 401] width 560 height 72
drag, startPoint x: 713, startPoint y: 402, endPoint x: 717, endPoint y: 421, distance: 19.1
click at [717, 422] on div "[PERSON_NAME] Tegu on originaalakuga otse Applelt. Aku vahetusega pea mitte kun…" at bounding box center [683, 401] width 235 height 46
click at [717, 421] on div "[PERSON_NAME] Tegu on originaalakuga otse Applelt. Aku vahetusega pea mitte kun…" at bounding box center [683, 401] width 235 height 46
click at [153, 236] on div "#kslhhoyq 1" at bounding box center [151, 239] width 134 height 11
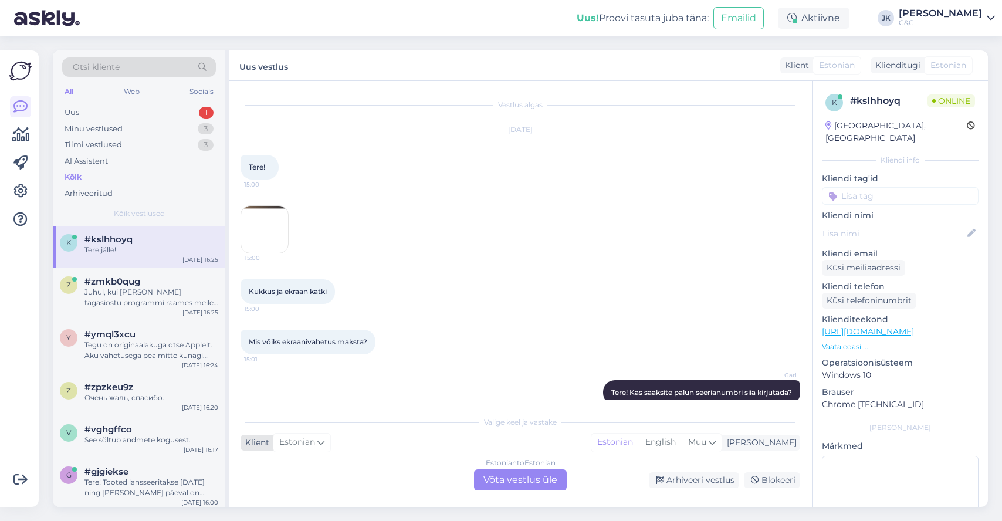
scroll to position [858, 0]
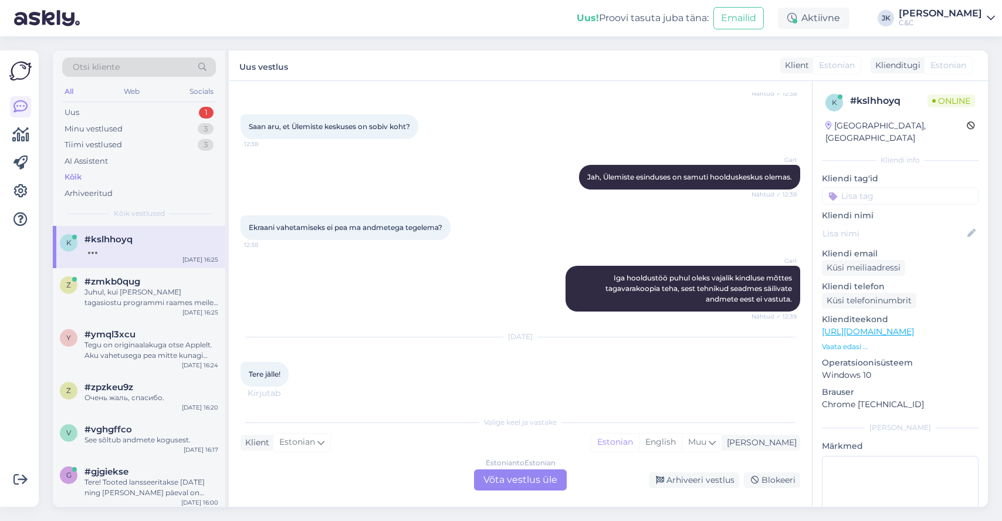
click at [663, 376] on div "[DATE] Tere jälle! 16:25" at bounding box center [521, 361] width 560 height 75
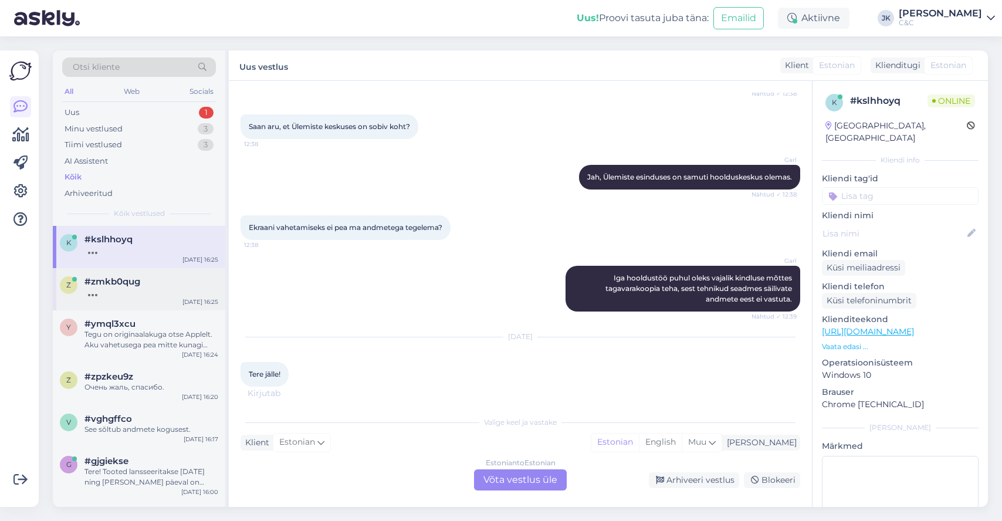
click at [144, 301] on div "z #zmkb0qug [DATE] 16:25" at bounding box center [139, 289] width 172 height 42
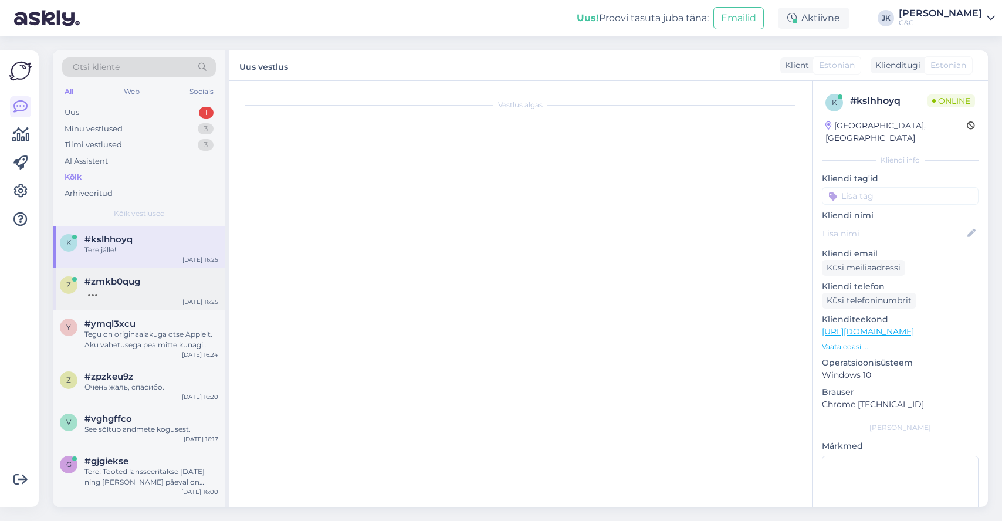
scroll to position [0, 0]
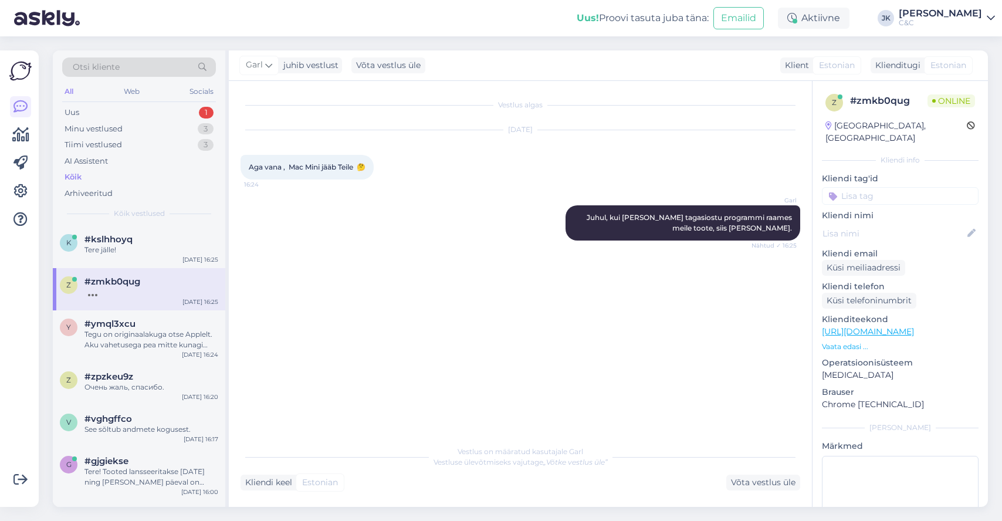
click at [357, 404] on div "Vestlus algas [DATE] Aga vana , Mac Mini jääb Teile 🤔 16:24 Garl Juhul, kui [PE…" at bounding box center [526, 261] width 570 height 336
click at [375, 245] on div "[PERSON_NAME], kui [PERSON_NAME] tagasiostu programmi raames meile toote, siis …" at bounding box center [521, 222] width 560 height 61
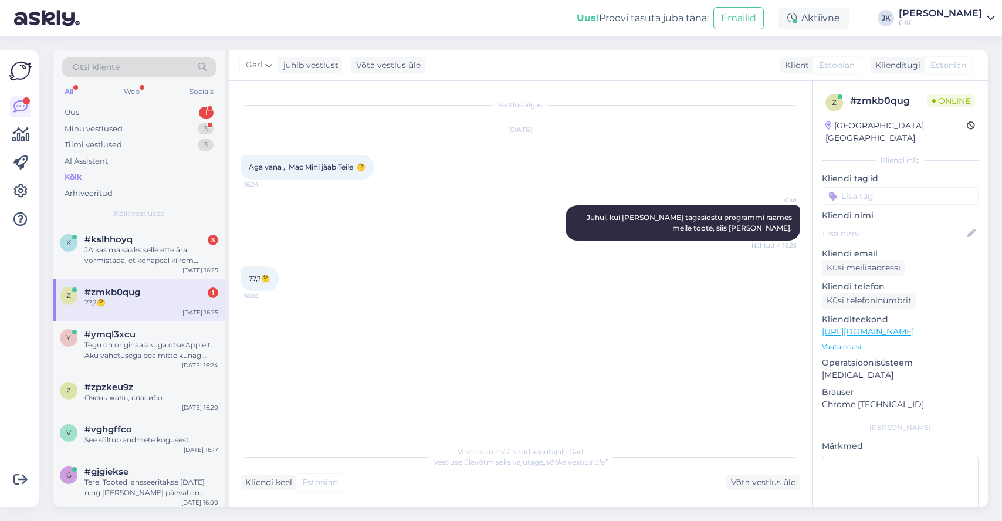
click at [364, 233] on div "[PERSON_NAME], kui [PERSON_NAME] tagasiostu programmi raames meile toote, siis …" at bounding box center [521, 222] width 560 height 61
click at [325, 241] on div "[PERSON_NAME], kui [PERSON_NAME] tagasiostu programmi raames meile toote, siis …" at bounding box center [521, 222] width 560 height 61
click at [293, 222] on div "[PERSON_NAME], kui [PERSON_NAME] tagasiostu programmi raames meile toote, siis …" at bounding box center [521, 222] width 560 height 61
click at [114, 252] on div "JA kas ma saaks selle ette ära vormistada, et kohapeal kiirem läheks?" at bounding box center [151, 255] width 134 height 21
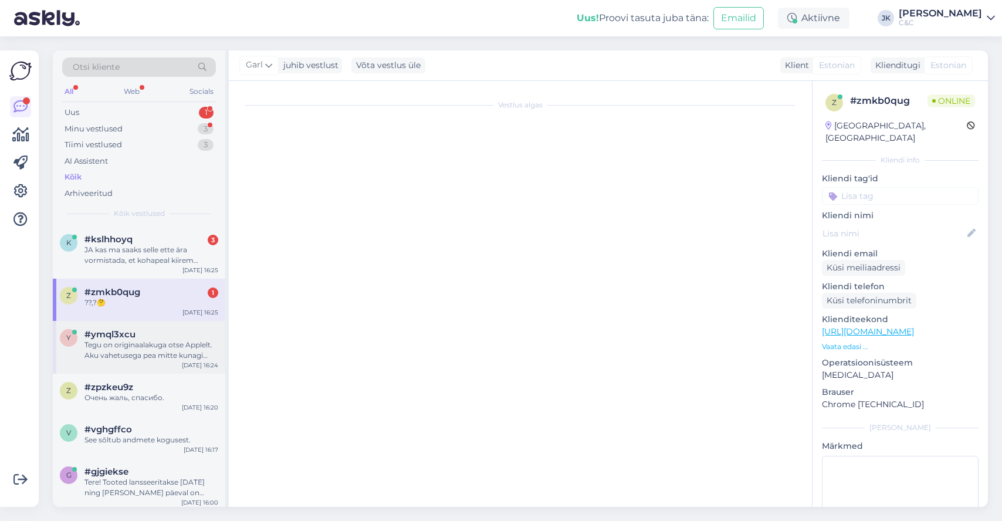
scroll to position [1020, 0]
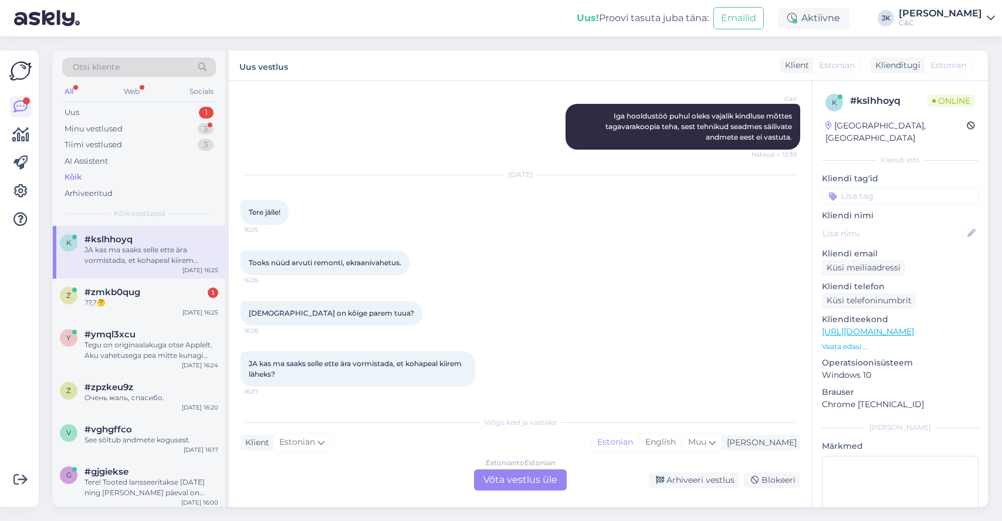
click at [526, 484] on div "Estonian to Estonian Võta vestlus üle" at bounding box center [520, 479] width 93 height 21
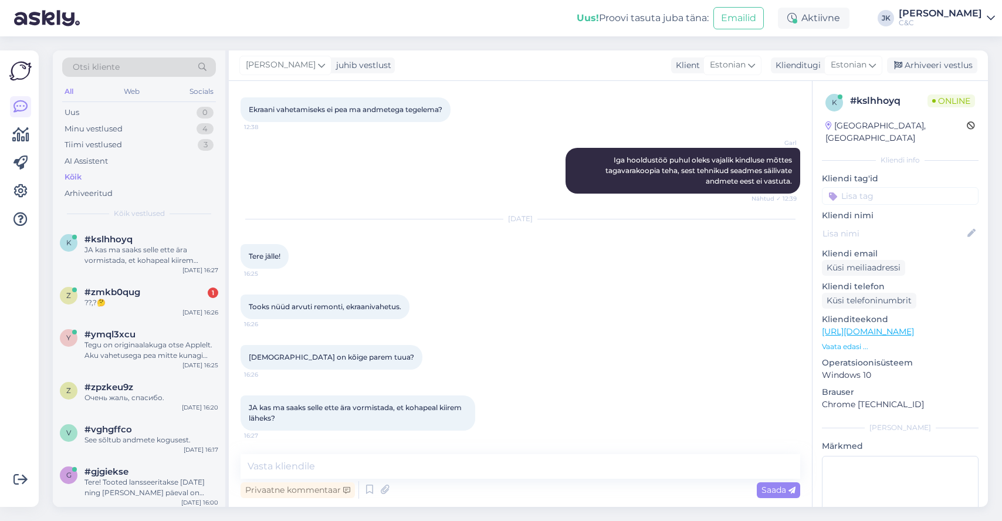
click at [477, 493] on div "Privaatne kommentaar Saada" at bounding box center [521, 490] width 560 height 22
click at [481, 470] on textarea at bounding box center [521, 466] width 560 height 25
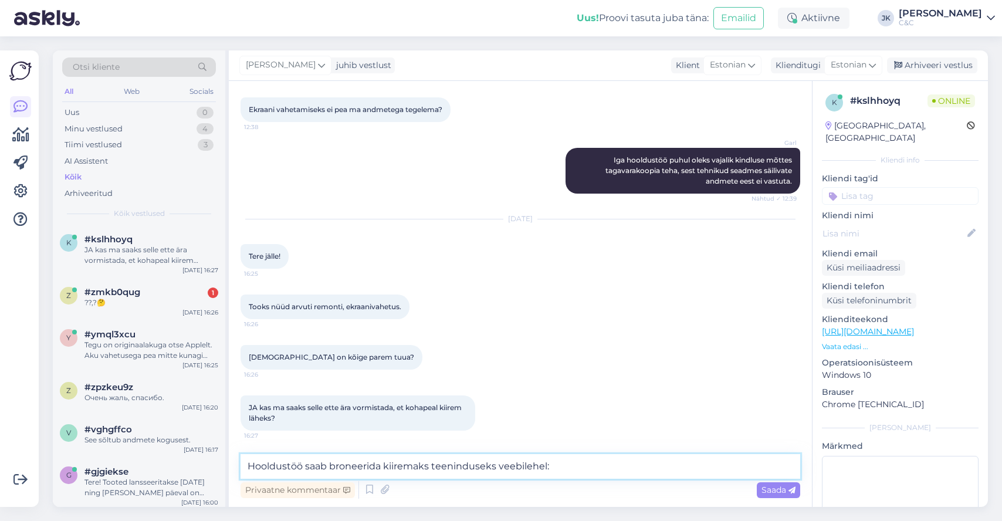
paste textarea "[URL][DOMAIN_NAME]"
type textarea "Hooldustöö saab broneerida kiiremaks teeninduseks veebilehel: [URL][DOMAIN_NAME]"
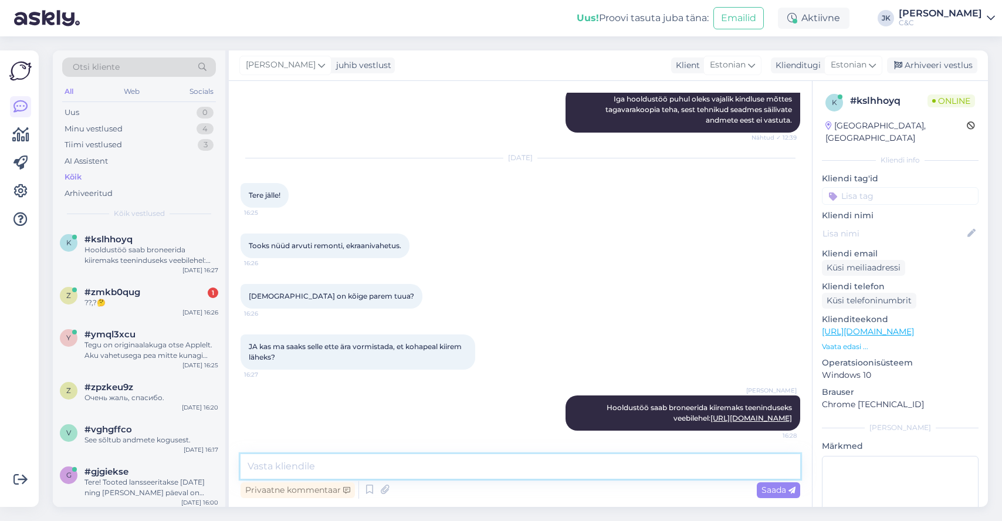
type textarea "O"
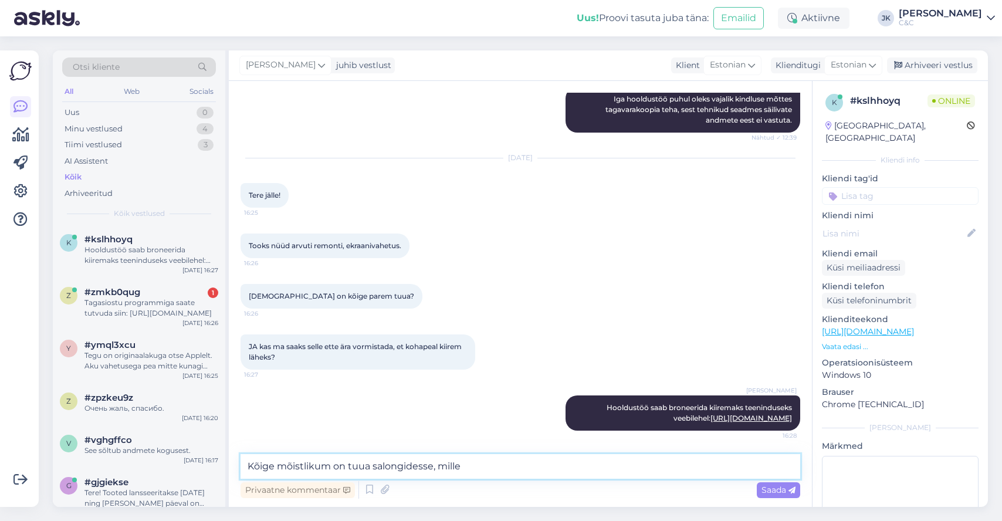
type textarea "Kõige mõistlikum on tuua salongidesse, mille"
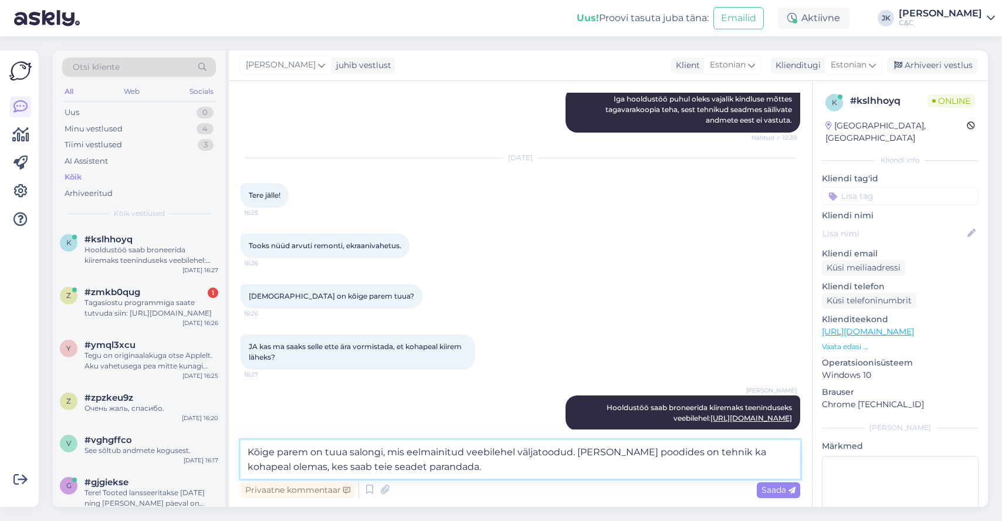
type textarea "Kõige parem on tuua salongi, mis eelmainitud veebilehel väljatoodud. [PERSON_NA…"
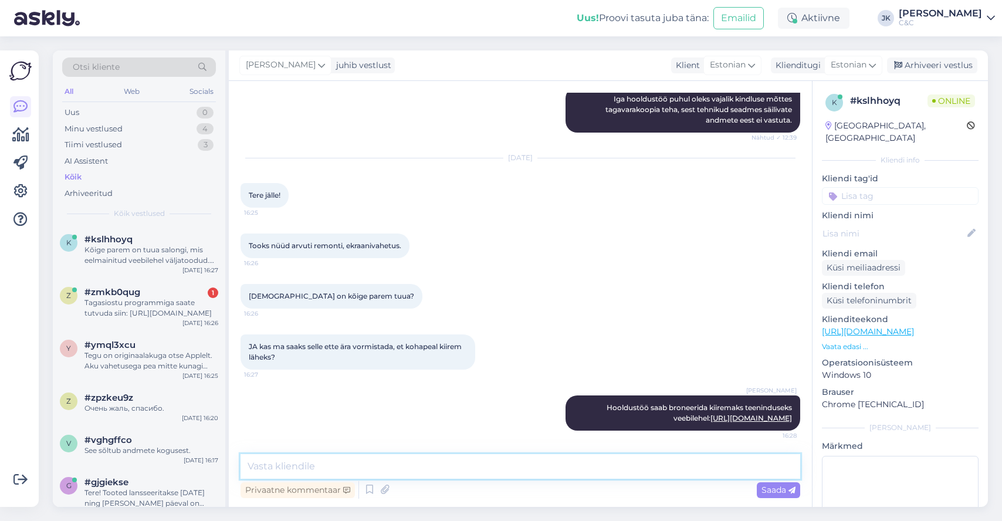
scroll to position [1109, 0]
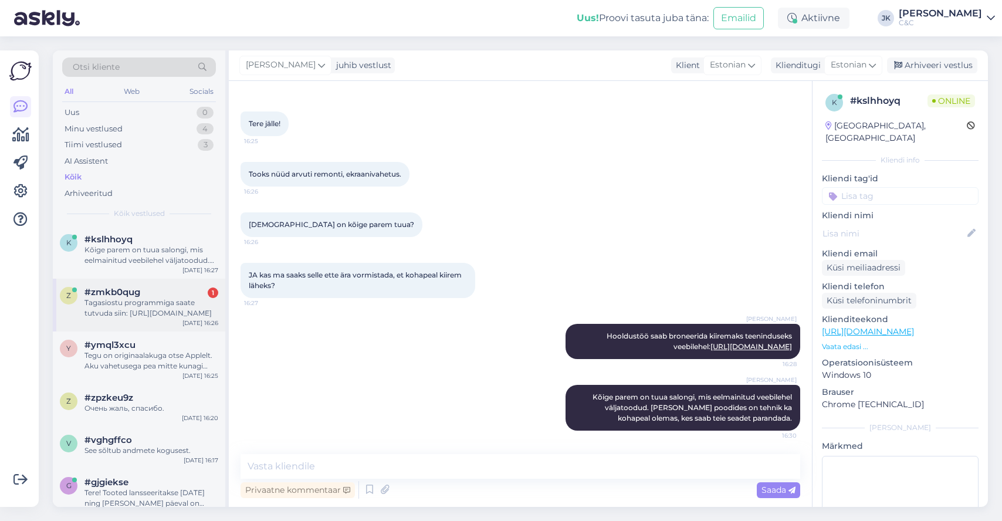
click at [201, 302] on div "Tagasiostu programmiga saate tutvuda siin: [URL][DOMAIN_NAME]" at bounding box center [151, 307] width 134 height 21
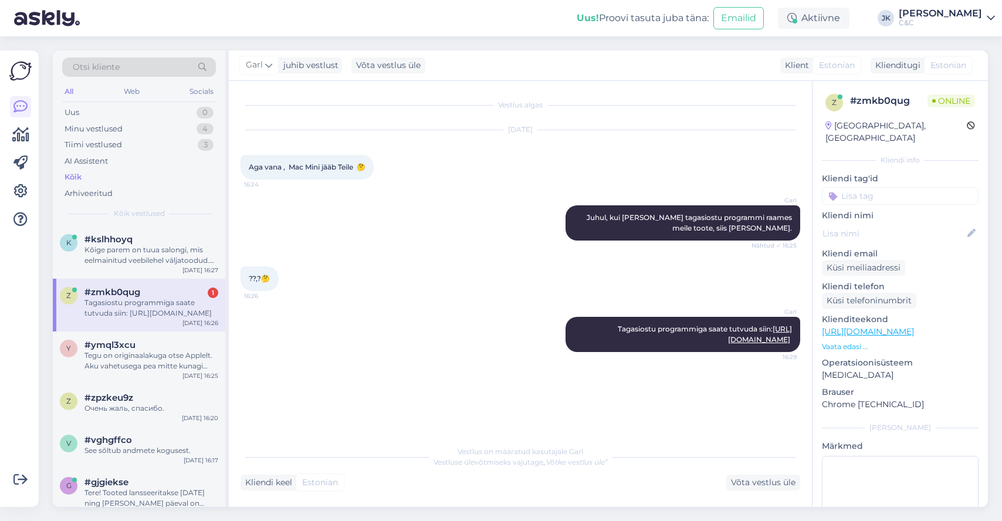
click at [105, 312] on div "Tagasiostu programmiga saate tutvuda siin: [URL][DOMAIN_NAME]" at bounding box center [151, 307] width 134 height 21
click at [106, 350] on div "Tegu on originaalakuga otse Applelt. Aku vahetusega pea mitte kunagi probleeme …" at bounding box center [151, 360] width 134 height 21
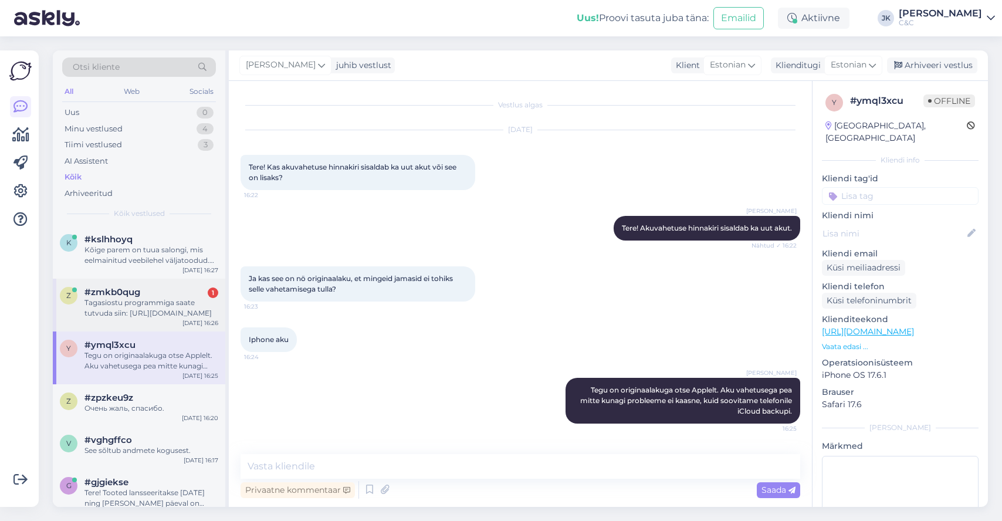
click at [112, 310] on div "Tagasiostu programmiga saate tutvuda siin: [URL][DOMAIN_NAME]" at bounding box center [151, 307] width 134 height 21
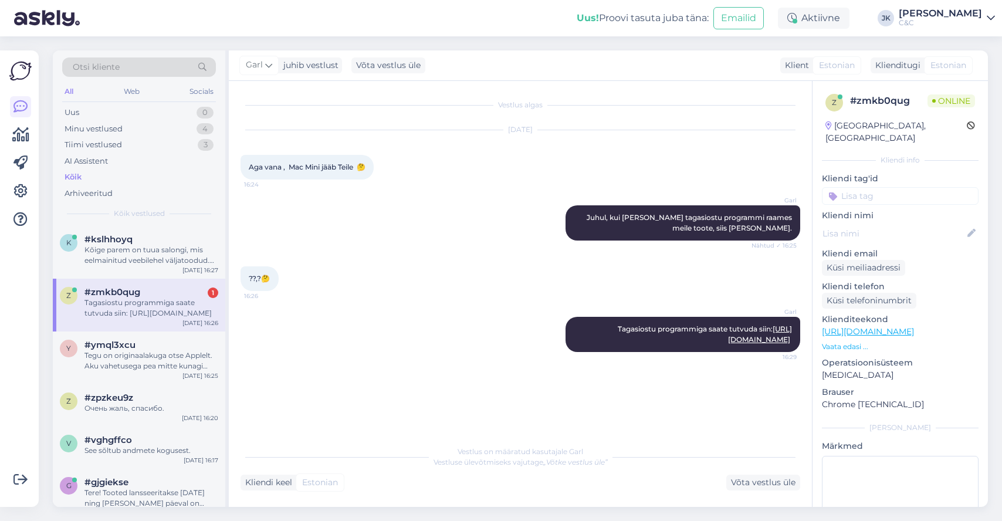
click at [306, 391] on div "Vestlus algas [DATE] Aga vana , Mac Mini jääb Teile 🤔 16:24 Garl Juhul, kui [PE…" at bounding box center [526, 261] width 570 height 336
click at [132, 263] on div "Kõige parem on tuua salongi, mis eelmainitud veebilehel väljatoodud. [PERSON_NA…" at bounding box center [151, 255] width 134 height 21
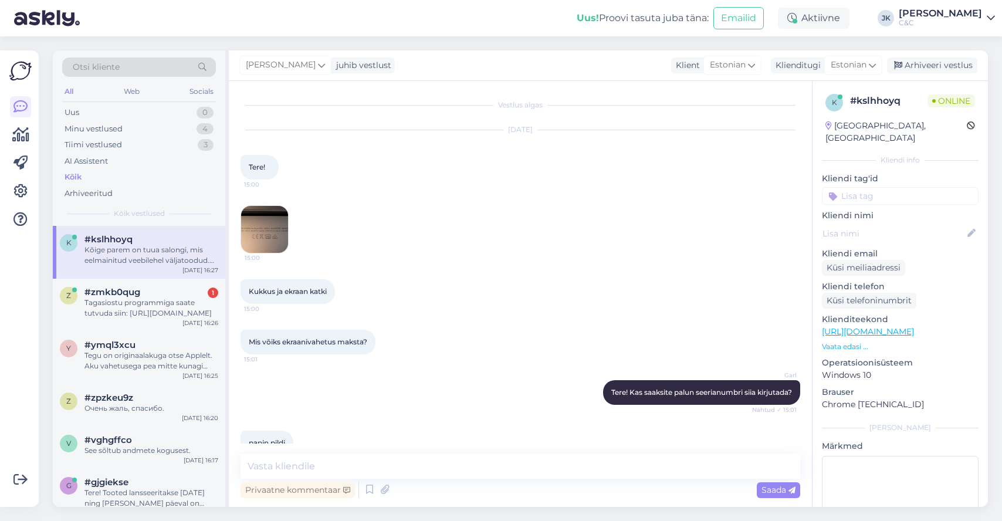
scroll to position [1109, 0]
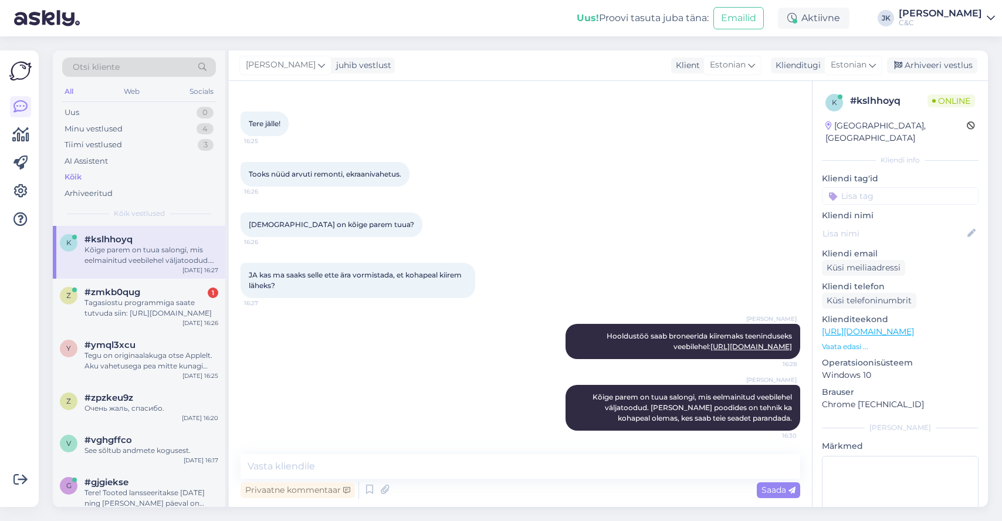
click at [358, 377] on div "[PERSON_NAME] Kõige parem on tuua salongi, mis eelmainitud veebilehel väljatood…" at bounding box center [521, 408] width 560 height 72
click at [130, 299] on div "Tagasiostu programmiga saate tutvuda siin: [URL][DOMAIN_NAME]" at bounding box center [151, 307] width 134 height 21
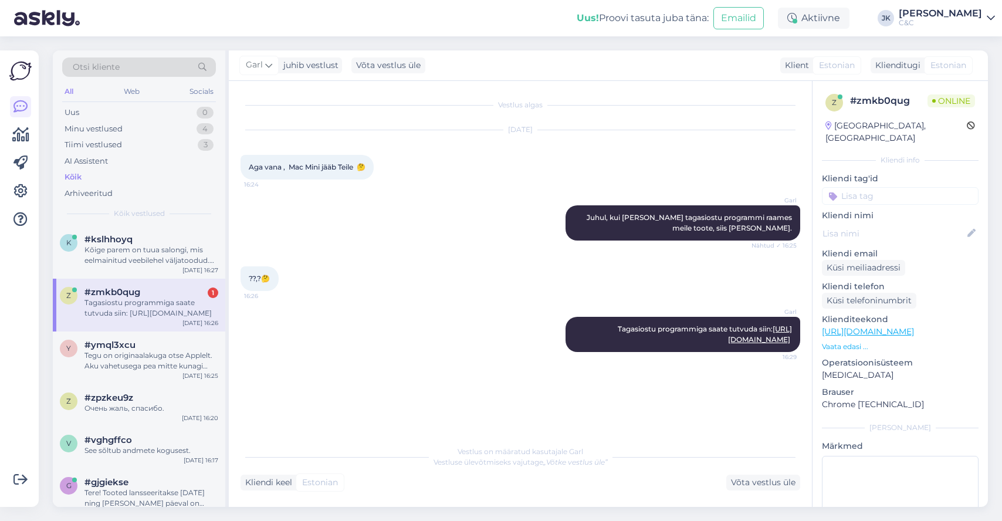
click at [466, 442] on div "Vestlus algas [DATE] Aga vana , Mac Mini jääb Teile 🤔 16:24 Garl Juhul, kui [PE…" at bounding box center [520, 294] width 583 height 426
click at [170, 250] on div "Kõige parem on tuua salongi, mis eelmainitud veebilehel väljatoodud. [PERSON_NA…" at bounding box center [151, 255] width 134 height 21
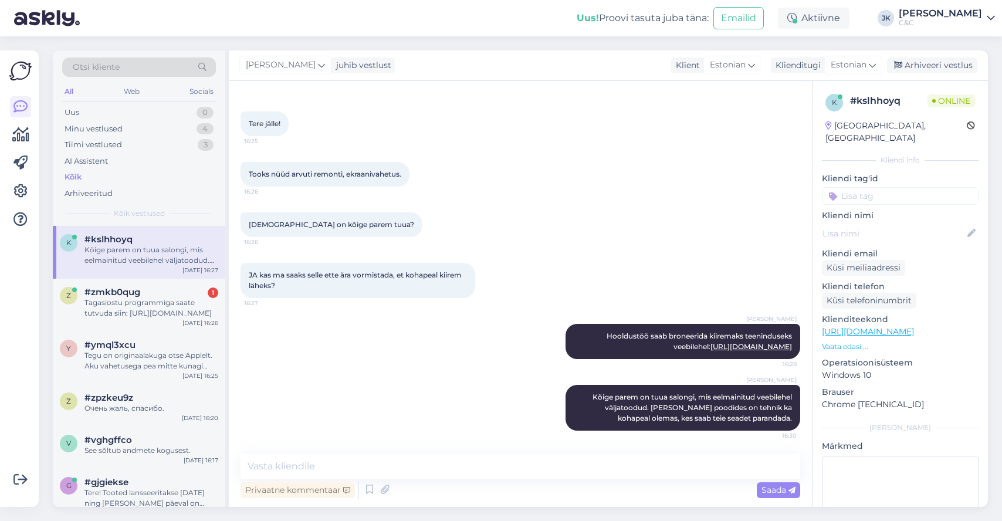
click at [455, 407] on div "[PERSON_NAME] Kõige parem on tuua salongi, mis eelmainitud veebilehel väljatood…" at bounding box center [521, 408] width 560 height 72
click at [121, 126] on div "Minu vestlused" at bounding box center [94, 129] width 58 height 12
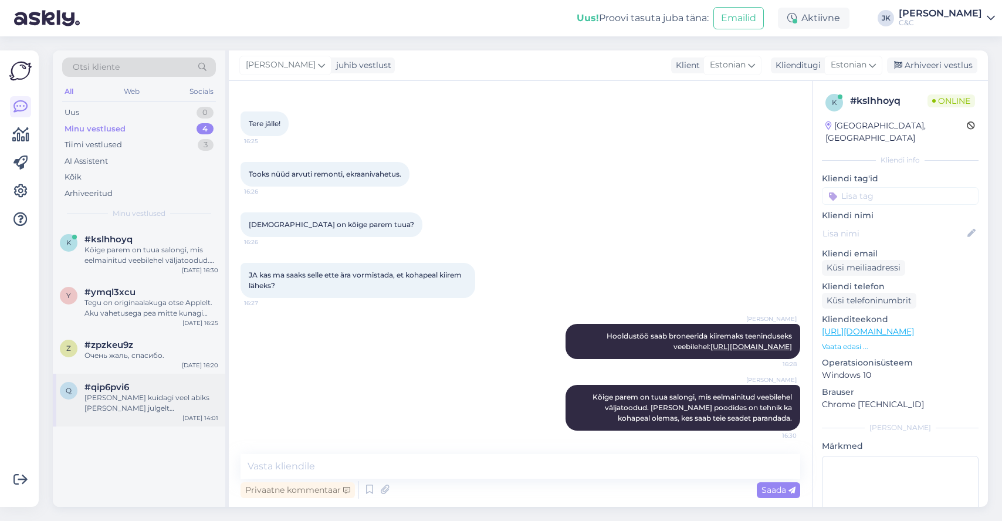
click at [193, 396] on div "[PERSON_NAME] kuidagi veel abiks [PERSON_NAME] julgelt [PERSON_NAME]!" at bounding box center [151, 402] width 134 height 21
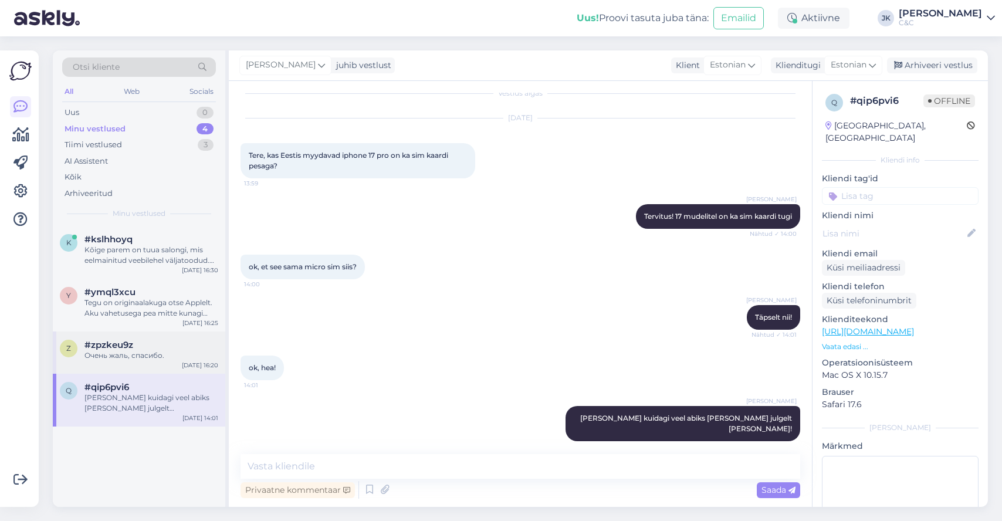
click at [200, 352] on div "Очень жаль, спасибо." at bounding box center [151, 355] width 134 height 11
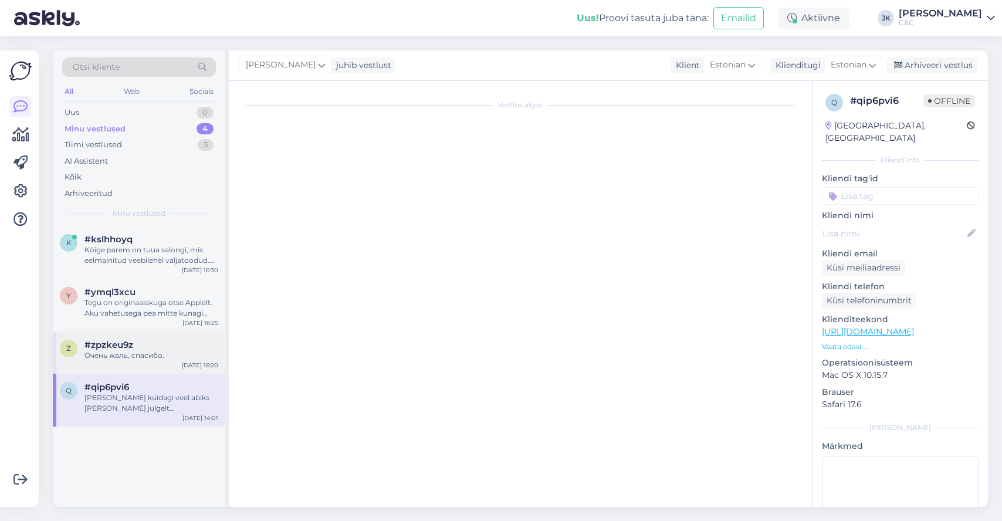
scroll to position [798, 0]
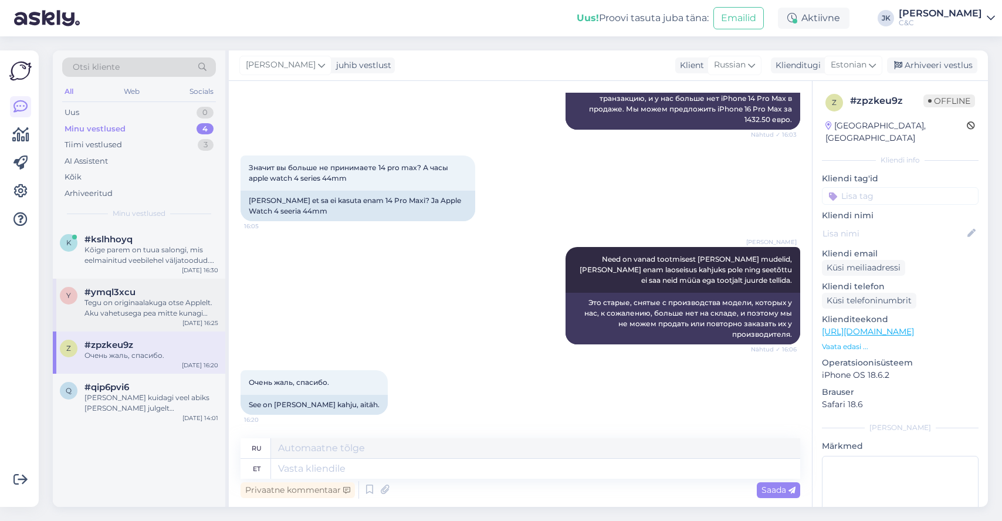
click at [177, 287] on div "#ymql3xcu" at bounding box center [151, 292] width 134 height 11
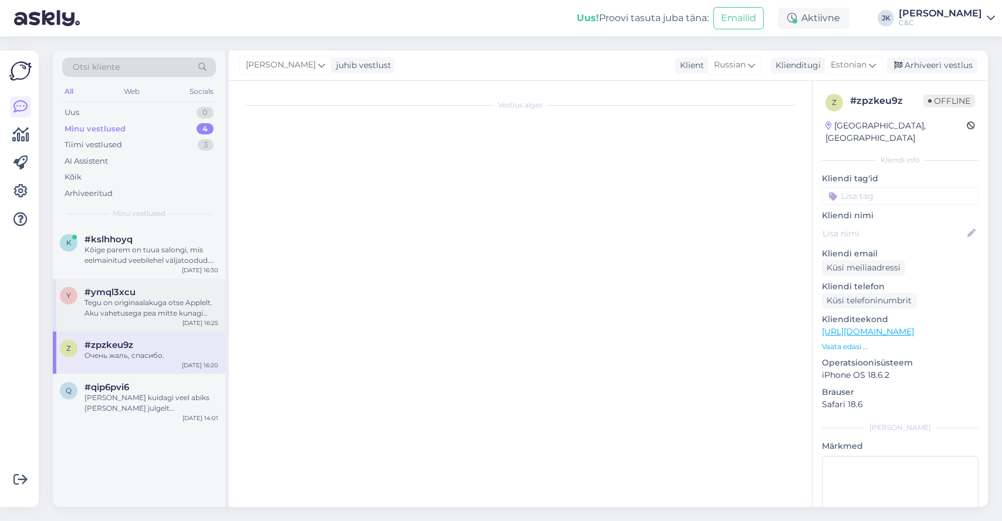
scroll to position [0, 0]
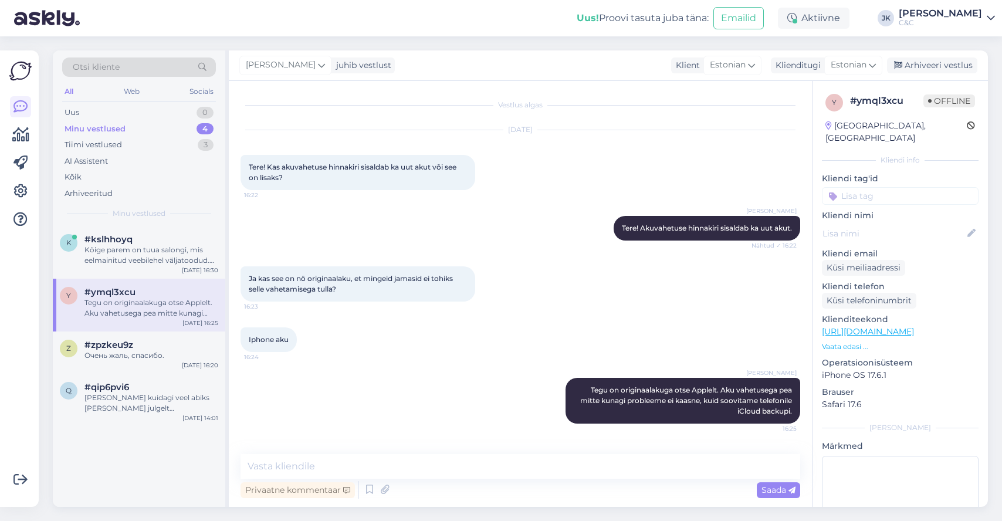
click at [160, 328] on div "y #ymql3xcu Tegu on originaalakuga otse Applelt. Aku vahetusega pea mitte kunag…" at bounding box center [139, 305] width 172 height 53
click at [160, 344] on div "#zpzkeu9z" at bounding box center [151, 345] width 134 height 11
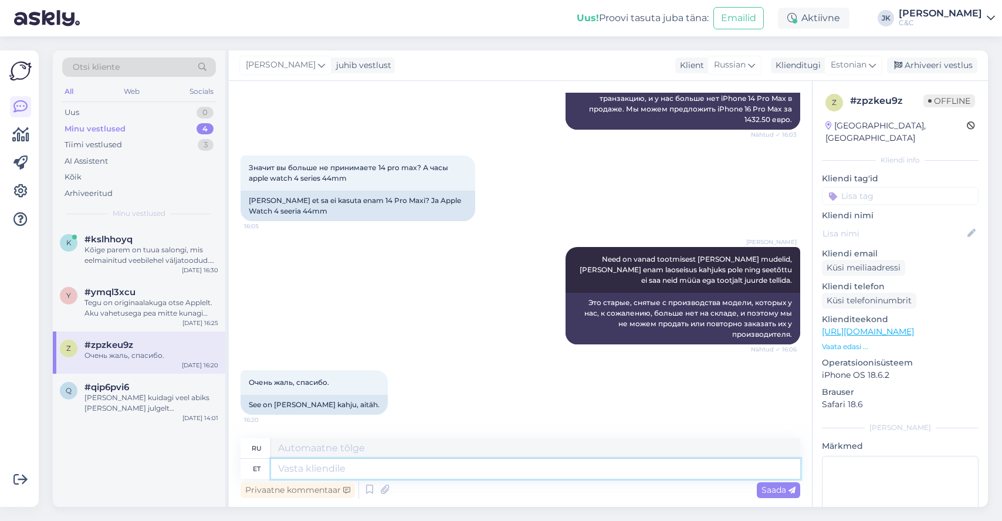
click at [394, 468] on textarea at bounding box center [535, 469] width 529 height 20
type textarea "[PERSON_NAME]"
type textarea "Если"
type textarea "Kui soovite"
type textarea "Если ты хочешь"
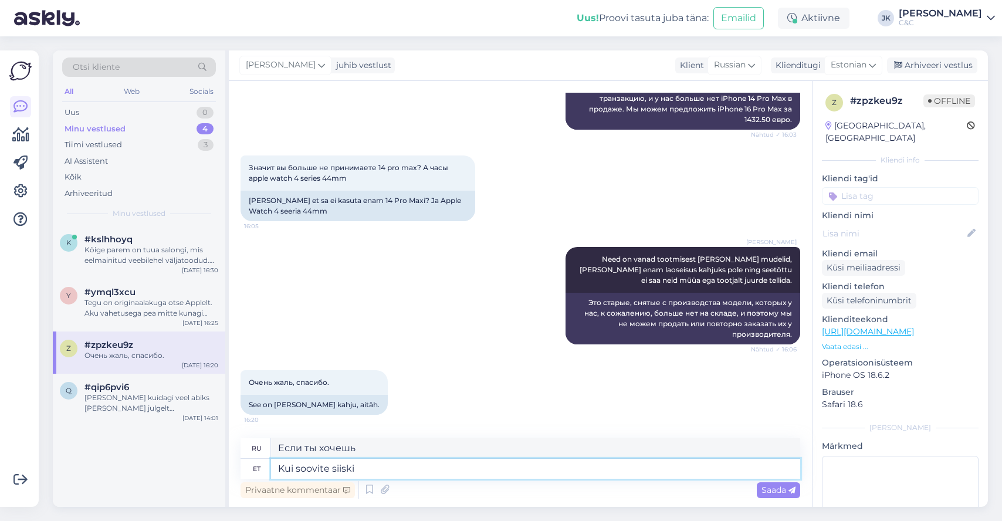
type textarea "Kui soovite siiski k"
type textarea "Однако, если вы хотите"
type textarea "Kui soovite siiski [PERSON_NAME]"
type textarea "Если вы все еще хотите часы"
type textarea "Kui soovite siiski [PERSON_NAME] te"
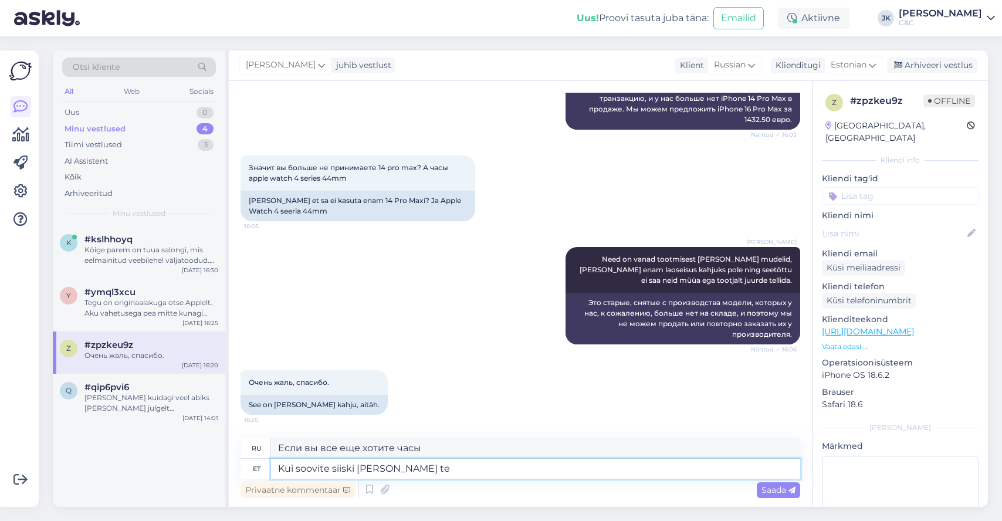
type textarea "Однако, если вы хотите часы и"
type textarea "Kui soovite siiski [PERSON_NAME] telefo"
type textarea "Если вы все еще хотите часы и телевизор"
type textarea "Kui soovite siiski [PERSON_NAME] telefoni"
type textarea "Если вы все еще хотите часы и телефон"
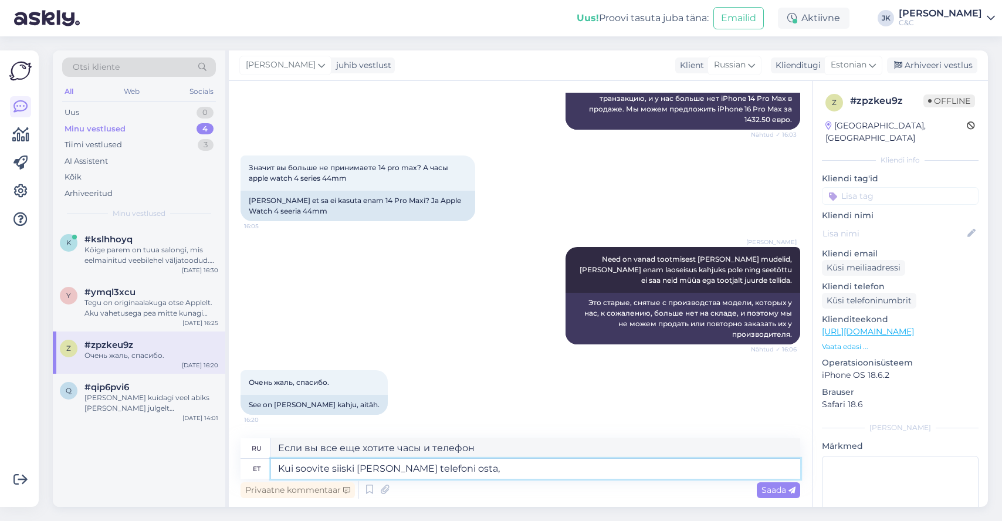
type textarea "Kui soovite siiski [PERSON_NAME] telefoni osta,"
type textarea "Если вы все еще хотите купить часы и телефон,"
type textarea "Kui soovite siiski [PERSON_NAME] telefoni osta, siis"
type textarea "Если вы все еще хотите купить часы и телефон, то"
type textarea "Kui soovite siiski [PERSON_NAME] telefoni osta, siis o"
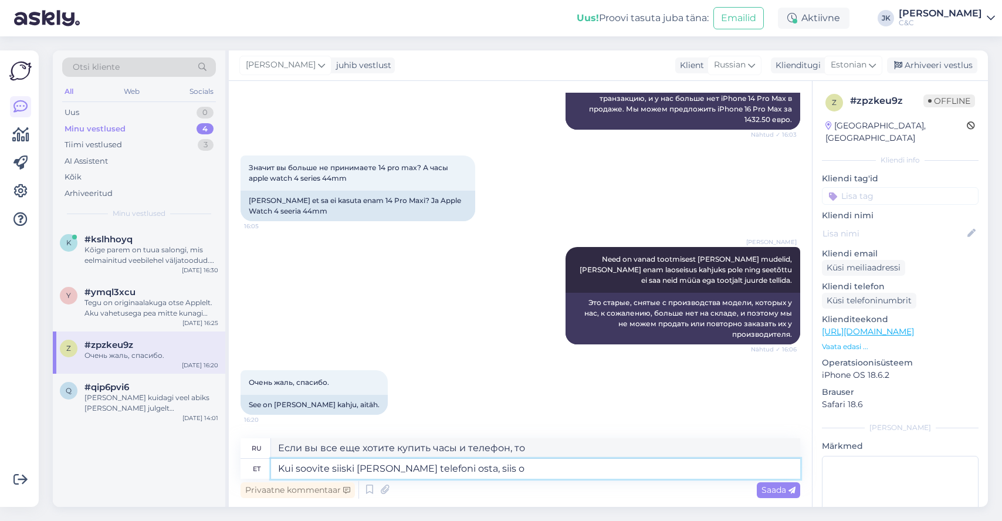
type textarea "Если вы все еще хотите купить часы и телефон, то о"
type textarea "Kui soovite siiski [PERSON_NAME] telefoni osta, siis"
type textarea "Если вы все еще хотите купить часы и телефон, то"
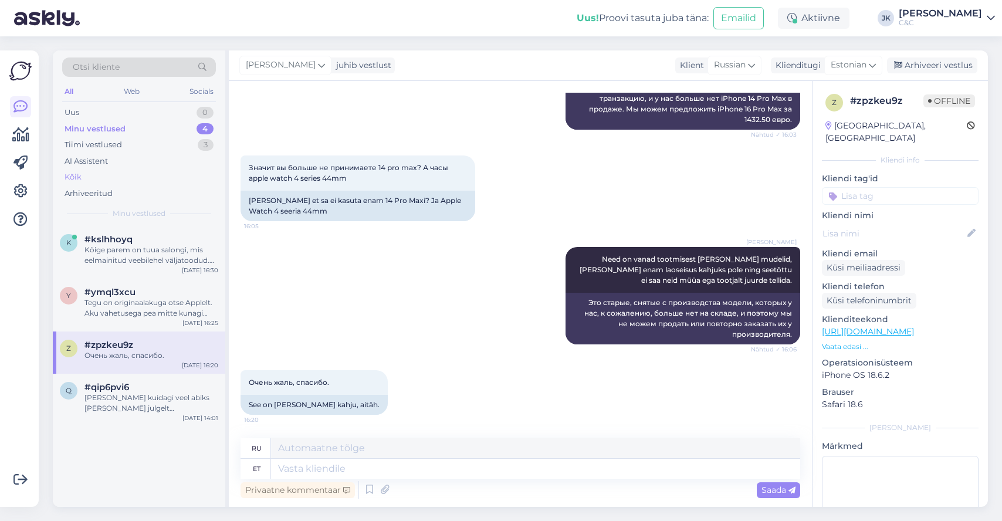
click at [84, 177] on div "Kõik" at bounding box center [139, 177] width 154 height 16
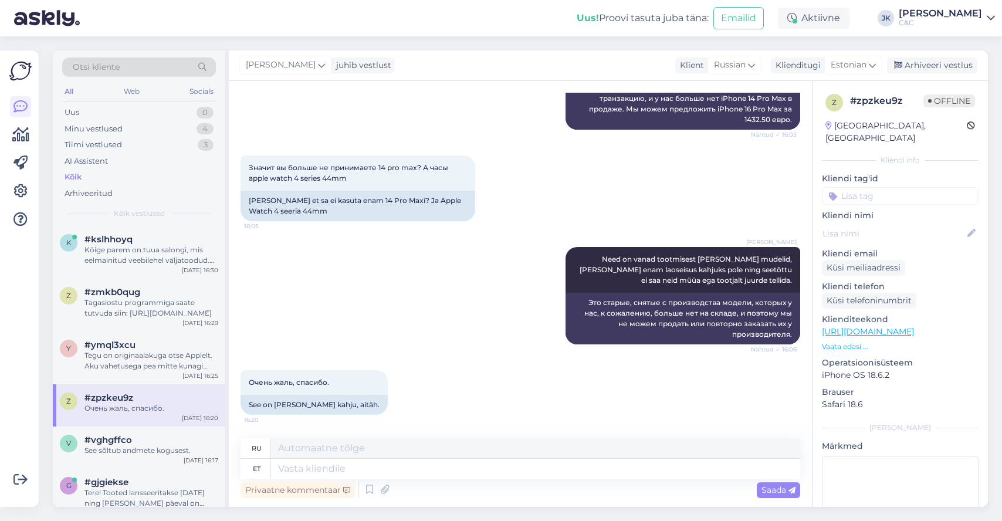
click at [331, 278] on div "[PERSON_NAME] Need on vanad tootmisest [PERSON_NAME] mudelid, [PERSON_NAME] ena…" at bounding box center [521, 295] width 560 height 123
click at [180, 242] on div "#kslhhoyq" at bounding box center [151, 239] width 134 height 11
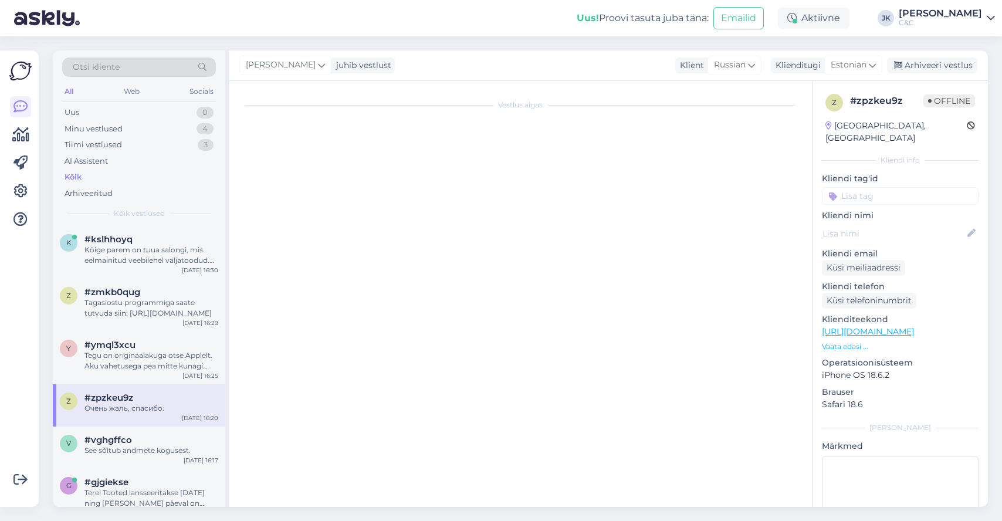
scroll to position [1109, 0]
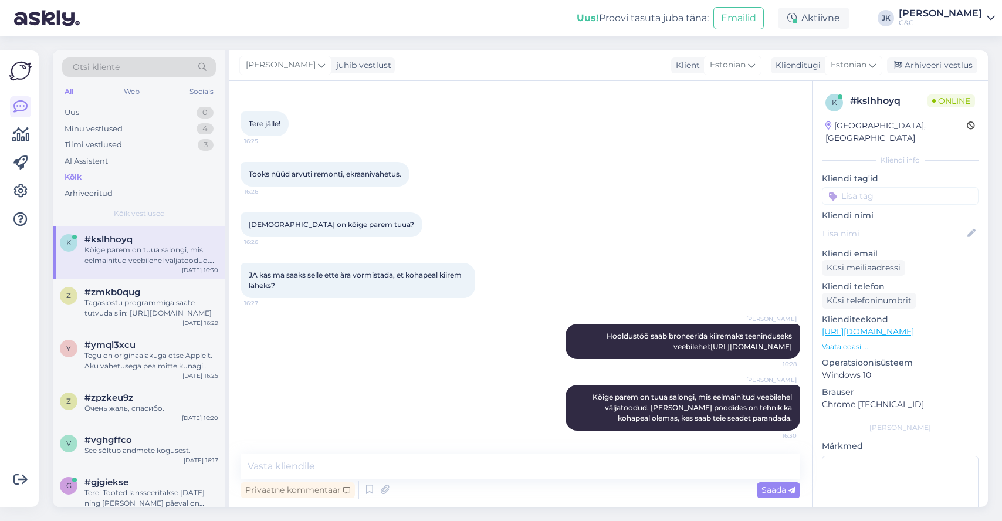
click at [382, 436] on div "[PERSON_NAME] Kõige parem on tuua salongi, mis eelmainitud veebilehel väljatood…" at bounding box center [521, 408] width 560 height 72
click at [304, 364] on div "[PERSON_NAME] Hooldustöö saab broneerida kiiremaks teeninduseks veebilehel: [UR…" at bounding box center [521, 341] width 560 height 61
click at [89, 177] on div "Kõik" at bounding box center [139, 177] width 154 height 16
click at [307, 396] on div "[PERSON_NAME] Kõige parem on tuua salongi, mis eelmainitud veebilehel väljatood…" at bounding box center [521, 408] width 560 height 72
click at [340, 414] on div "[PERSON_NAME] Kõige parem on tuua salongi, mis eelmainitud veebilehel väljatood…" at bounding box center [521, 408] width 560 height 72
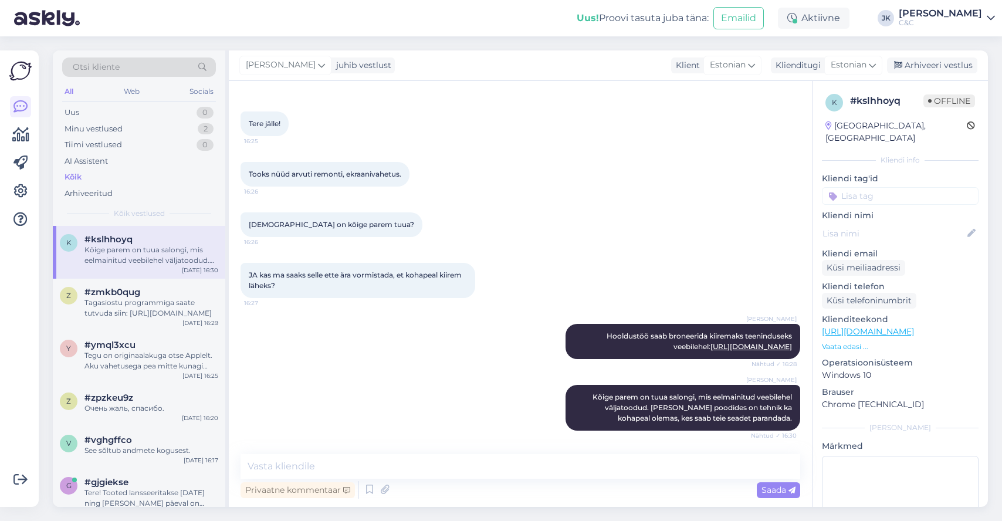
click at [299, 389] on div "[PERSON_NAME] Kõige parem on tuua salongi, mis eelmainitud veebilehel väljatood…" at bounding box center [521, 408] width 560 height 72
click at [165, 293] on div "#zmkb0qug" at bounding box center [151, 292] width 134 height 11
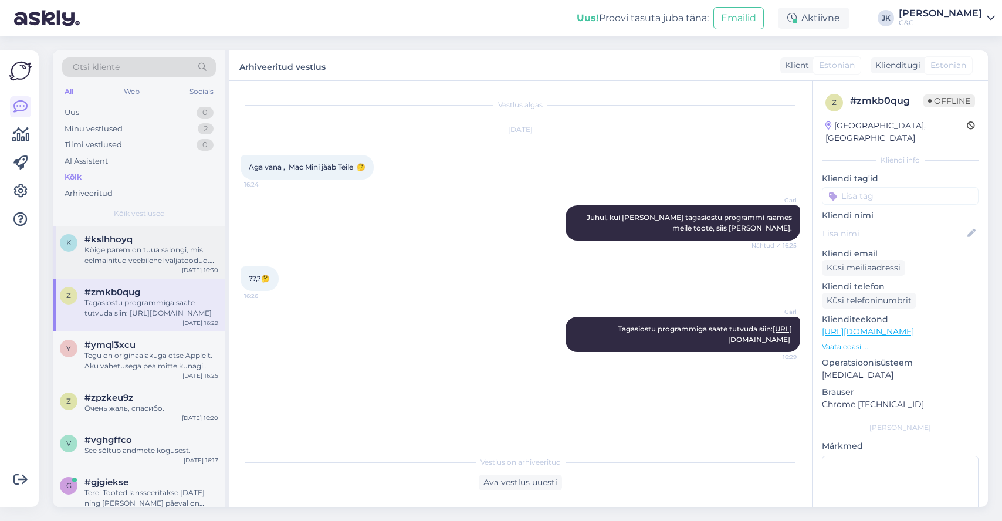
click at [190, 256] on div "Kõige parem on tuua salongi, mis eelmainitud veebilehel väljatoodud. [PERSON_NA…" at bounding box center [151, 255] width 134 height 21
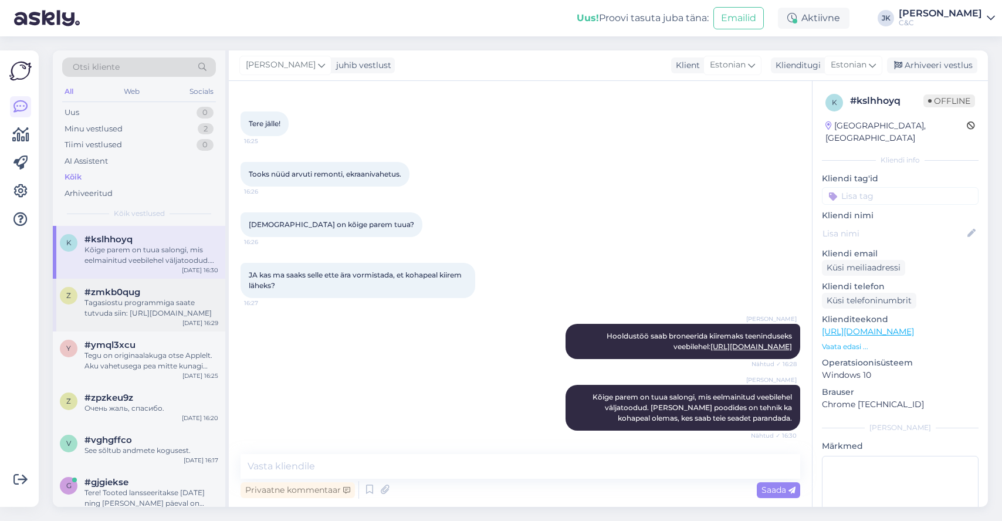
click at [255, 357] on div "[PERSON_NAME] Hooldustöö saab broneerida kiiremaks teeninduseks veebilehel: [UR…" at bounding box center [521, 341] width 560 height 61
click at [269, 370] on div "[PERSON_NAME] Hooldustöö saab broneerida kiiremaks teeninduseks veebilehel: [UR…" at bounding box center [521, 341] width 560 height 61
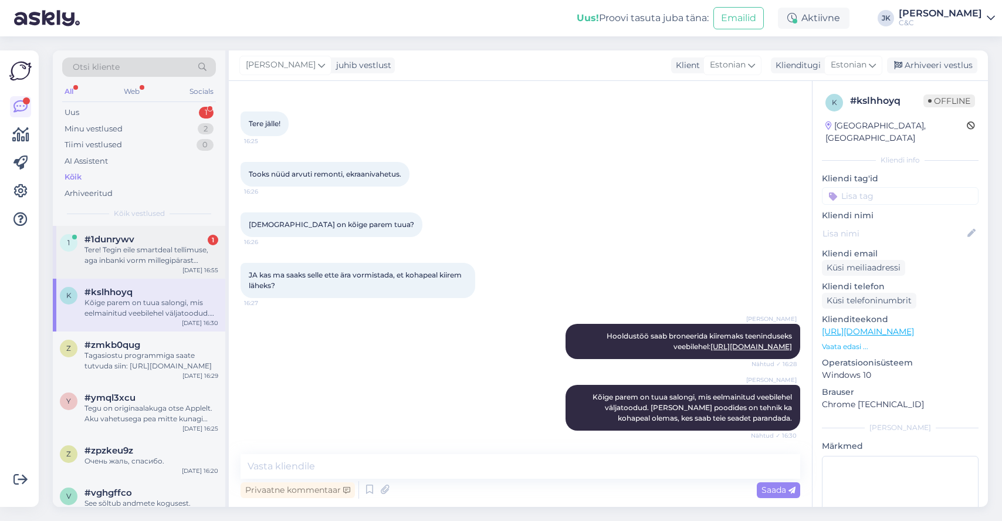
click at [191, 254] on div "Tere! Tegin eile smartdeal tellimuse, aga inbanki vorm millegipärast jooksis ko…" at bounding box center [151, 255] width 134 height 21
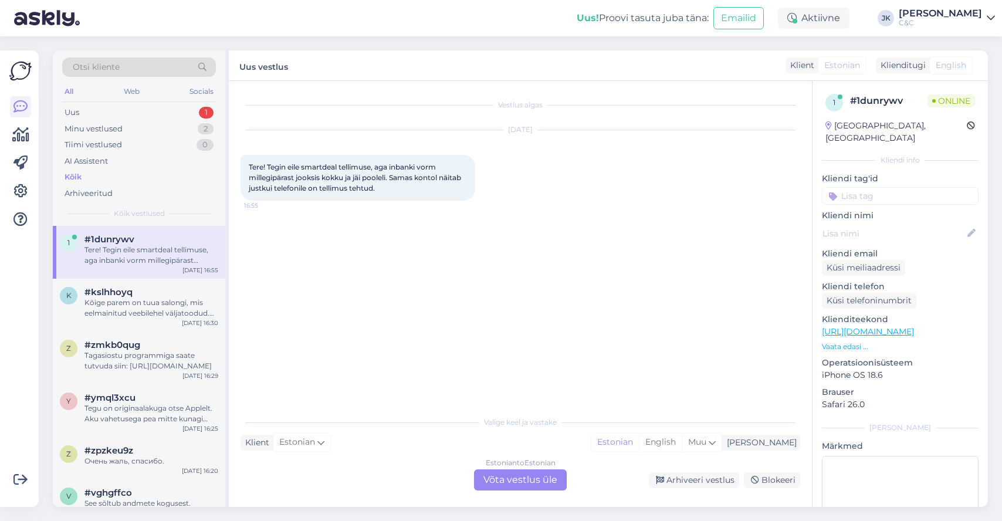
click at [357, 283] on div "Vestlus algas [DATE] Tere! Tegin eile smartdeal tellimuse, aga inbanki vorm mil…" at bounding box center [526, 246] width 570 height 307
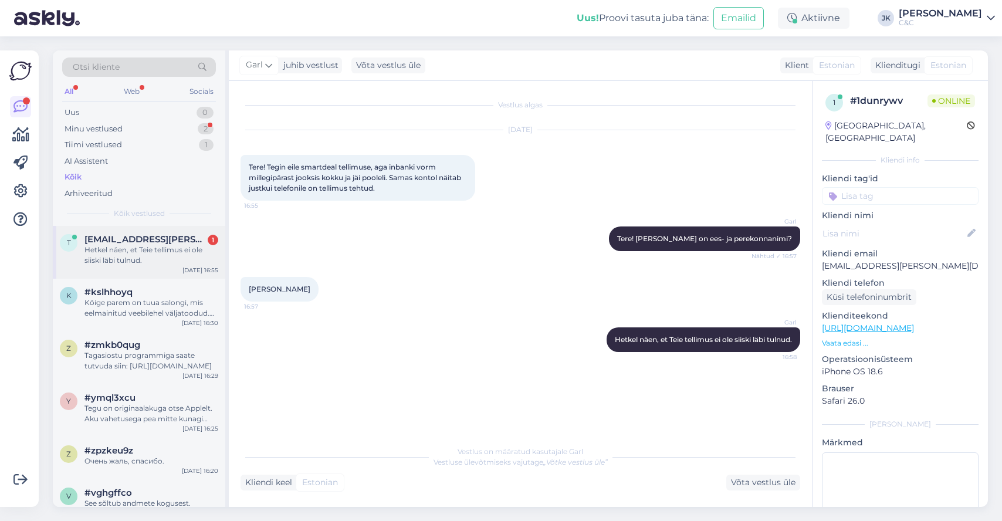
click at [195, 250] on div "Hetkel näen, et Teie tellimus ei ole siiski läbi tulnud." at bounding box center [151, 255] width 134 height 21
click at [341, 259] on div "Garl Tere! [PERSON_NAME] on ees- ja perekonnanimi? Nähtud ✓ 16:57" at bounding box center [521, 239] width 560 height 50
click at [85, 304] on div "Kõige parem on tuua salongi, mis eelmainitud veebilehel väljatoodud. [PERSON_NA…" at bounding box center [151, 307] width 134 height 21
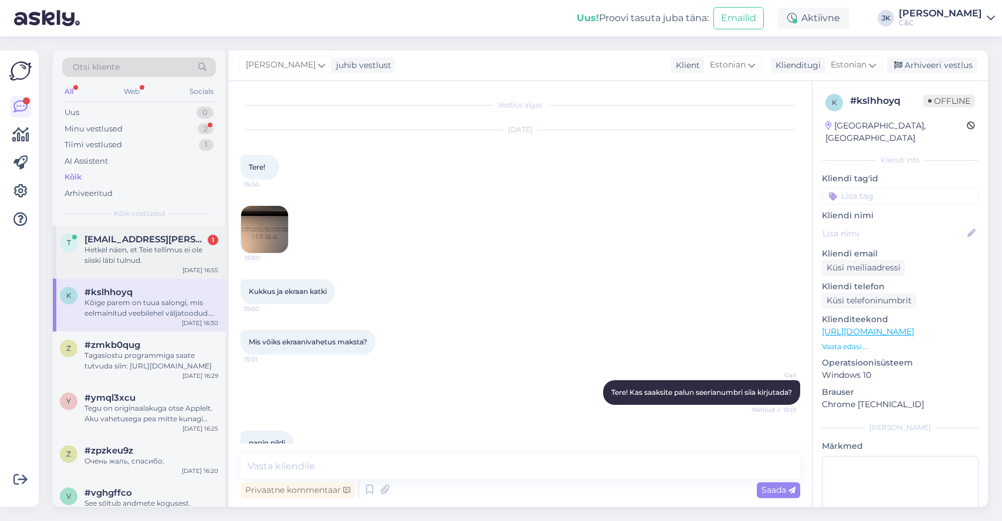
scroll to position [1109, 0]
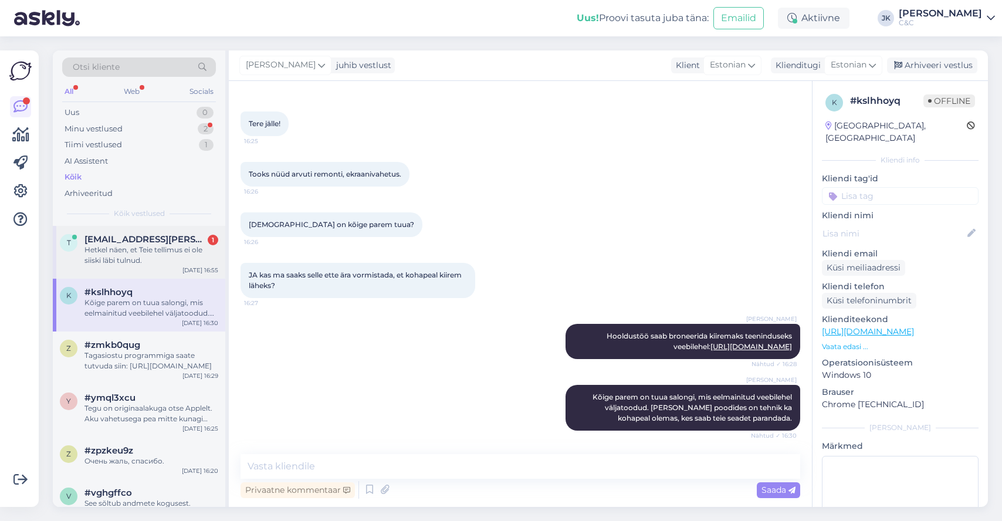
click at [125, 248] on div "Hetkel näen, et Teie tellimus ei ole siiski läbi tulnud." at bounding box center [151, 255] width 134 height 21
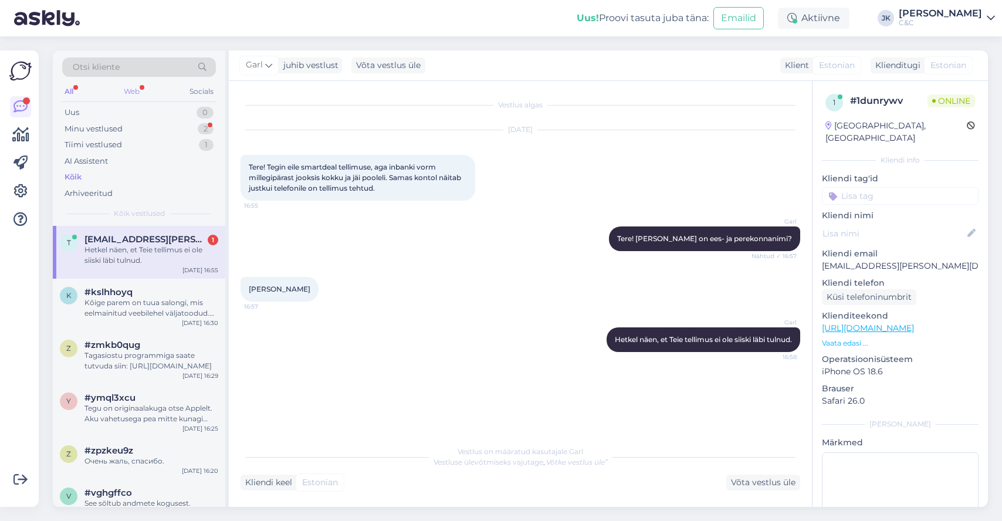
click at [139, 86] on div "Web" at bounding box center [131, 91] width 21 height 15
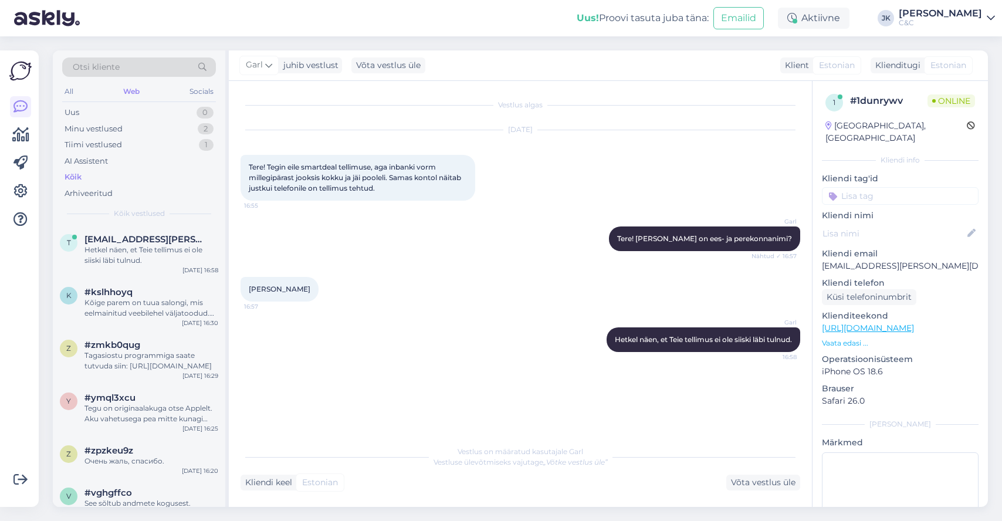
click at [84, 94] on div "All Web Socials" at bounding box center [139, 93] width 154 height 18
click at [74, 94] on div "All" at bounding box center [68, 91] width 13 height 15
click at [138, 164] on div "AI Assistent" at bounding box center [139, 161] width 154 height 16
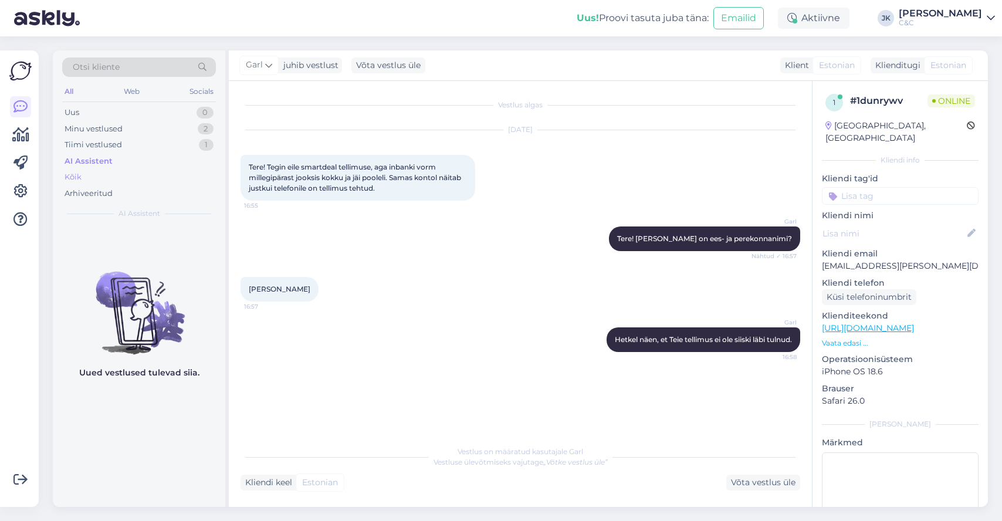
click at [117, 174] on div "Kõik" at bounding box center [139, 177] width 154 height 16
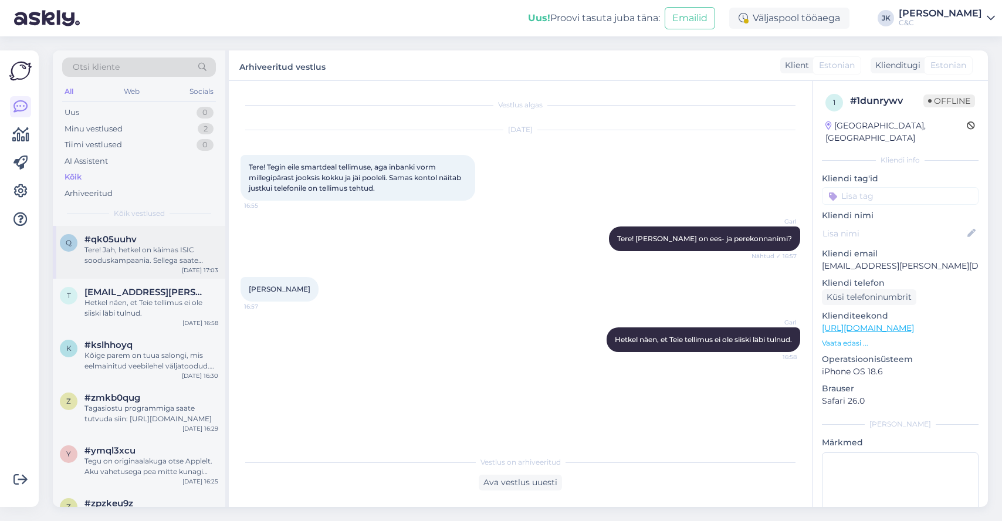
click at [102, 241] on span "#qk05uuhv" at bounding box center [110, 239] width 52 height 11
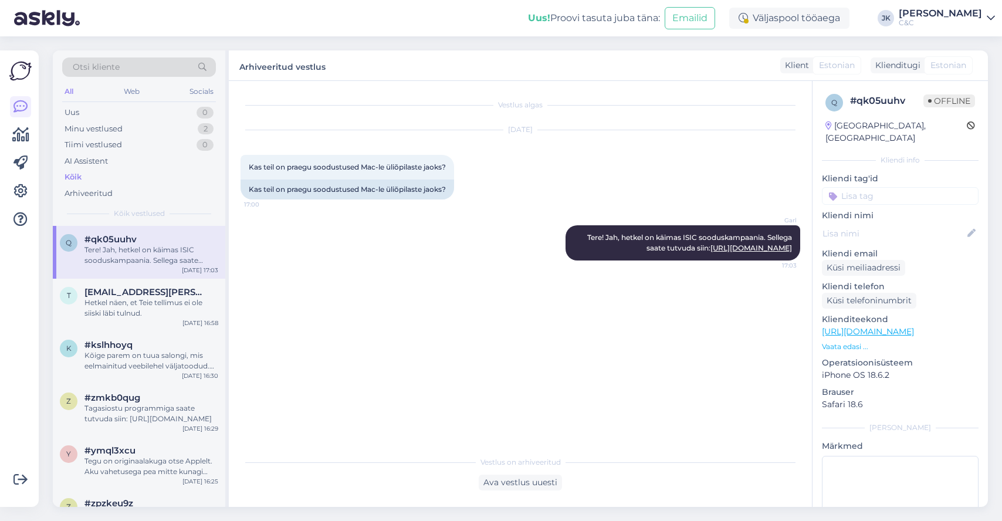
click at [392, 375] on div "Vestlus algas [DATE] Kas teil on praegu soodustused Mac-le üliõpilaste jaoks? 1…" at bounding box center [526, 266] width 570 height 347
click at [470, 309] on div "Vestlus algas [DATE] Kas teil on praegu soodustused Mac-le üliõpilaste jaoks? 1…" at bounding box center [526, 266] width 570 height 347
click at [465, 312] on div "Vestlus algas [DATE] Kas teil on praegu soodustused Mac-le üliõpilaste jaoks? 1…" at bounding box center [526, 266] width 570 height 347
click at [141, 297] on div "Hetkel näen, et Teie tellimus ei ole siiski läbi tulnud." at bounding box center [151, 307] width 134 height 21
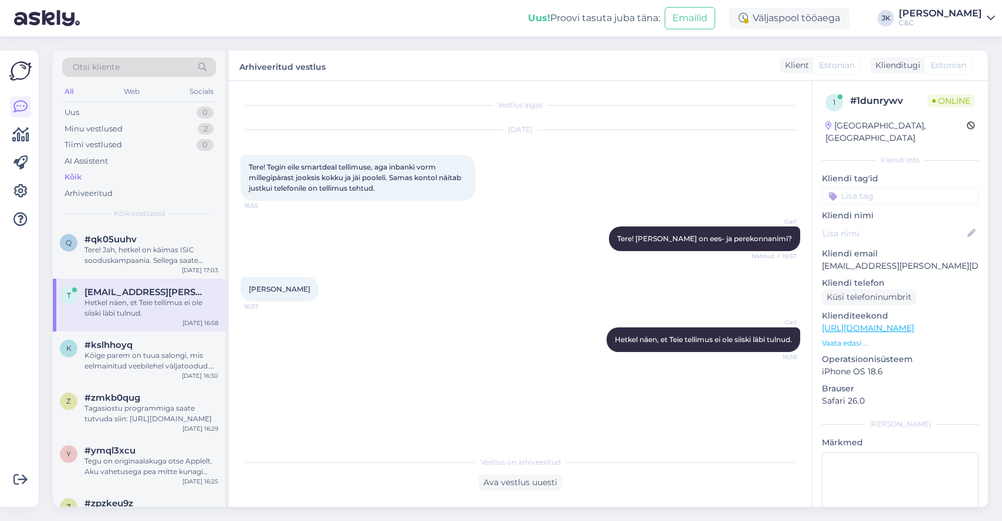
click at [341, 378] on div "Vestlus algas [DATE] Tere! Tegin eile smartdeal tellimuse, aga inbanki vorm mil…" at bounding box center [526, 266] width 570 height 347
click at [154, 169] on div "Kõik" at bounding box center [139, 177] width 154 height 16
click at [131, 234] on span "#qk05uuhv" at bounding box center [110, 239] width 52 height 11
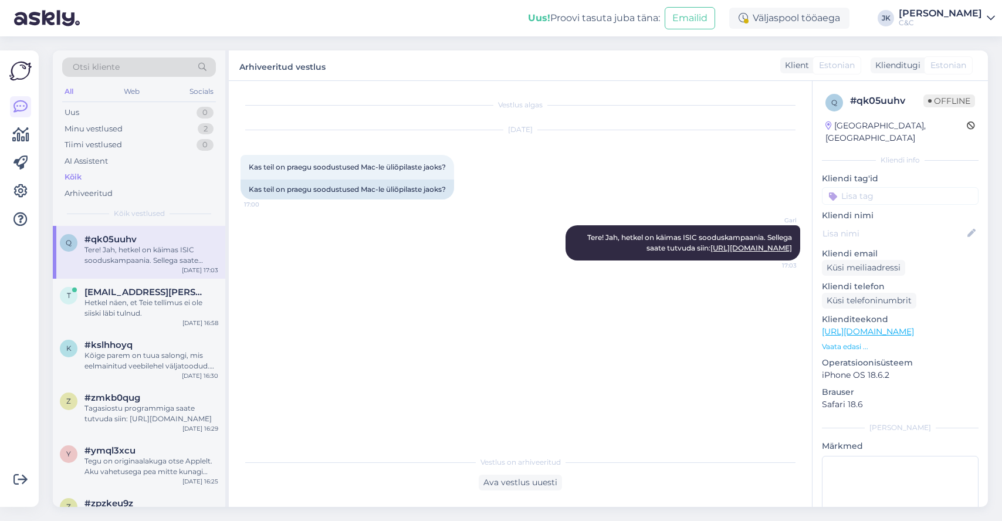
click at [370, 368] on div "Vestlus algas [DATE] Kas teil on praegu soodustused Mac-le üliõpilaste jaoks? 1…" at bounding box center [526, 266] width 570 height 347
click at [133, 113] on div "Uus 0" at bounding box center [139, 112] width 154 height 16
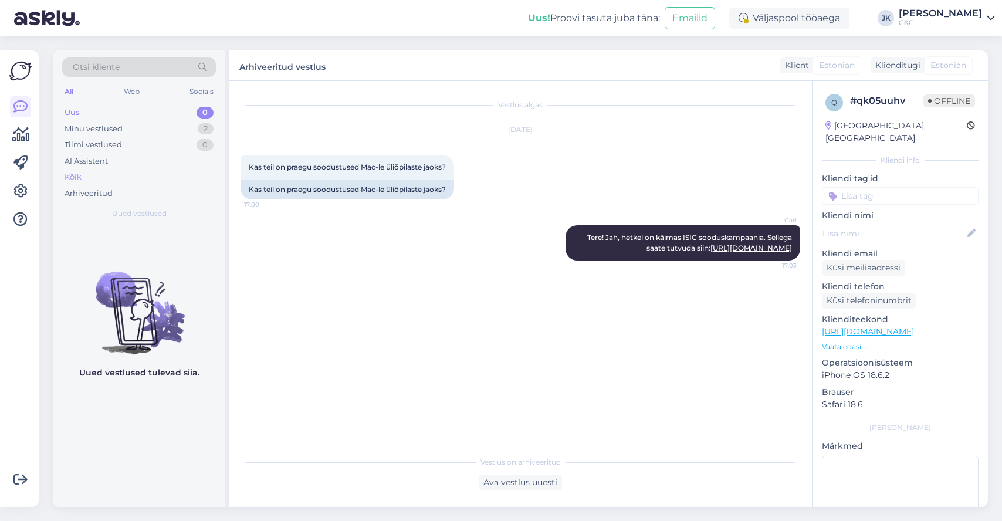
click at [128, 175] on div "Kõik" at bounding box center [139, 177] width 154 height 16
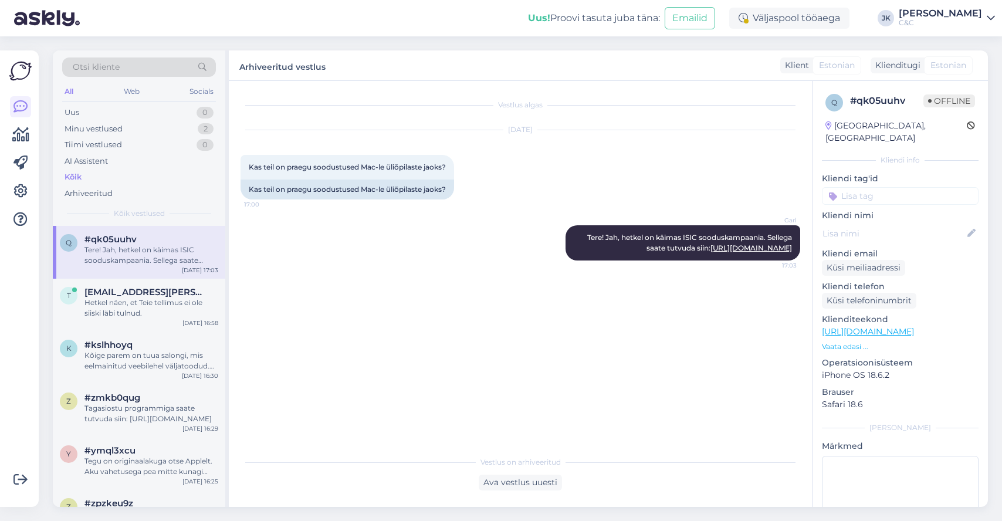
click at [373, 272] on div "Garl Tere! Jah, hetkel on käimas ISIC sooduskampaania. Sellega saate tutvuda si…" at bounding box center [521, 242] width 560 height 61
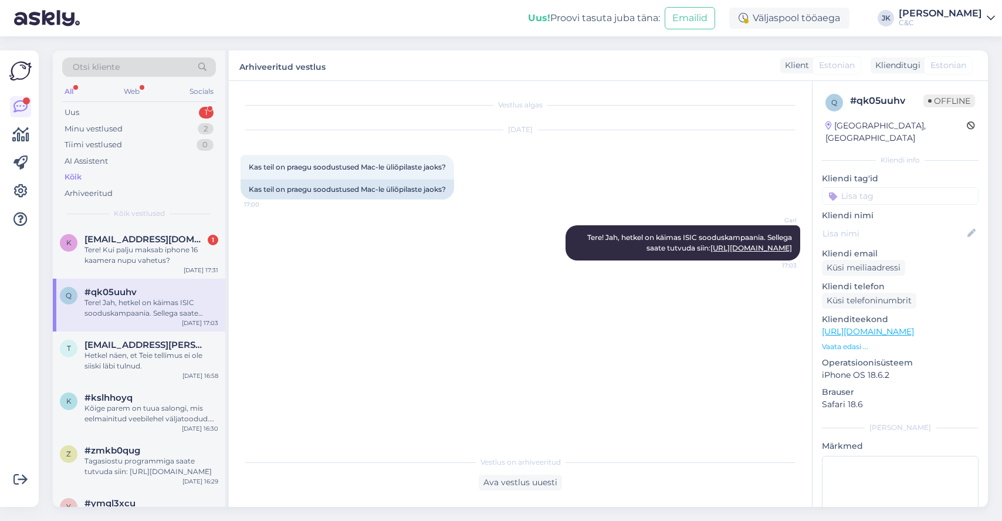
click at [327, 317] on div "Vestlus algas [DATE] Kas teil on praegu soodustused Mac-le üliõpilaste jaoks? 1…" at bounding box center [526, 266] width 570 height 347
click at [153, 254] on div "Tere! Kui palju maksab iphone 16 kaamera nupu vahetus?" at bounding box center [151, 255] width 134 height 21
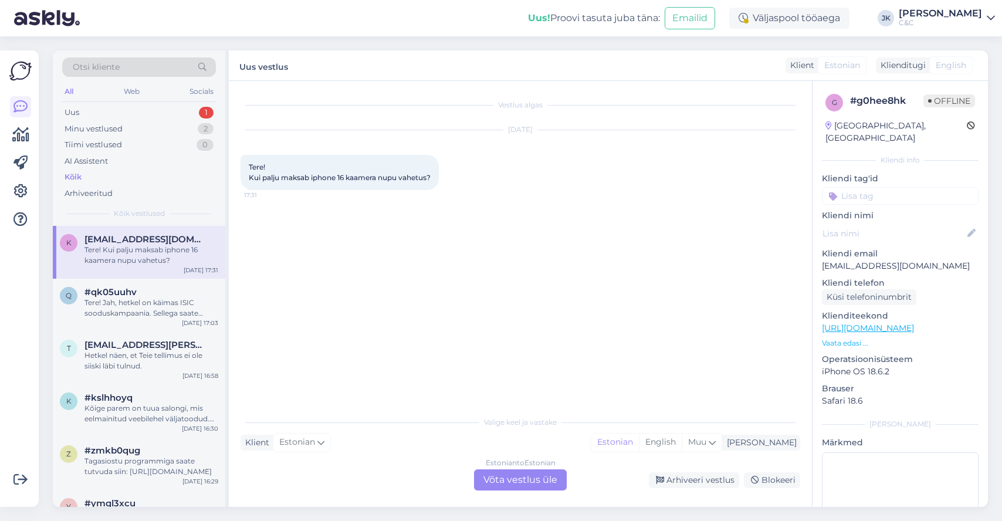
click at [507, 484] on div "Estonian to Estonian Võta vestlus üle" at bounding box center [520, 479] width 93 height 21
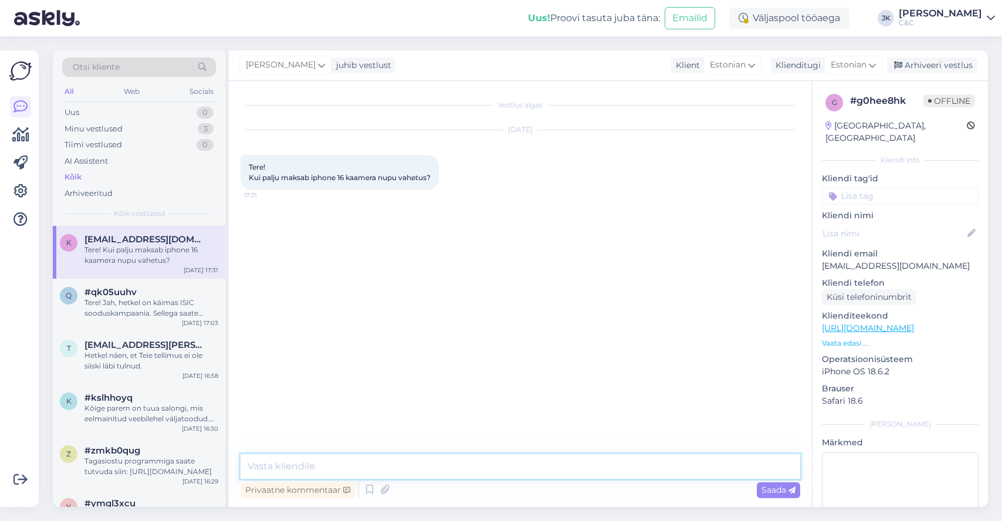
click at [563, 465] on textarea at bounding box center [521, 466] width 560 height 25
paste textarea "Tervist! Kaameranuppu kahjuks pole võimalik eraldi vahetada, [PERSON_NAME] vahe…"
type textarea "Tervist! Kaameranuppu kahjuks pole võimalik eraldi vahetada, [PERSON_NAME] vahe…"
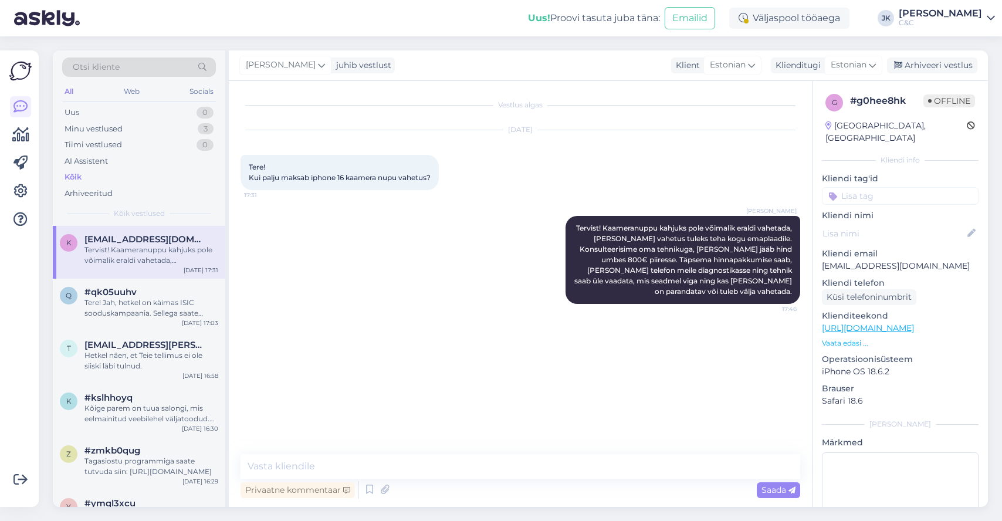
click at [663, 400] on div "Vestlus algas [DATE] Tere! Kui palju maksab iphone 16 kaamera nupu vahetus? 17:…" at bounding box center [526, 268] width 570 height 351
click at [120, 308] on div "Tere! Jah, hetkel on käimas ISIC sooduskampaania. Sellega saate tutvuda siin: […" at bounding box center [151, 307] width 134 height 21
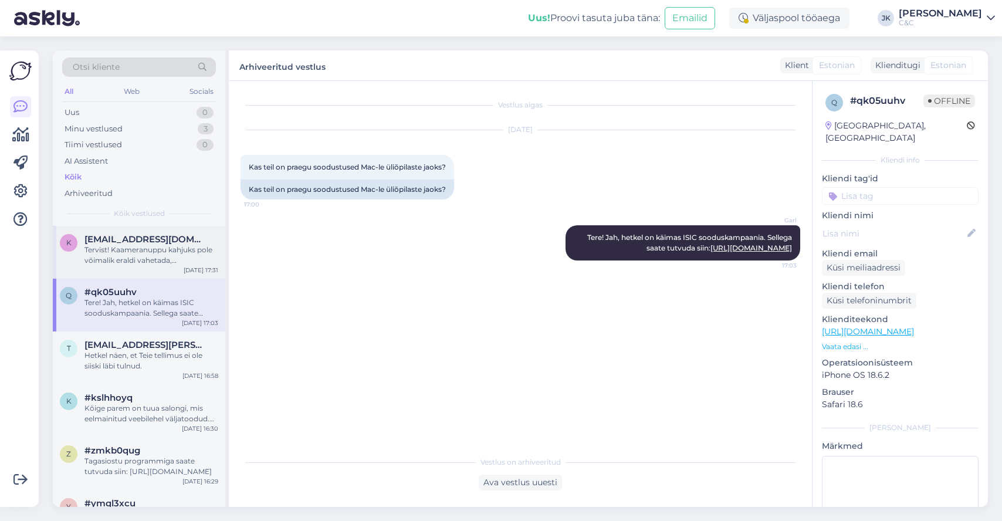
click at [163, 255] on div "Tervist! Kaameranuppu kahjuks pole võimalik eraldi vahetada, [PERSON_NAME] vahe…" at bounding box center [151, 255] width 134 height 21
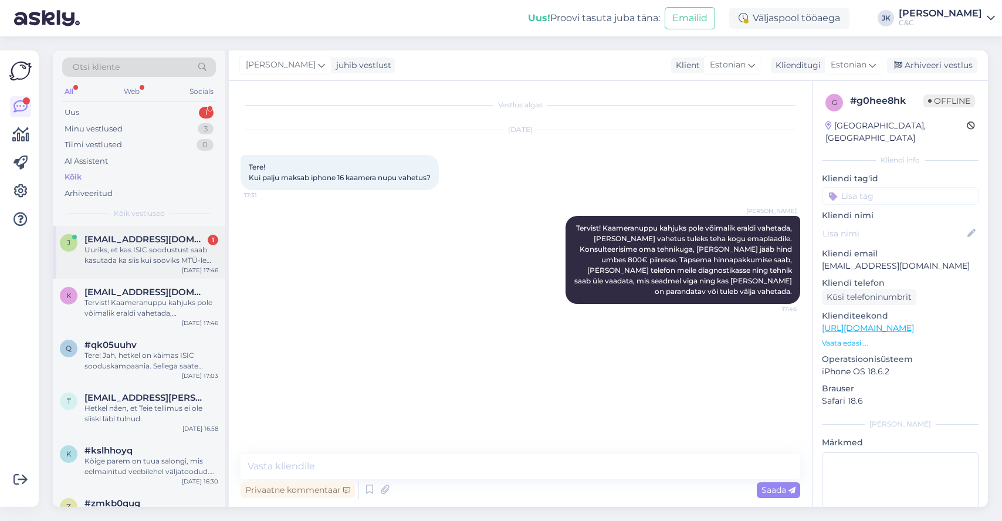
click at [127, 255] on div "Uuriks, et kas ISIC soodustust saab kasutada ka siis kui sooviks MTÜ-le arvet?" at bounding box center [151, 255] width 134 height 21
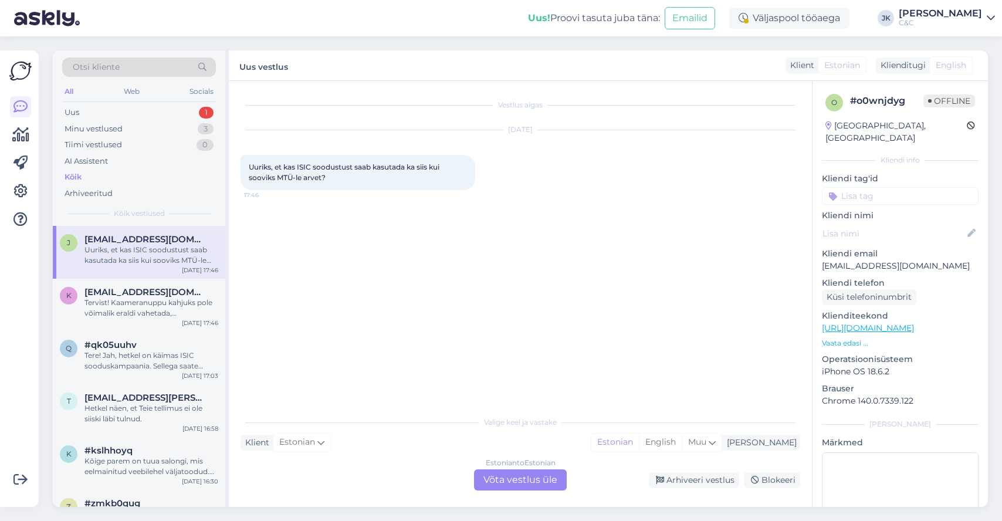
click at [529, 470] on div "Estonian to Estonian Võta vestlus üle" at bounding box center [520, 479] width 93 height 21
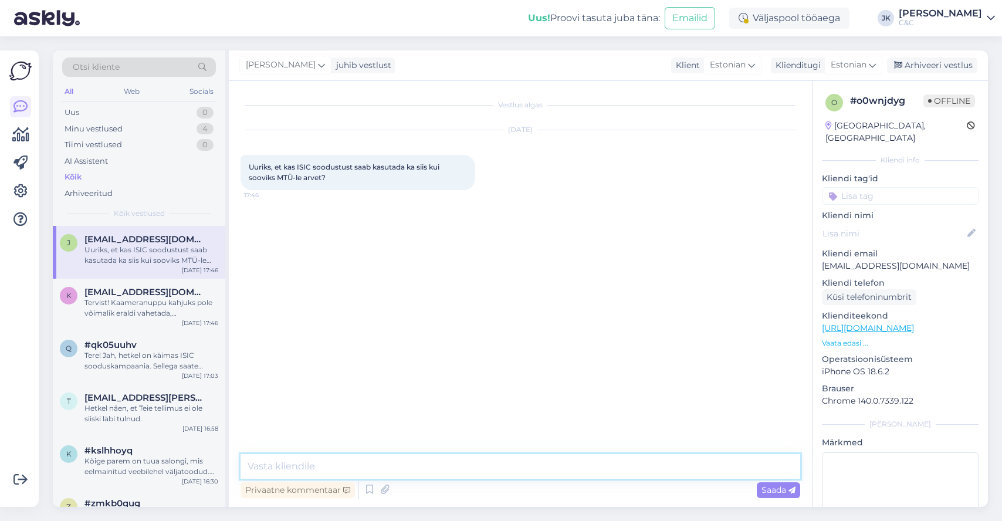
click at [554, 470] on textarea at bounding box center [521, 466] width 560 height 25
type textarea "Tervist!"
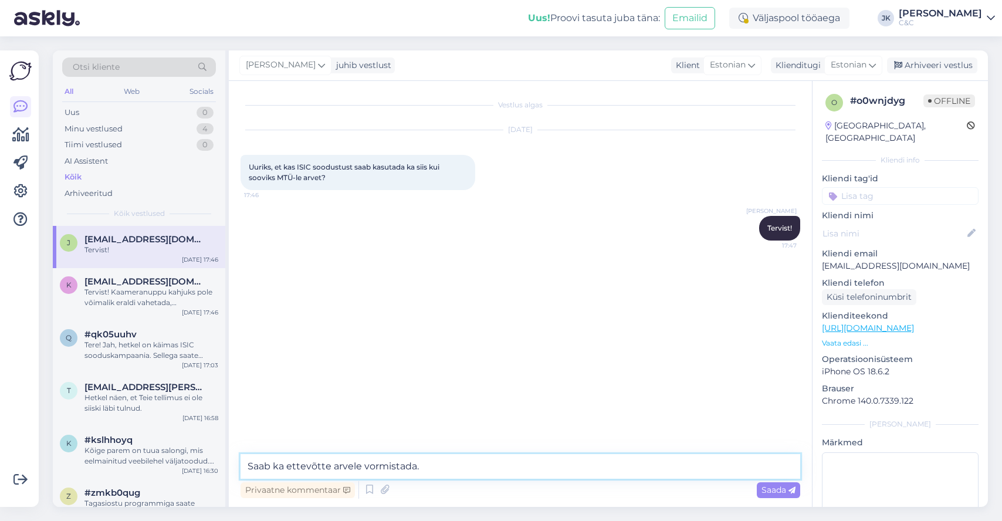
type textarea "Saab ka ettevõtte arvele vormistada."
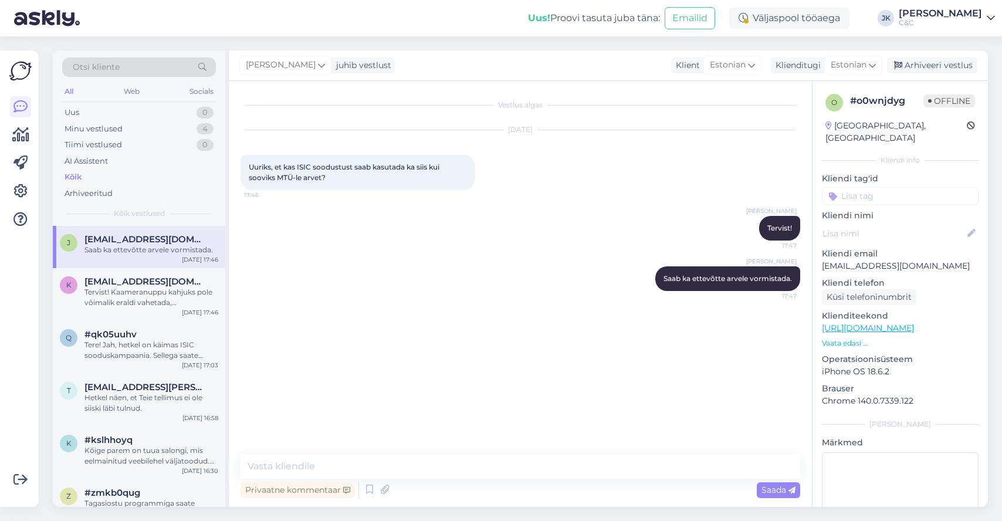
click at [413, 351] on div "Vestlus algas [DATE] Uuriks, et kas ISIC soodustust saab kasutada ka siis kui s…" at bounding box center [526, 268] width 570 height 351
click at [121, 289] on div "Tervist! Kaameranuppu kahjuks pole võimalik eraldi vahetada, [PERSON_NAME] vahe…" at bounding box center [151, 297] width 134 height 21
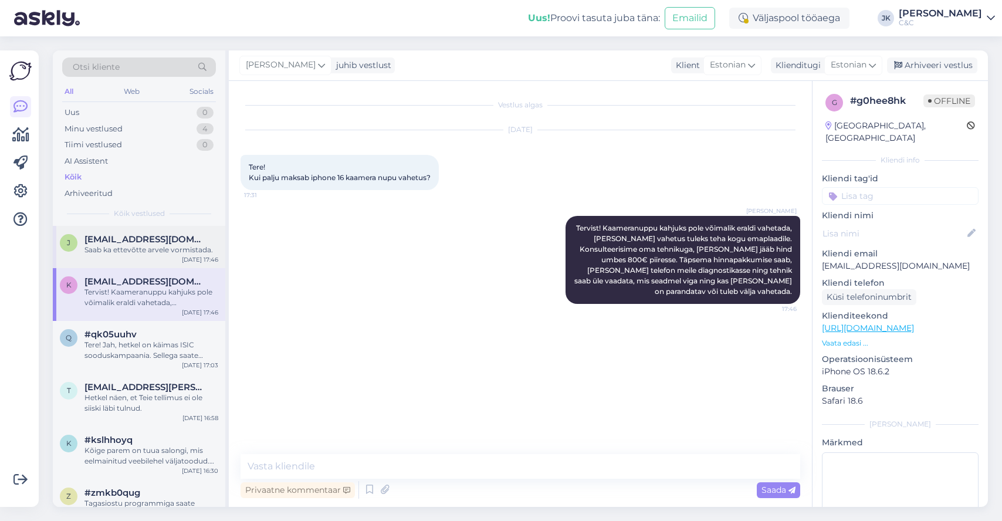
click at [141, 238] on span "[EMAIL_ADDRESS][DOMAIN_NAME]" at bounding box center [145, 239] width 122 height 11
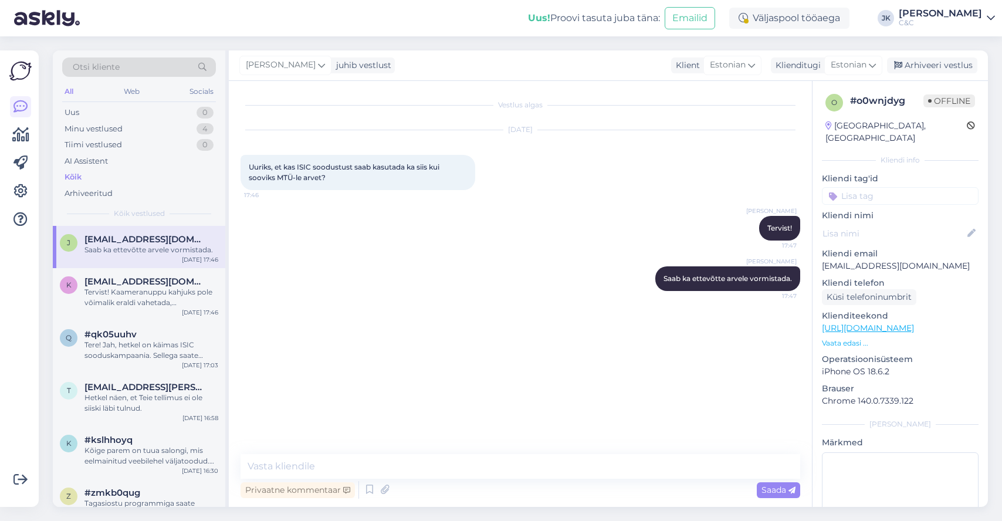
click at [400, 382] on div "Vestlus algas [DATE] Uuriks, et kas ISIC soodustust saab kasutada ka siis kui s…" at bounding box center [526, 268] width 570 height 351
click at [368, 296] on div "[PERSON_NAME] Saab ka ettevõtte arvele vormistada. 17:47" at bounding box center [521, 278] width 560 height 50
click at [128, 128] on div "Minu vestlused 4" at bounding box center [139, 129] width 154 height 16
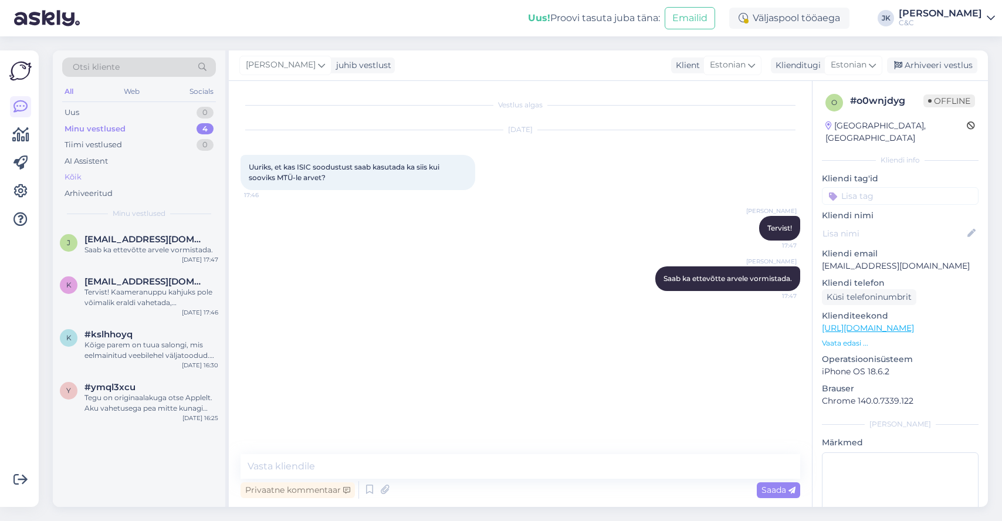
click at [141, 169] on div "Kõik" at bounding box center [139, 177] width 154 height 16
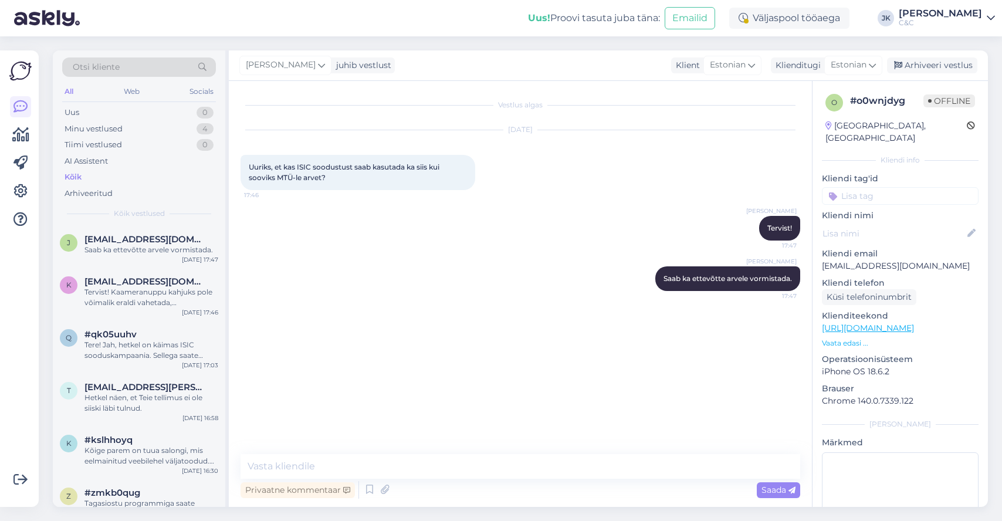
click at [441, 253] on div "[PERSON_NAME] Tervist! 17:47" at bounding box center [521, 228] width 560 height 50
click at [554, 319] on div "Vestlus algas [DATE] Uuriks, et kas ISIC soodustust saab kasutada ka siis kui s…" at bounding box center [526, 268] width 570 height 351
click at [378, 12] on div "Uus! Proovi tasuta [PERSON_NAME]: Emailid Väljaspool tööaega [PERSON_NAME] C&C" at bounding box center [501, 18] width 1002 height 36
